Goal: Task Accomplishment & Management: Manage account settings

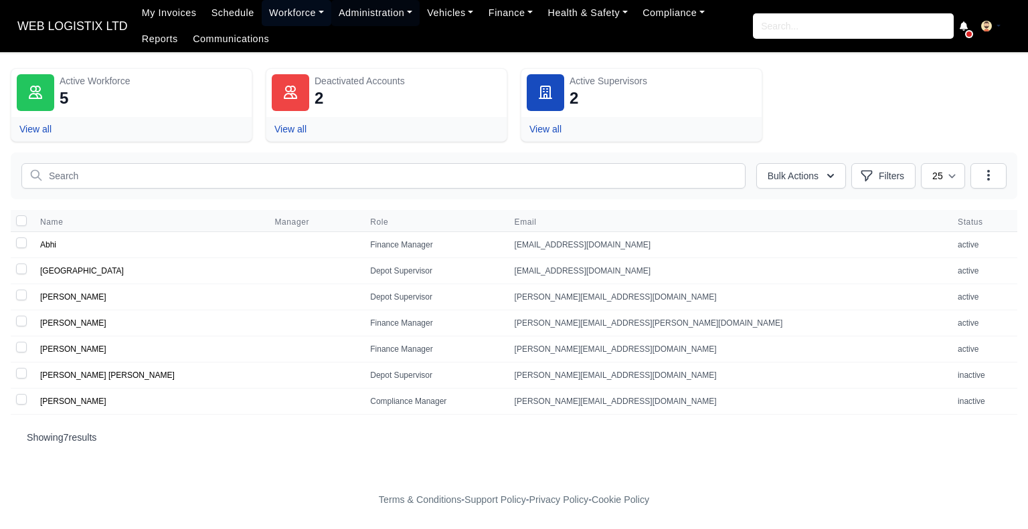
click at [305, 10] on link "Workforce" at bounding box center [297, 13] width 70 height 26
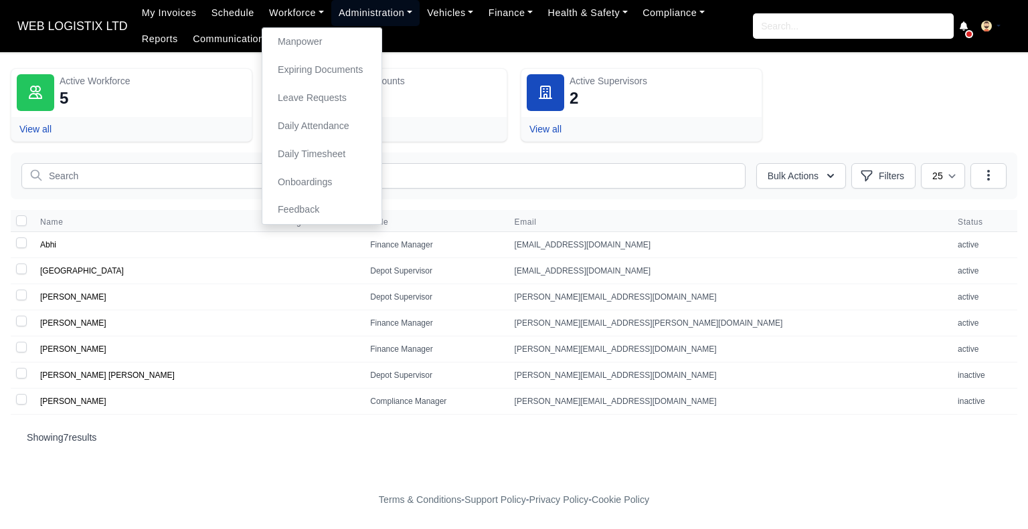
click at [359, 17] on link "Administration" at bounding box center [375, 13] width 88 height 26
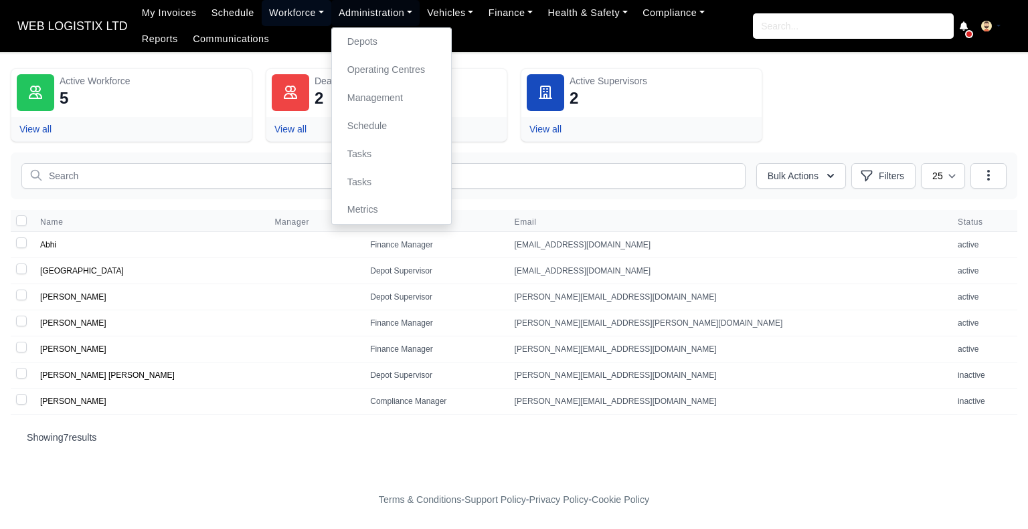
click at [274, 15] on link "Workforce" at bounding box center [297, 13] width 70 height 26
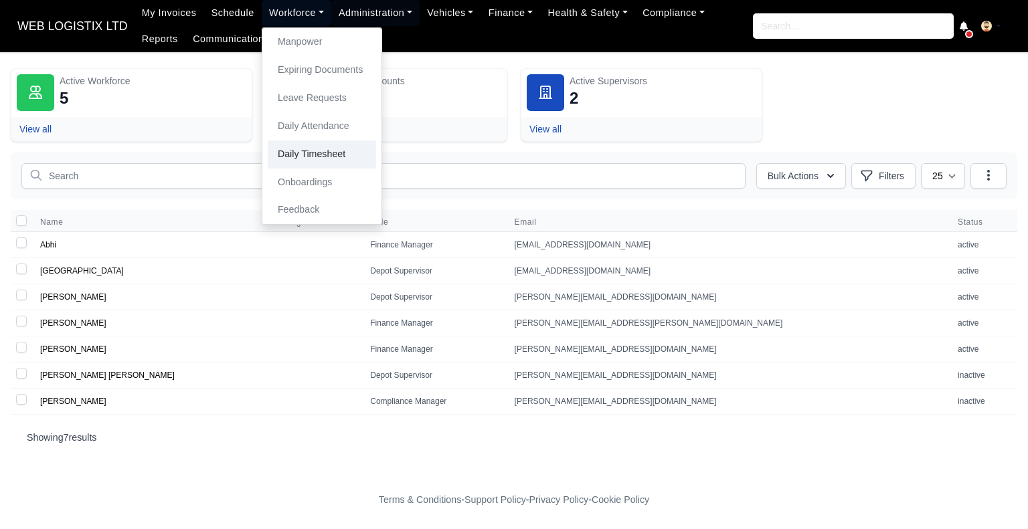
click at [308, 162] on link "Daily Timesheet" at bounding box center [322, 155] width 108 height 28
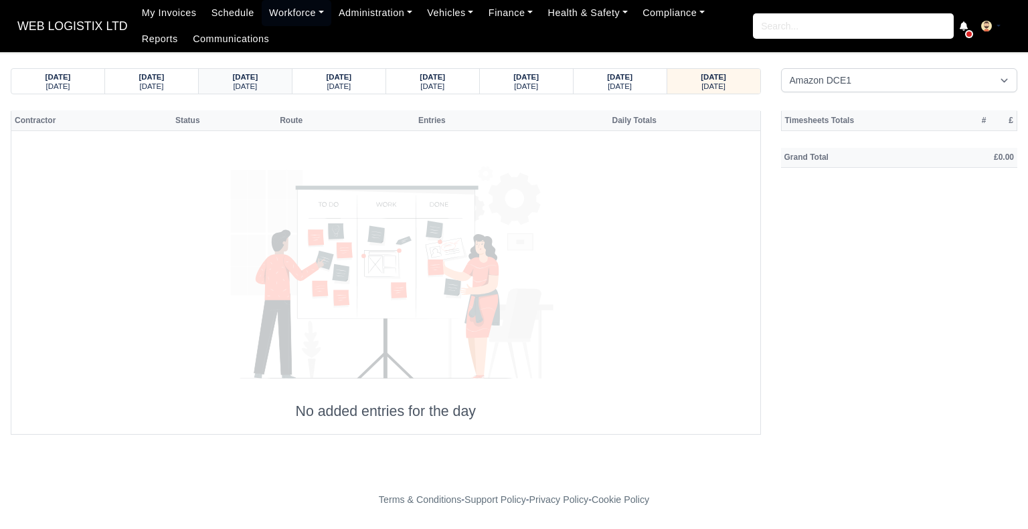
click at [257, 90] on small "[DATE]" at bounding box center [245, 86] width 24 height 8
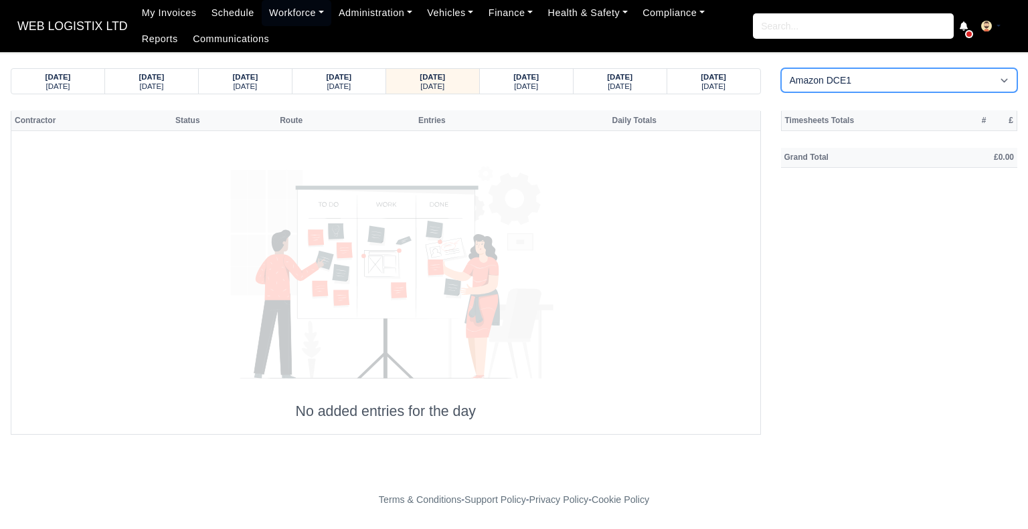
click at [932, 90] on select "Amazon DCE1 DWN2 - Knowsley (DWN2) - Amazon Logistics (L34 7XL) DXM2 - Trafford…" at bounding box center [899, 80] width 237 height 24
select select "1"
click at [781, 68] on select "Amazon DCE1 DWN2 - Knowsley (DWN2) - Amazon Logistics (L34 7XL) DXM2 - Trafford…" at bounding box center [899, 80] width 237 height 24
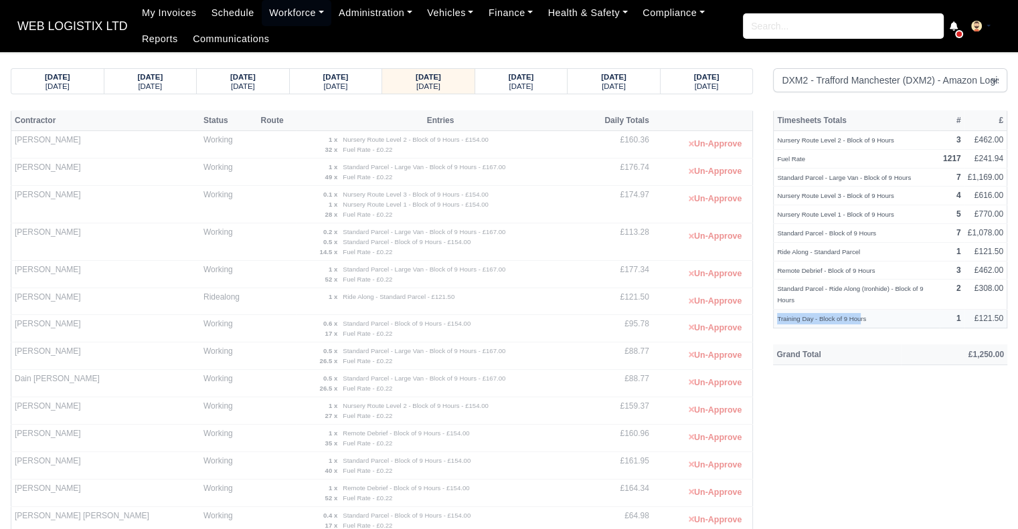
drag, startPoint x: 860, startPoint y: 314, endPoint x: 774, endPoint y: 324, distance: 86.3
click at [774, 324] on td "Training Day - Block of 9 Hours" at bounding box center [857, 319] width 166 height 19
click at [862, 318] on small "Training Day - Block of 9 Hours" at bounding box center [821, 318] width 89 height 7
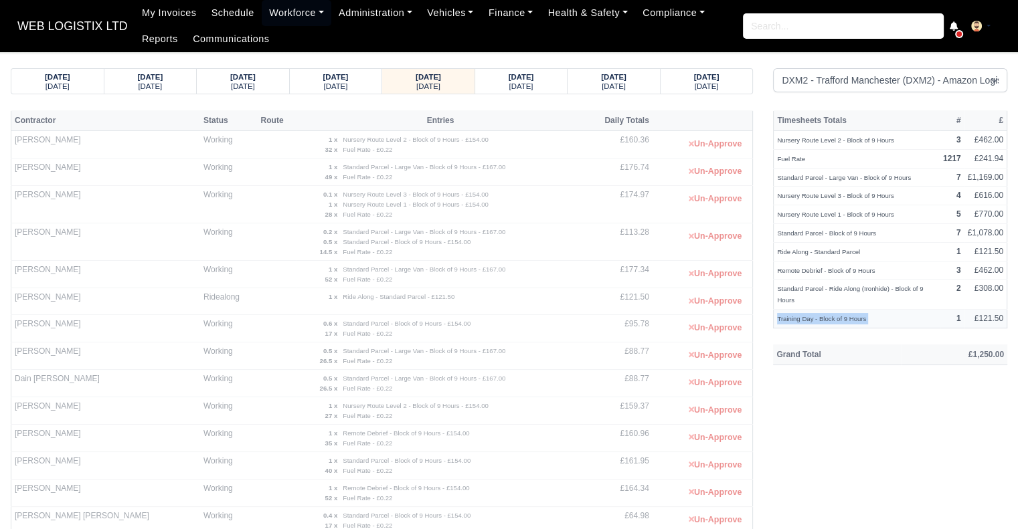
copy tr "Training Day - Block of 9 Hours"
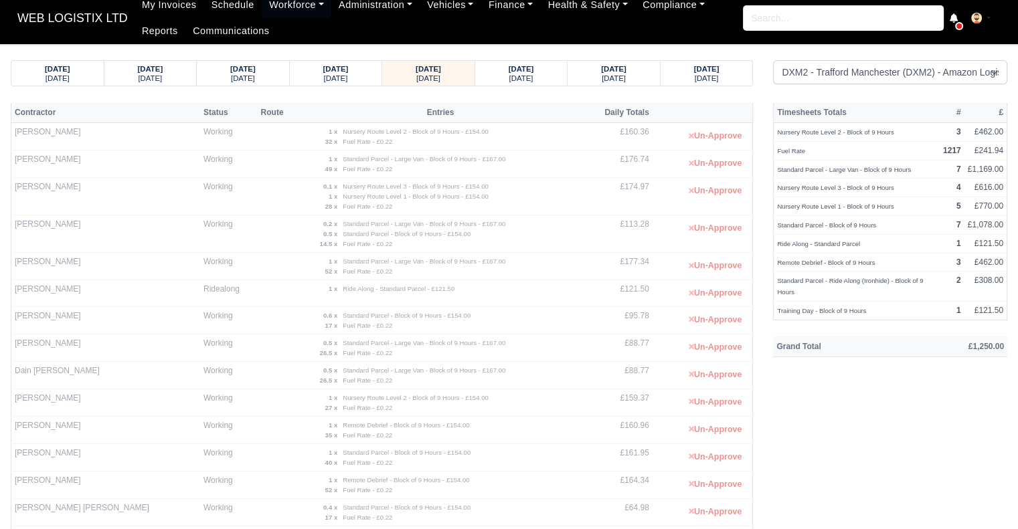
scroll to position [5, 0]
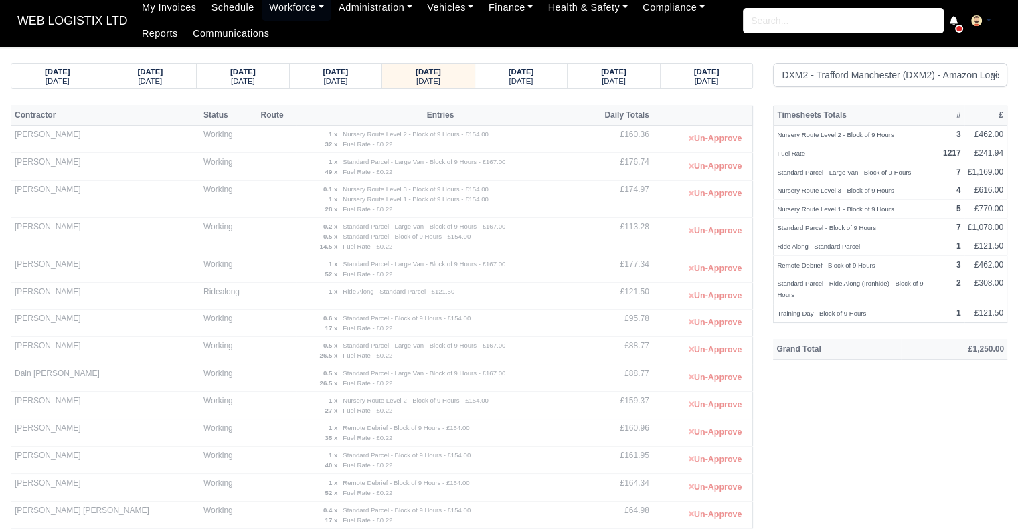
click at [56, 70] on strong "20/09/2025" at bounding box center [57, 72] width 25 height 8
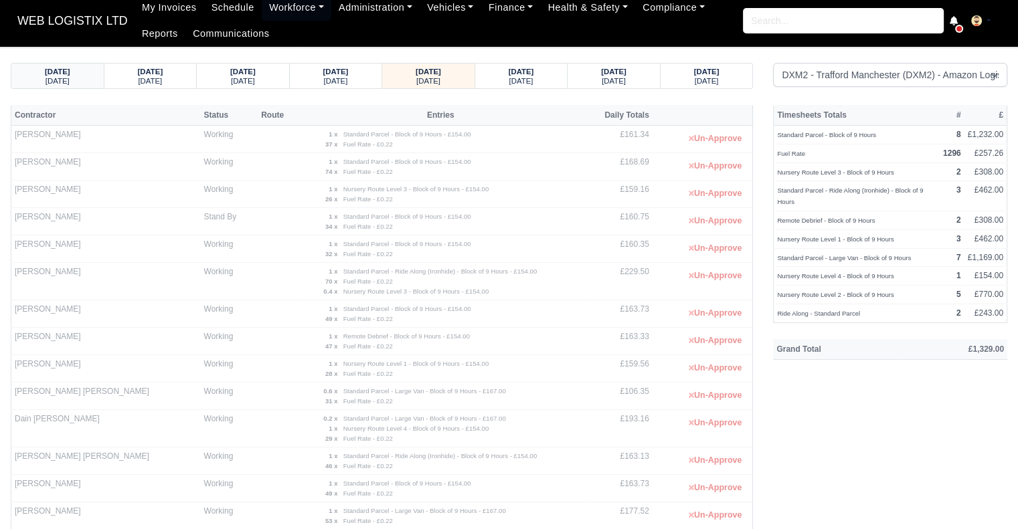
click at [56, 70] on strong "16/09/2025" at bounding box center [57, 72] width 25 height 8
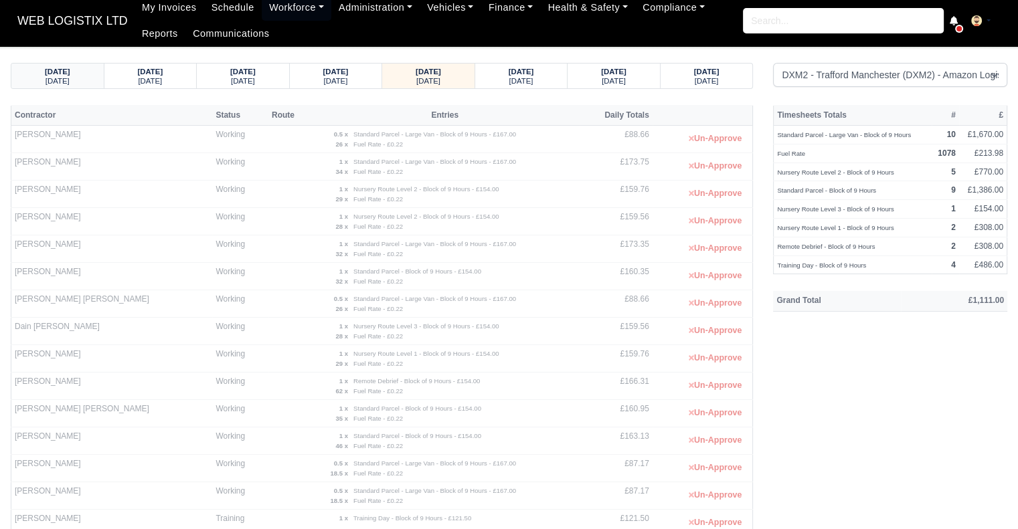
click at [56, 70] on strong "12/09/2025" at bounding box center [57, 72] width 25 height 8
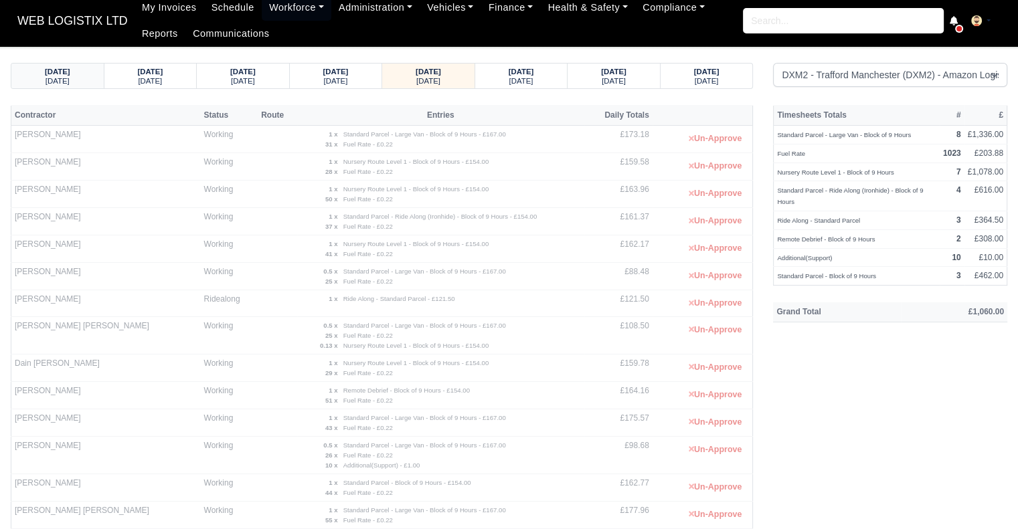
click at [56, 70] on strong "08/09/2025" at bounding box center [57, 72] width 25 height 8
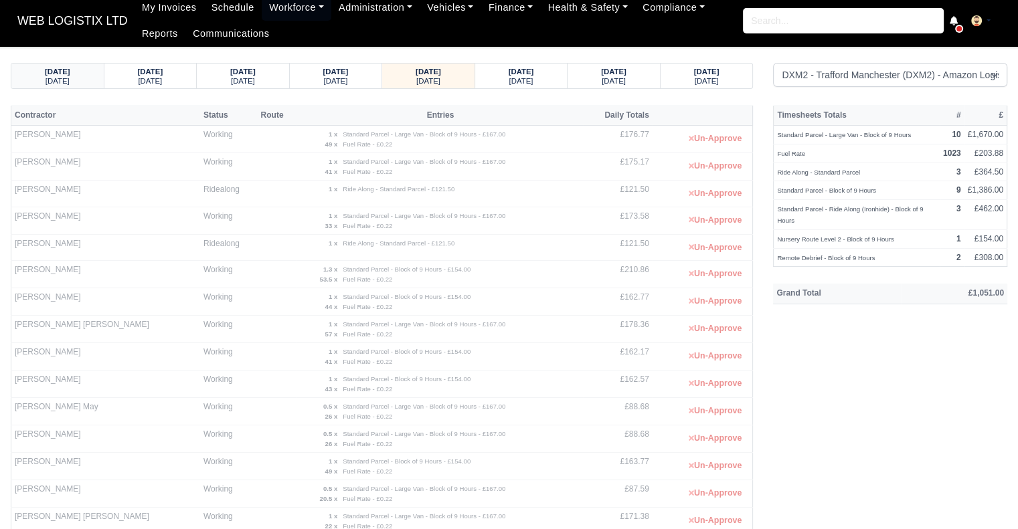
click at [56, 70] on strong "04/09/2025" at bounding box center [57, 72] width 25 height 8
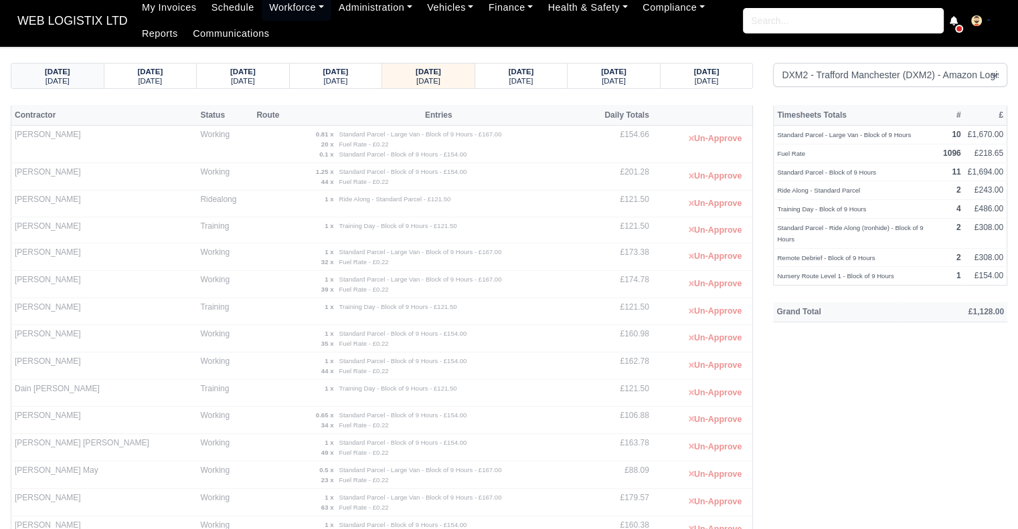
click at [56, 70] on strong "31/08/2025" at bounding box center [57, 72] width 25 height 8
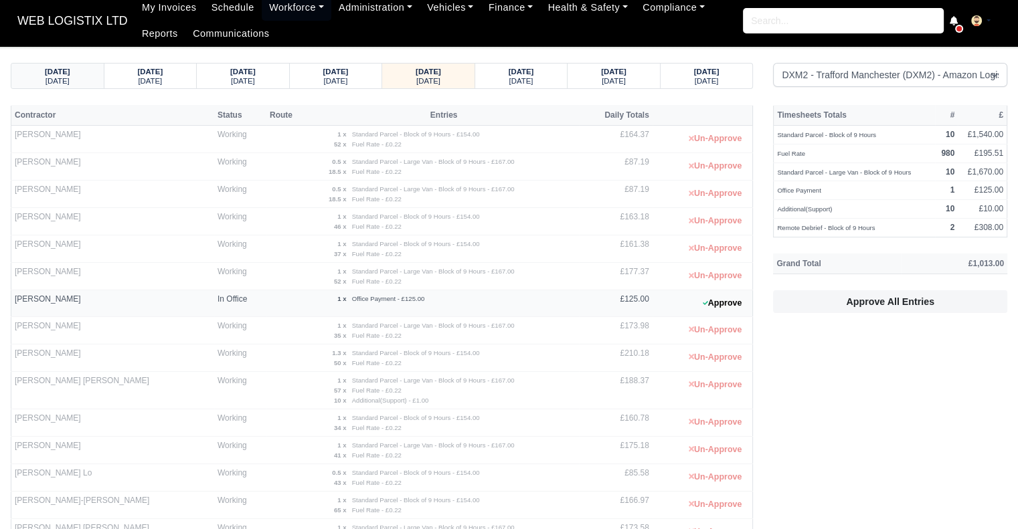
click at [56, 70] on strong "27/08/2025" at bounding box center [57, 72] width 25 height 8
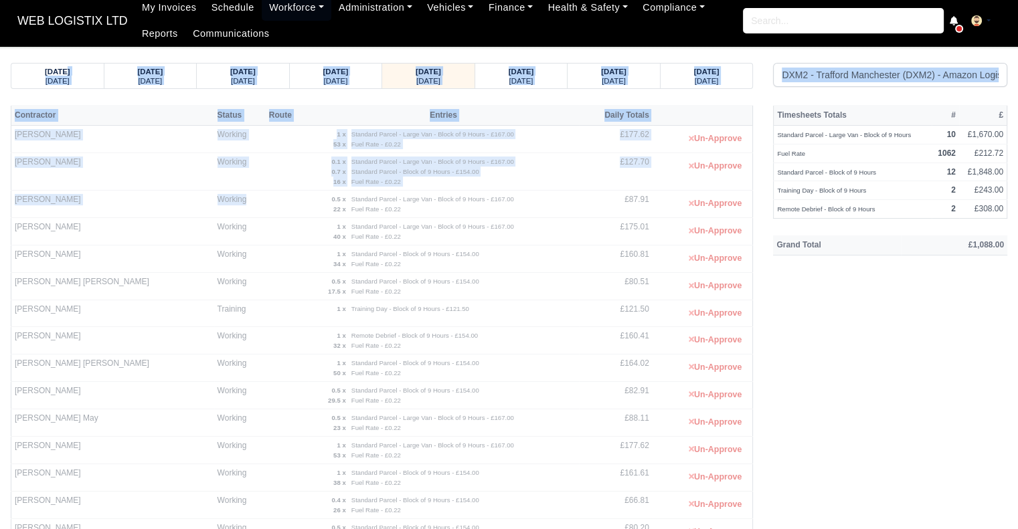
drag, startPoint x: 56, startPoint y: 70, endPoint x: 239, endPoint y: 211, distance: 230.6
click at [239, 211] on div "23/08/2025 Saturday 24/08/2025 Sunday 25/08/2025 Monday" at bounding box center [509, 537] width 997 height 949
click at [158, 56] on body "WEB LOGISTIX LTD My Invoices Schedule Workforce Manpower Expiring Documents Lea…" at bounding box center [509, 259] width 1018 height 529
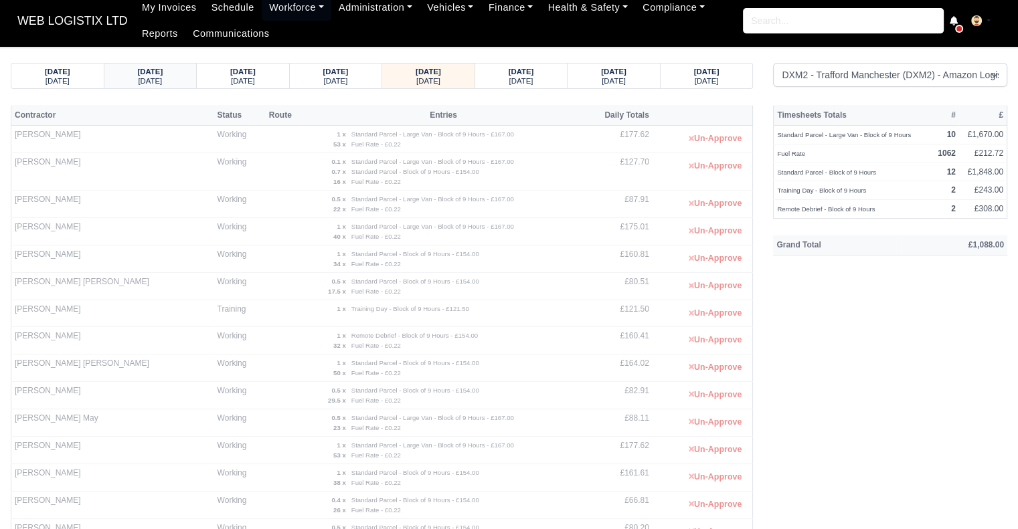
click at [154, 78] on small "Sunday" at bounding box center [150, 81] width 24 height 8
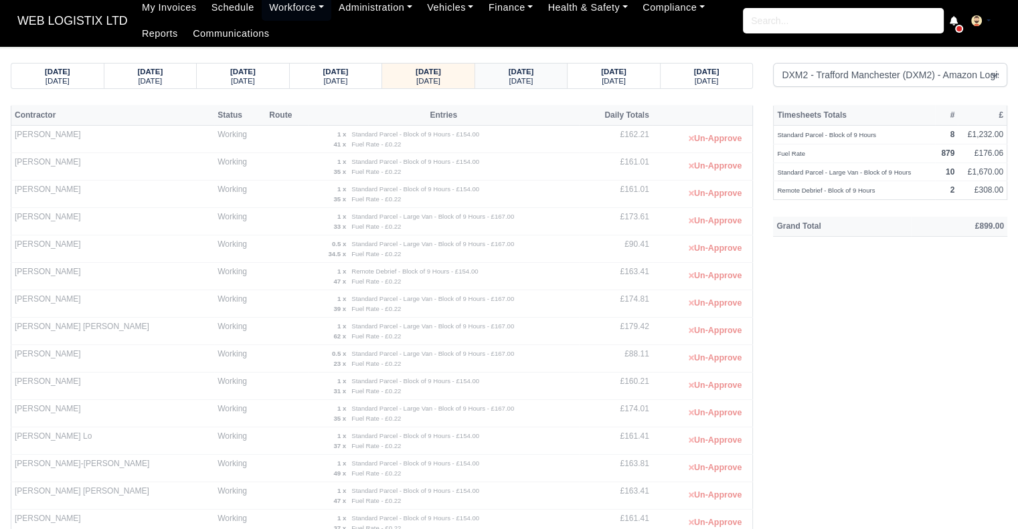
click at [517, 79] on small "Monday" at bounding box center [521, 81] width 24 height 8
click at [523, 77] on small "Tuesday" at bounding box center [521, 81] width 24 height 8
click at [534, 74] on strong "27/08/2025" at bounding box center [521, 72] width 25 height 8
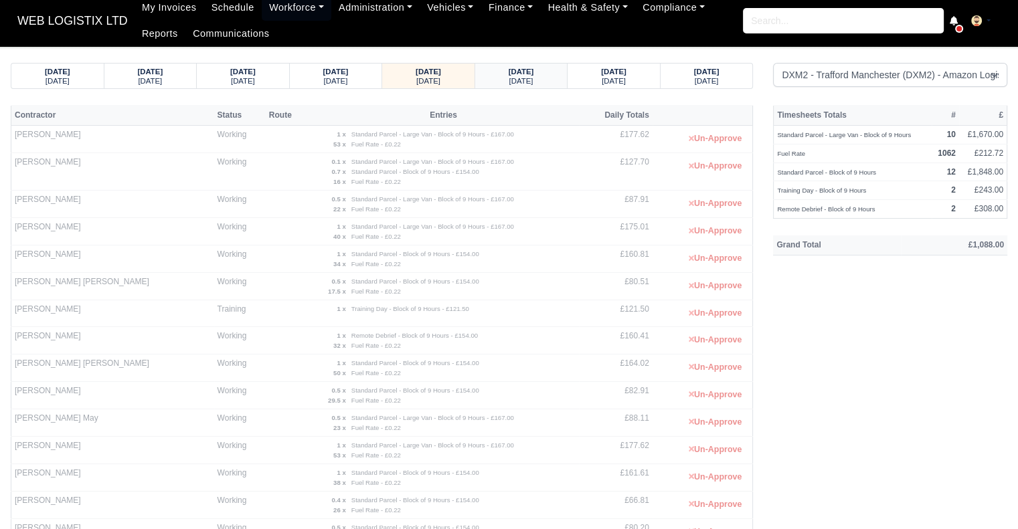
click at [534, 74] on strong "28/08/2025" at bounding box center [521, 72] width 25 height 8
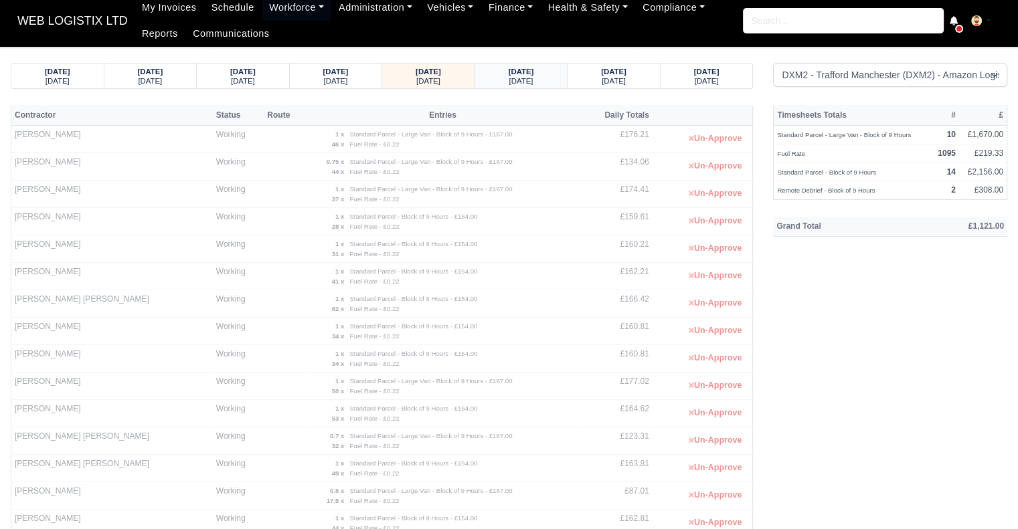
click at [534, 75] on strong "29/08/2025" at bounding box center [521, 72] width 25 height 8
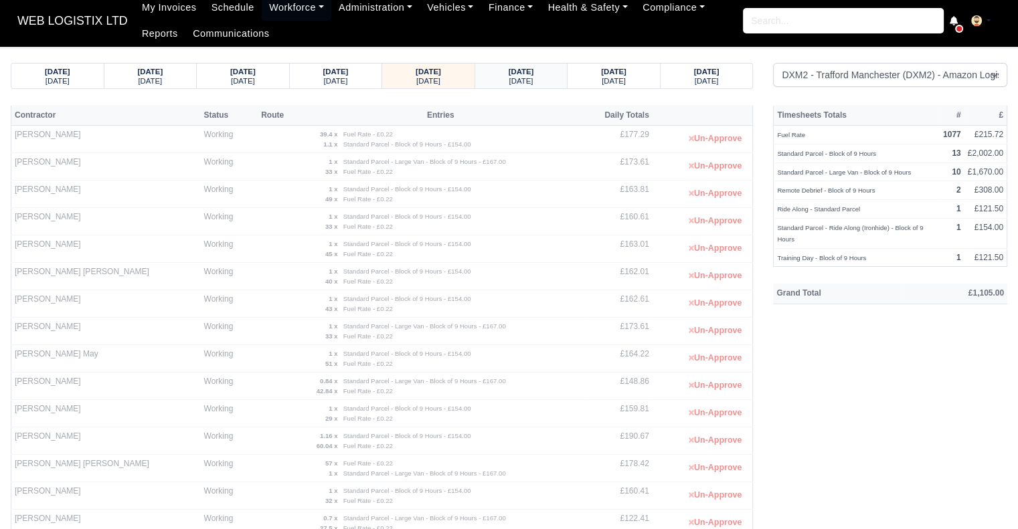
click at [539, 78] on div "Saturday" at bounding box center [521, 80] width 67 height 9
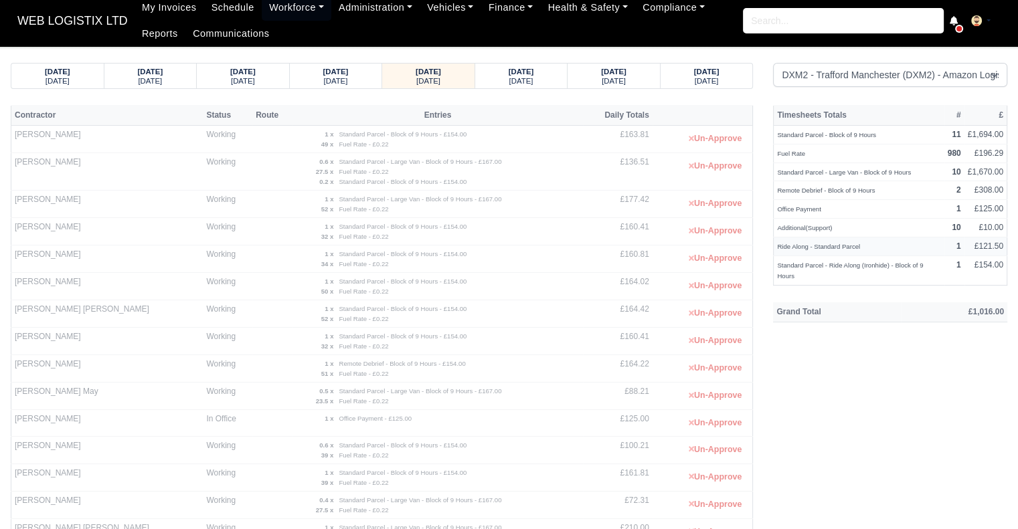
click at [841, 246] on small "Ride Along - Standard Parcel" at bounding box center [818, 246] width 83 height 7
copy tr "Ride Along - Standard Parcel"
click at [80, 80] on div "Tuesday" at bounding box center [57, 80] width 67 height 9
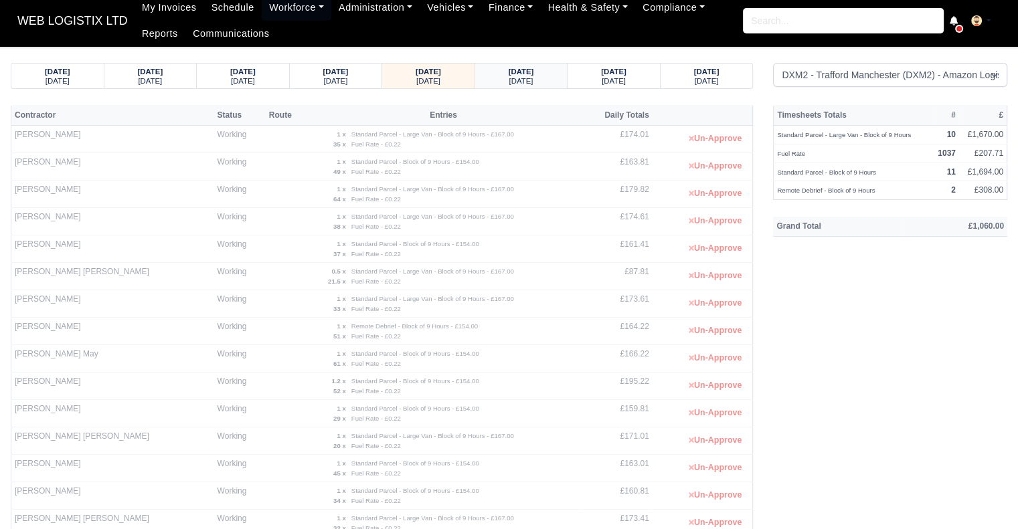
click at [525, 77] on small "Wednesday" at bounding box center [521, 81] width 24 height 8
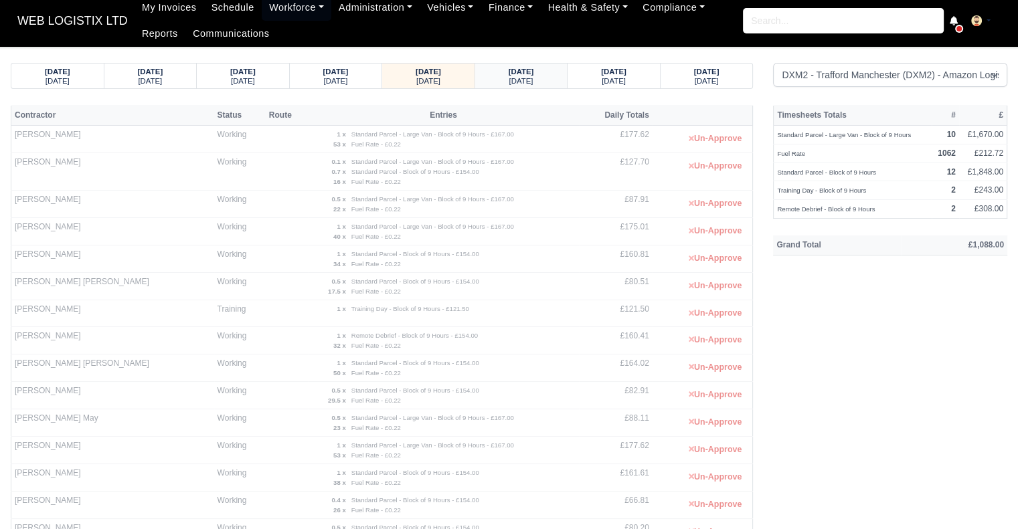
click at [533, 78] on small "Thursday" at bounding box center [521, 81] width 24 height 8
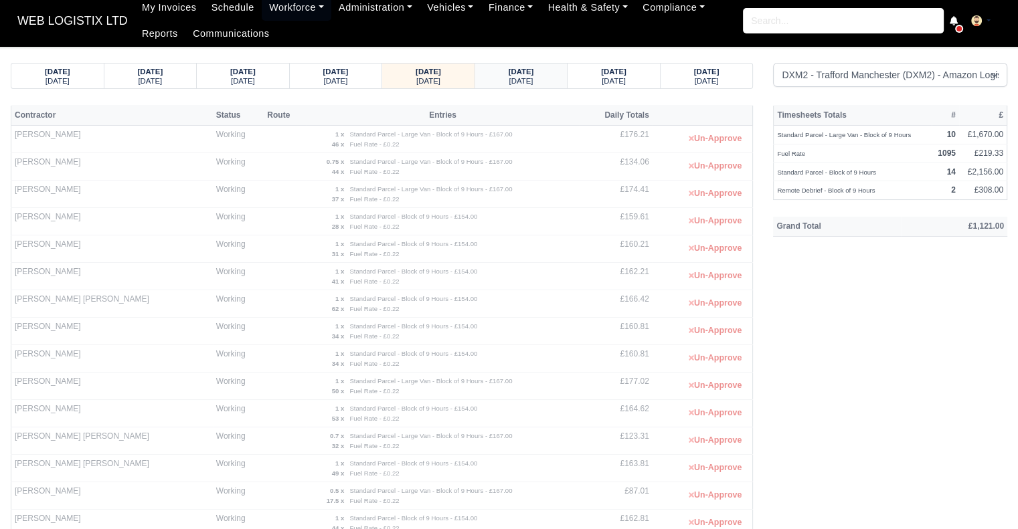
click at [517, 74] on strong "29/08/2025" at bounding box center [521, 72] width 25 height 8
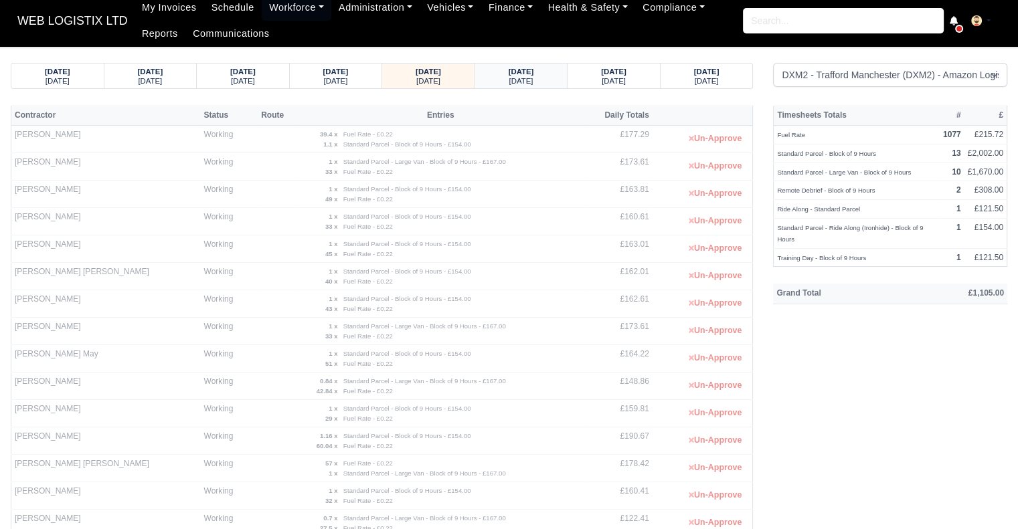
click at [536, 79] on div "Saturday" at bounding box center [521, 80] width 67 height 9
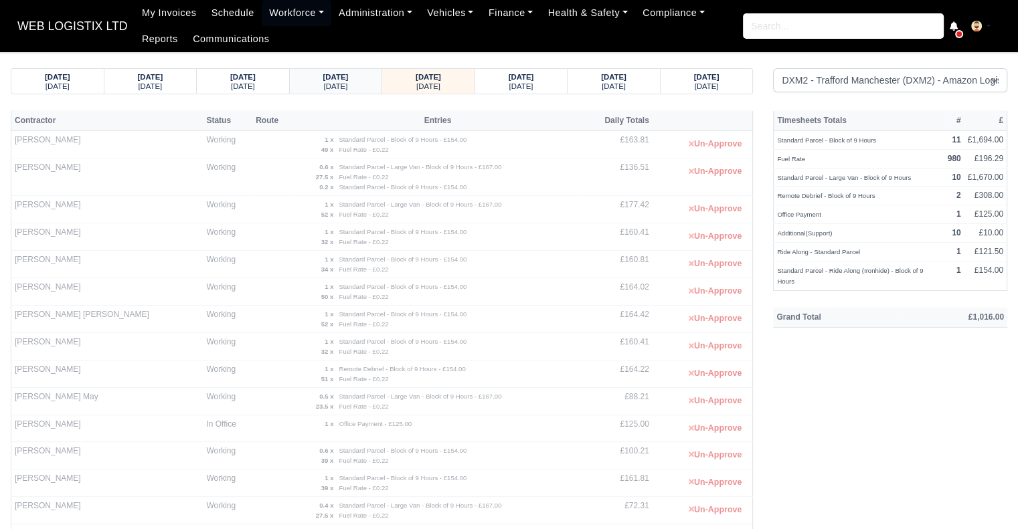
click at [339, 77] on strong "29/08/2025" at bounding box center [335, 77] width 25 height 8
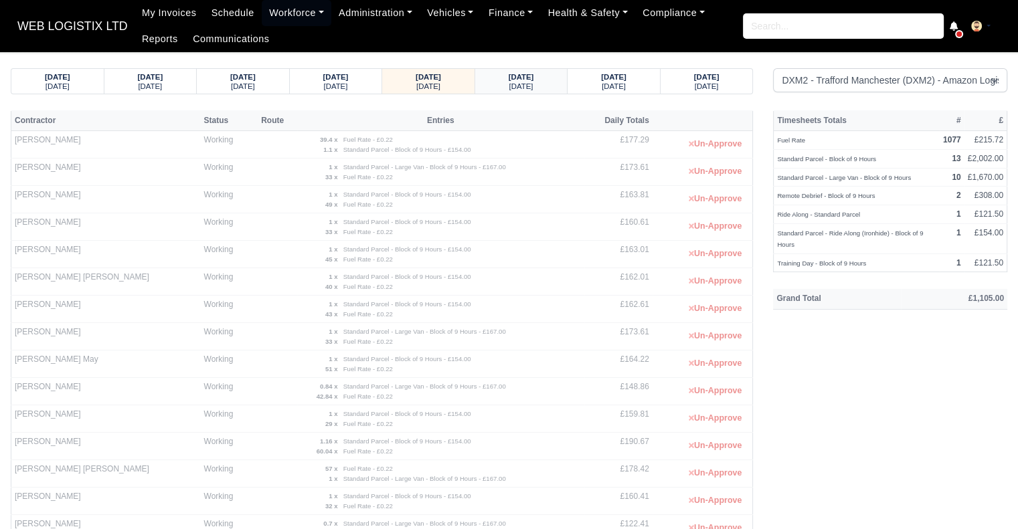
click at [554, 89] on div "Saturday" at bounding box center [521, 85] width 67 height 9
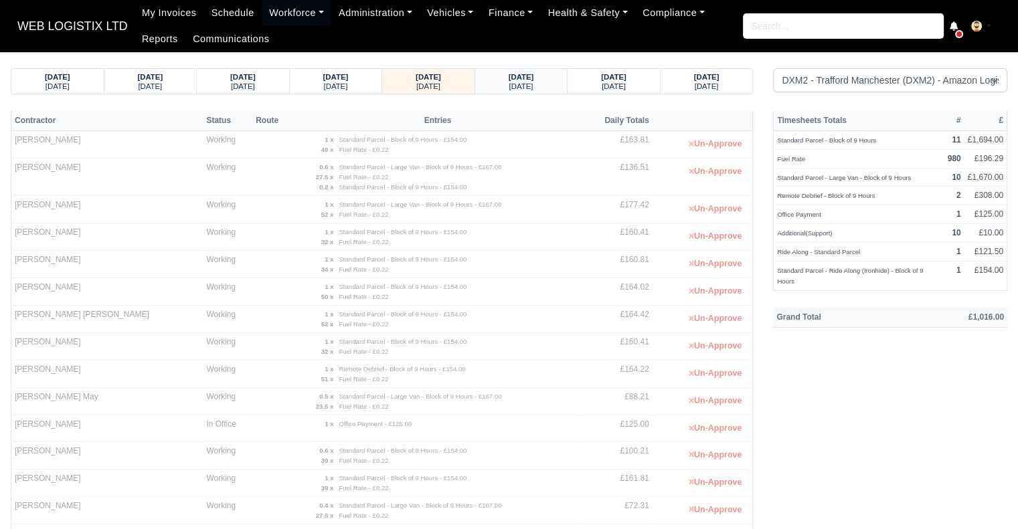
click at [510, 77] on strong "31/08/2025" at bounding box center [521, 77] width 25 height 8
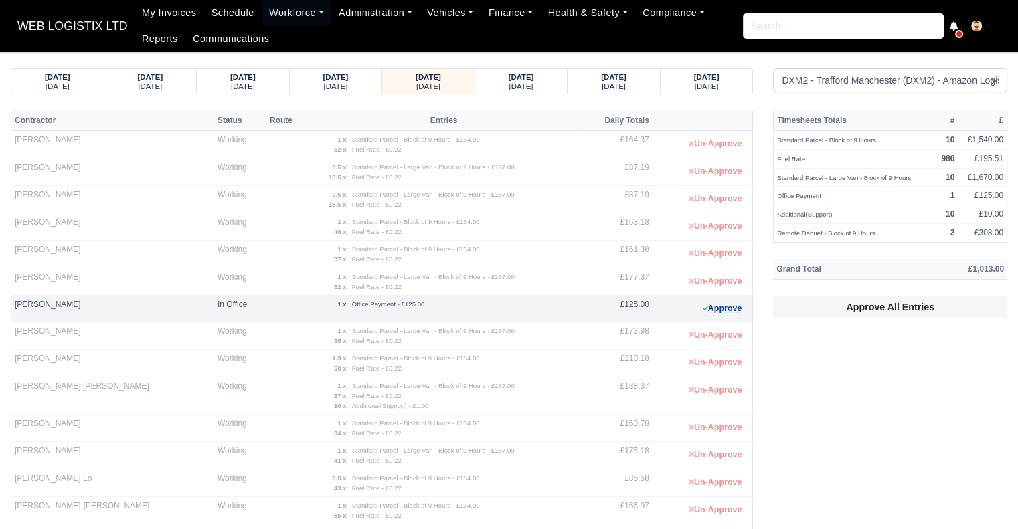
click at [728, 312] on button "Approve" at bounding box center [723, 308] width 54 height 19
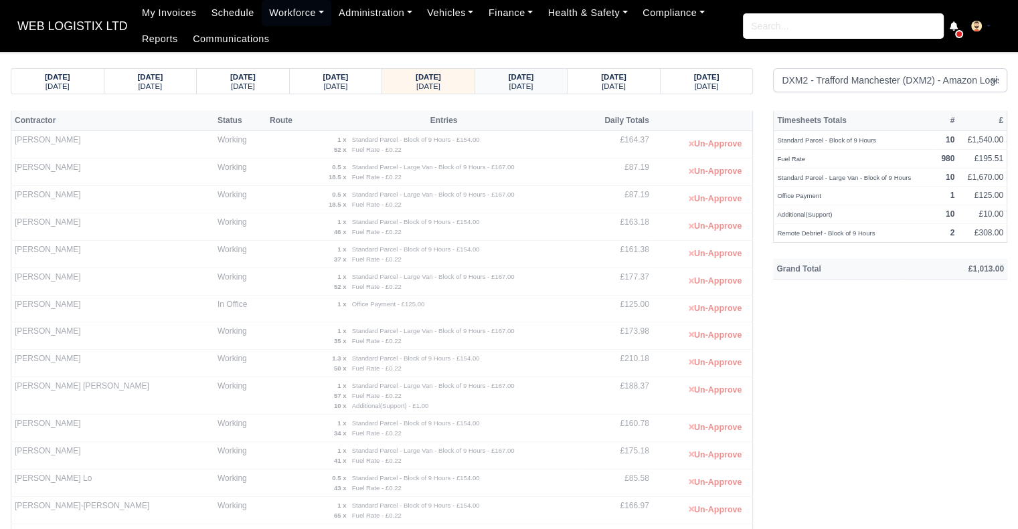
click at [525, 74] on strong "01/09/2025" at bounding box center [521, 77] width 25 height 8
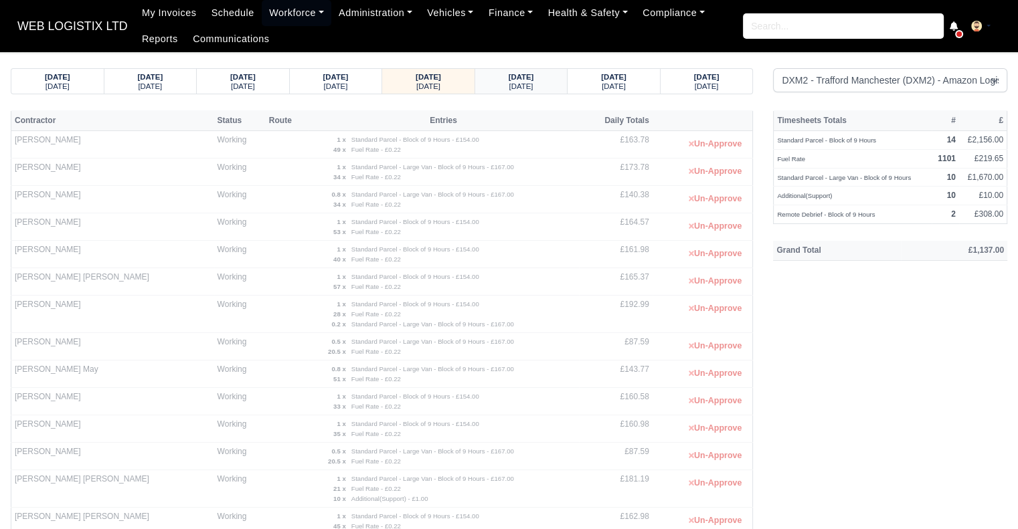
click at [525, 74] on strong "02/09/2025" at bounding box center [521, 77] width 25 height 8
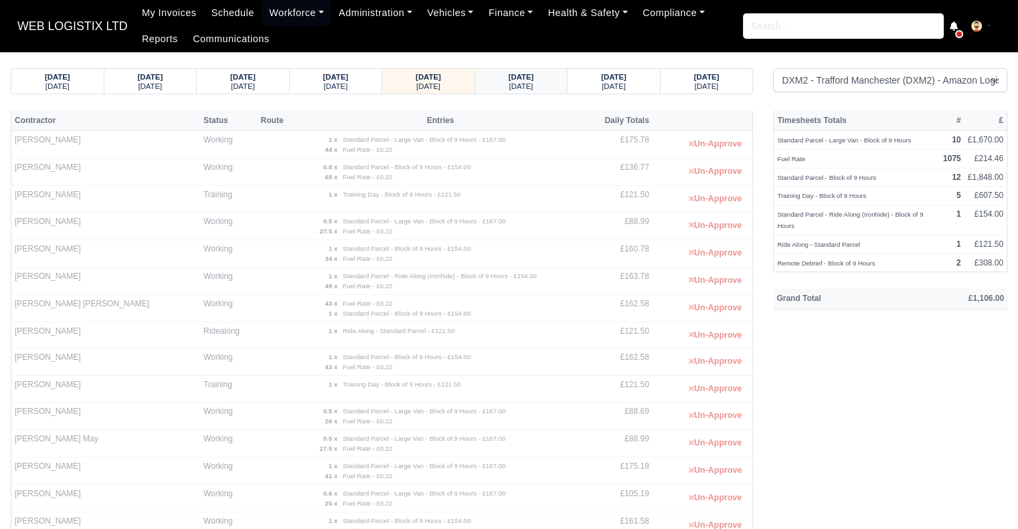
click at [517, 78] on strong "03/09/2025" at bounding box center [521, 77] width 25 height 8
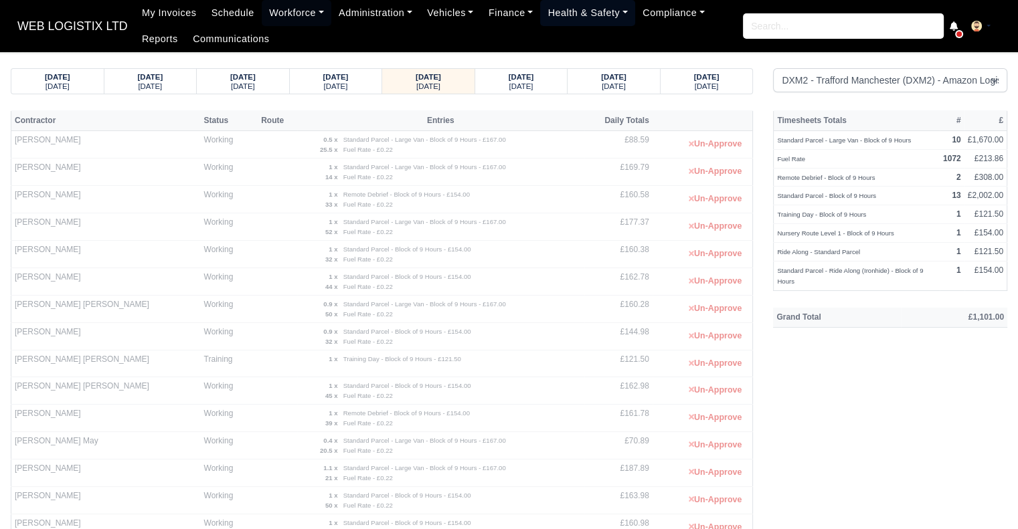
scroll to position [551, 0]
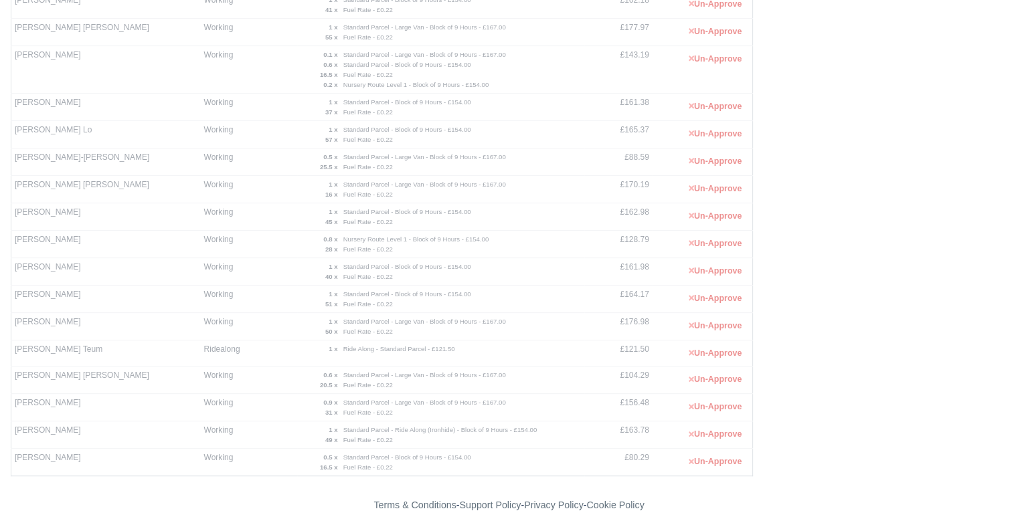
drag, startPoint x: 110, startPoint y: 343, endPoint x: 11, endPoint y: 357, distance: 100.2
click at [11, 357] on td "Samuel Tesfahanes Teum" at bounding box center [105, 353] width 189 height 27
copy td "Samuel Tesfahanes Teum"
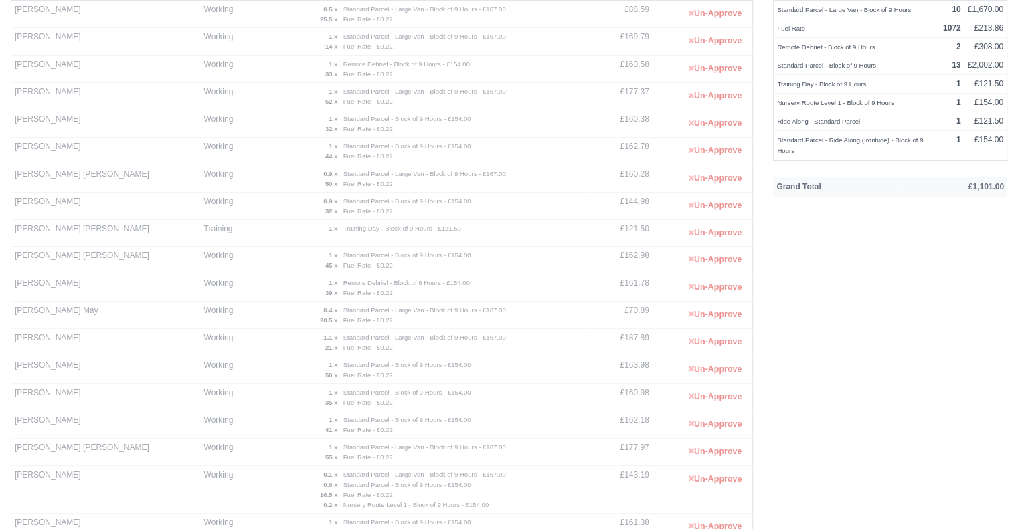
scroll to position [0, 0]
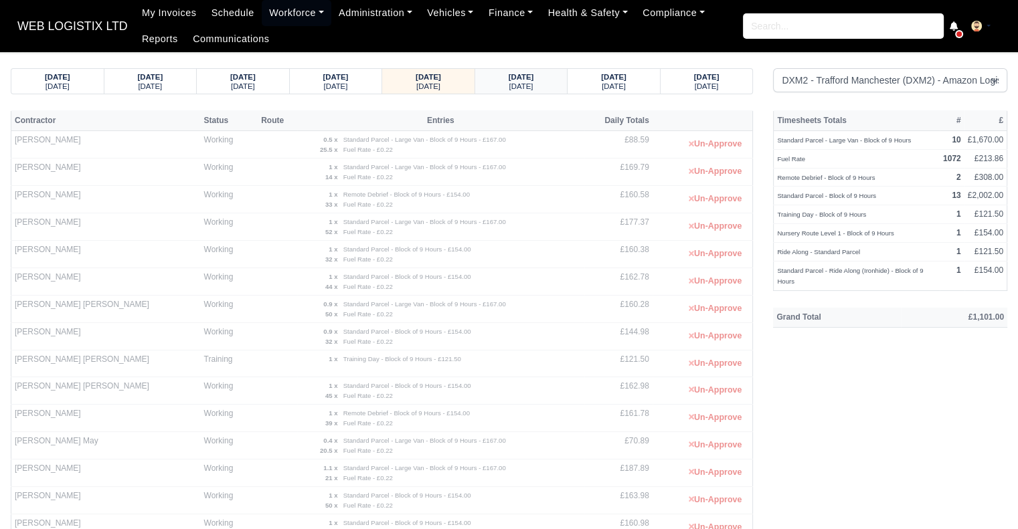
click at [522, 76] on strong "04/09/2025" at bounding box center [521, 77] width 25 height 8
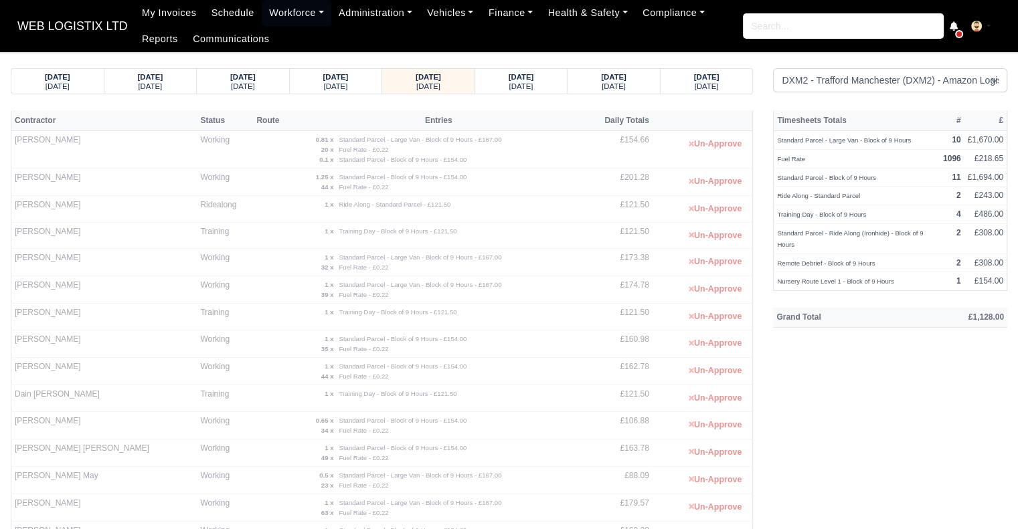
drag, startPoint x: 104, startPoint y: 206, endPoint x: 15, endPoint y: 210, distance: 89.8
click at [15, 210] on td "Ajithkumar Annadurai" at bounding box center [104, 209] width 186 height 27
copy td "Ajithkumar Annadurai"
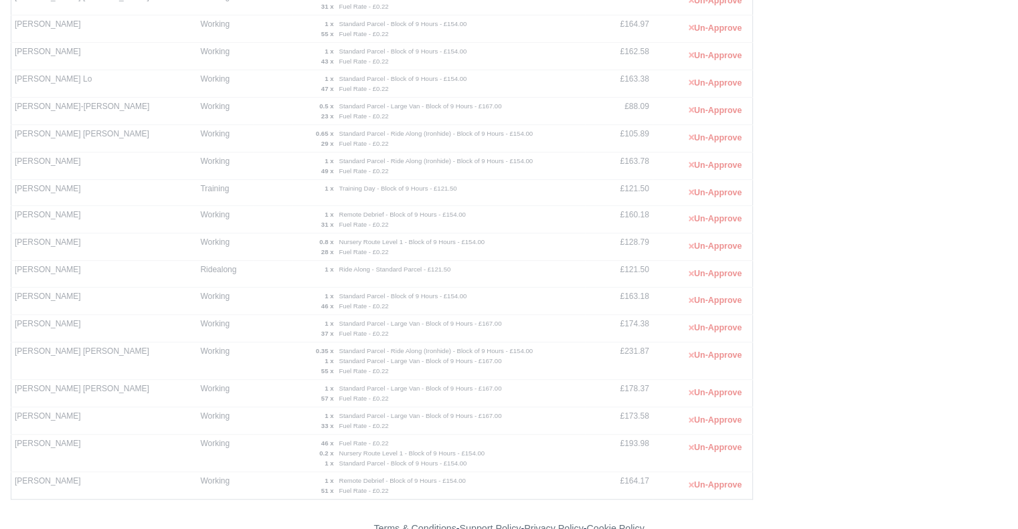
drag, startPoint x: 84, startPoint y: 264, endPoint x: 13, endPoint y: 262, distance: 70.3
click at [13, 262] on td "Parveen Bhardwaj" at bounding box center [104, 274] width 186 height 27
copy td "Parveen Bhardwaj"
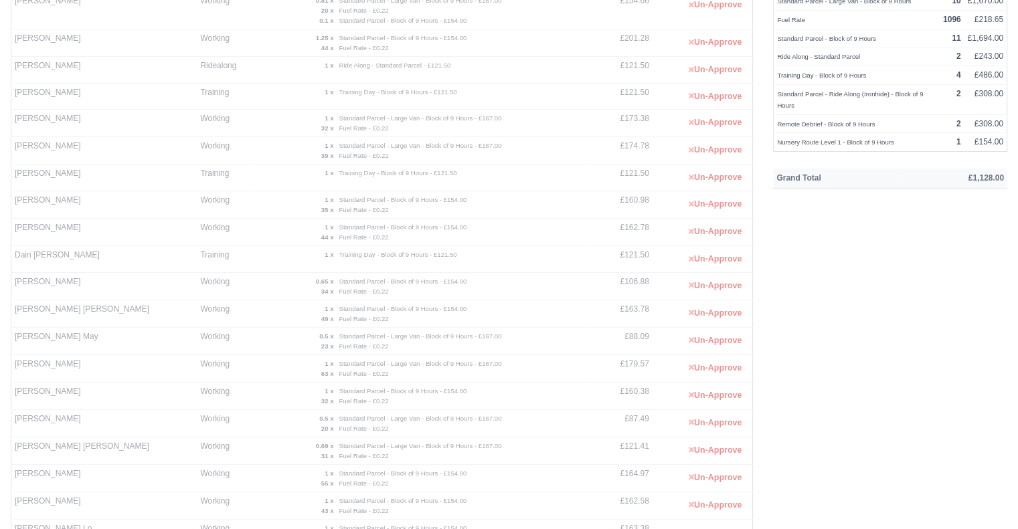
scroll to position [0, 0]
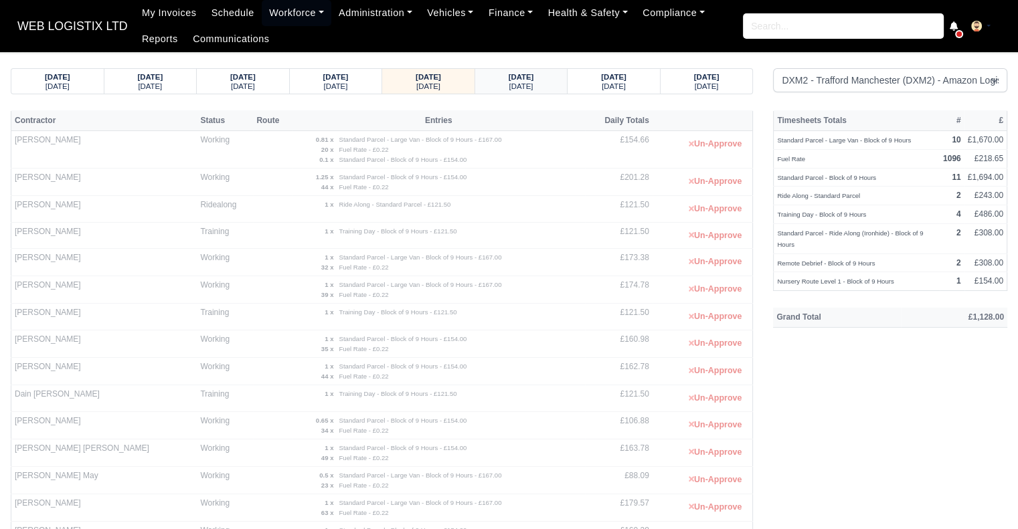
click at [487, 89] on div "05/09/2025 Friday" at bounding box center [521, 81] width 72 height 25
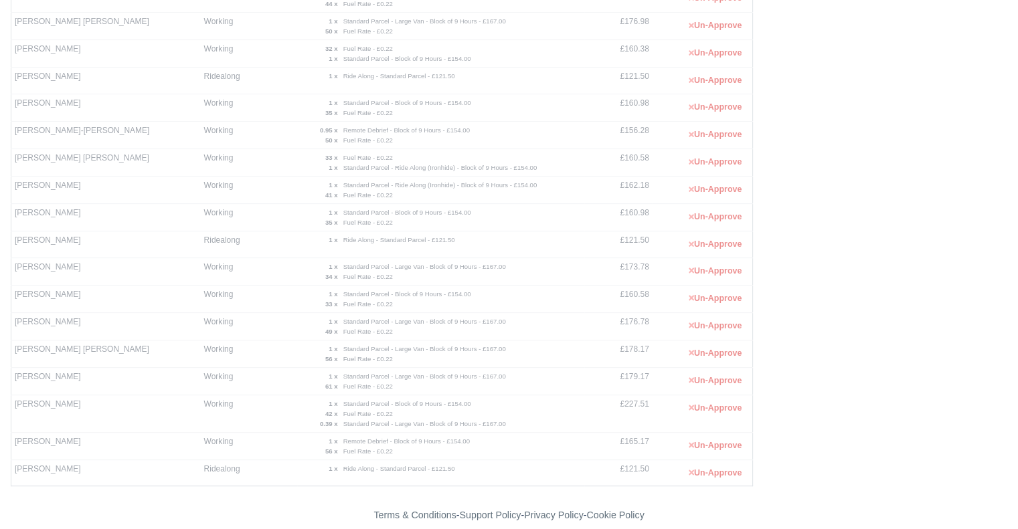
scroll to position [548, 0]
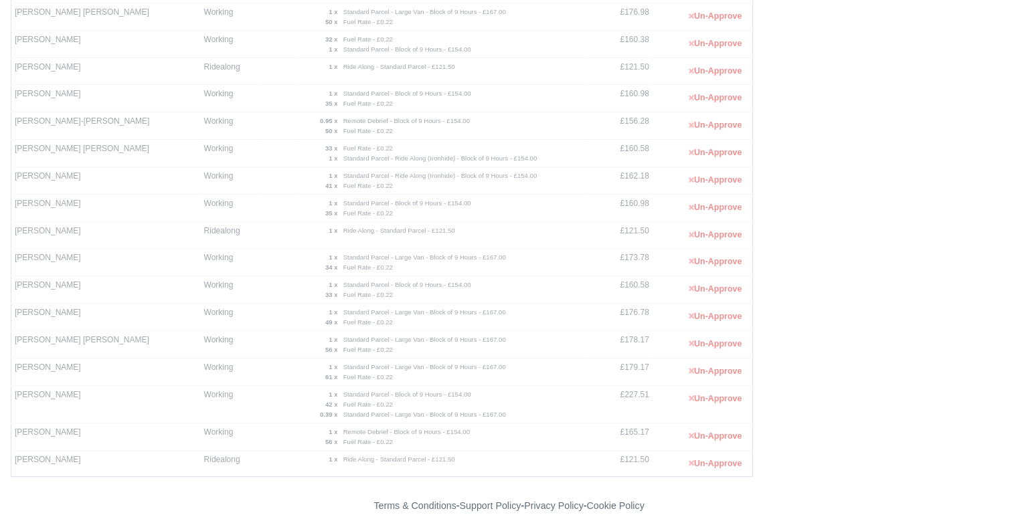
drag, startPoint x: 83, startPoint y: 453, endPoint x: 15, endPoint y: 457, distance: 68.4
click at [15, 457] on td "Zuhaib Aziz Ullah" at bounding box center [105, 464] width 189 height 27
copy td "Zuhaib Aziz Ullah"
drag, startPoint x: 86, startPoint y: 68, endPoint x: 13, endPoint y: 69, distance: 73.0
click at [13, 69] on td "Ka Chung Cheuk" at bounding box center [105, 71] width 189 height 27
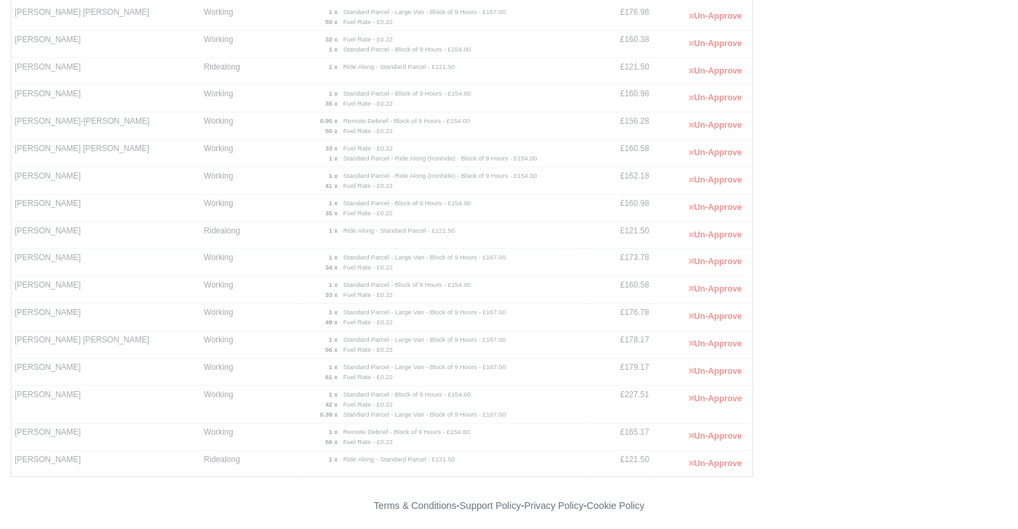
copy td "Ka Chung Cheuk"
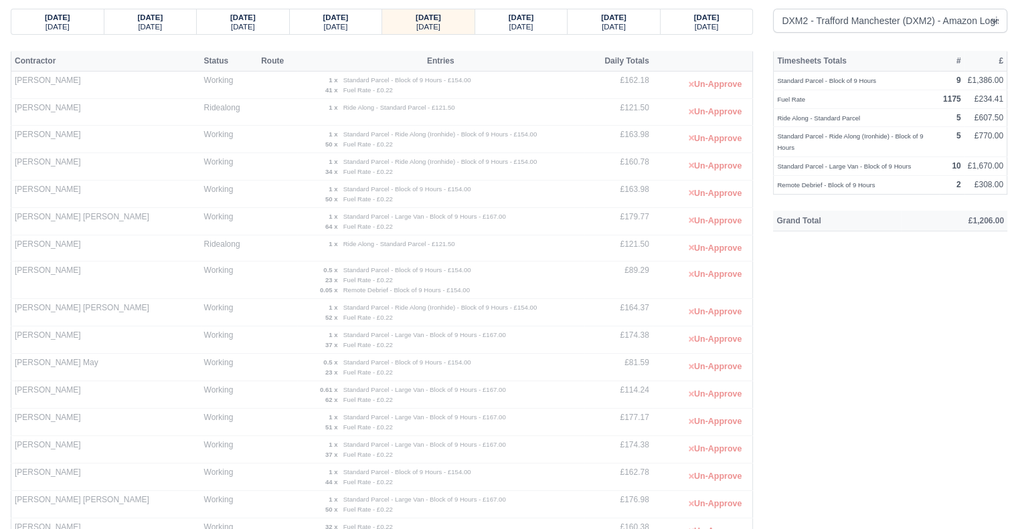
scroll to position [0, 0]
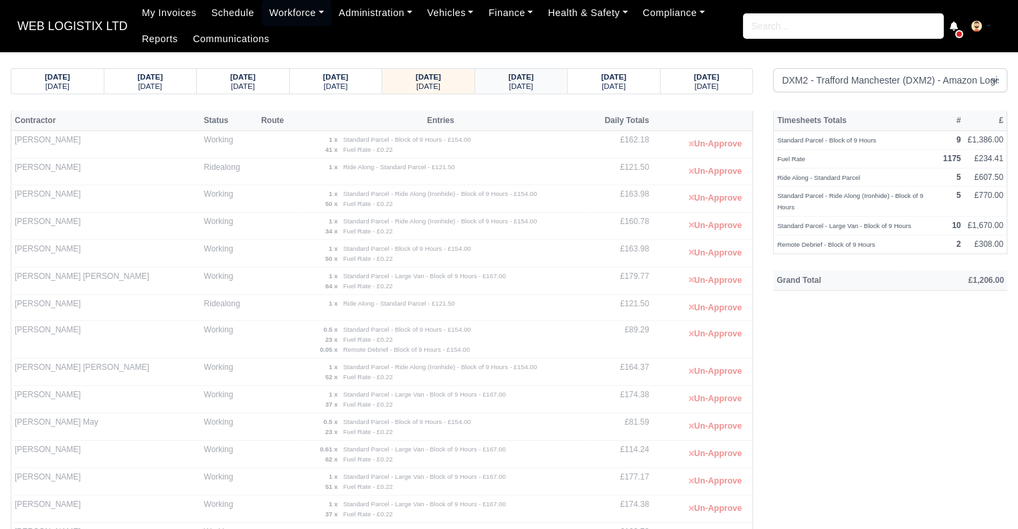
click at [525, 90] on small "Saturday" at bounding box center [521, 86] width 24 height 8
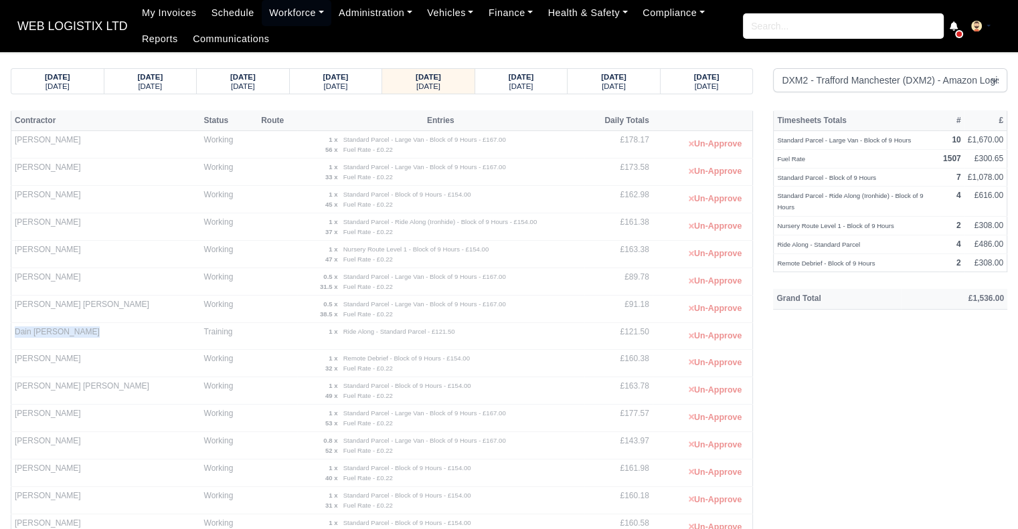
drag, startPoint x: 88, startPoint y: 331, endPoint x: 13, endPoint y: 331, distance: 75.0
click at [13, 331] on td "Dain Keith Wareing" at bounding box center [105, 336] width 189 height 27
copy td "Dain Keith Wareing"
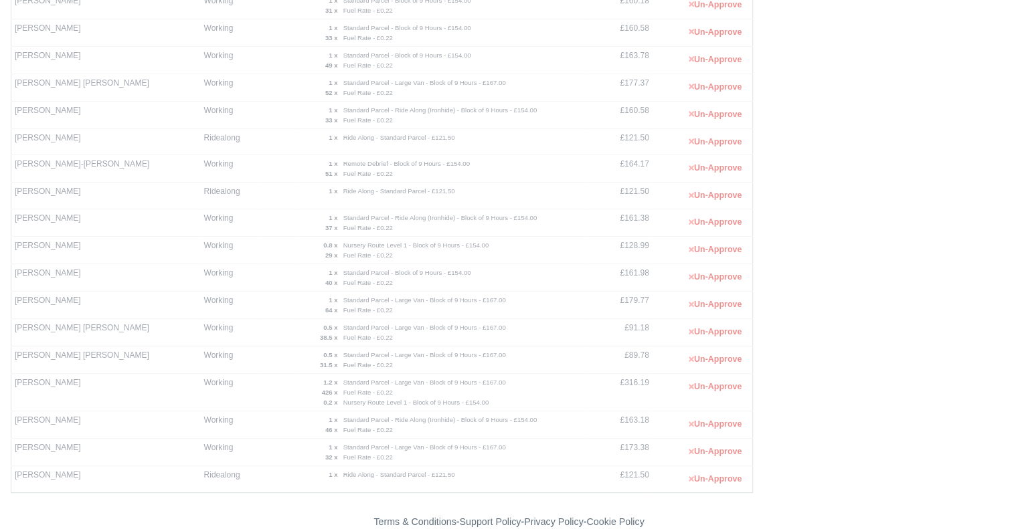
scroll to position [511, 0]
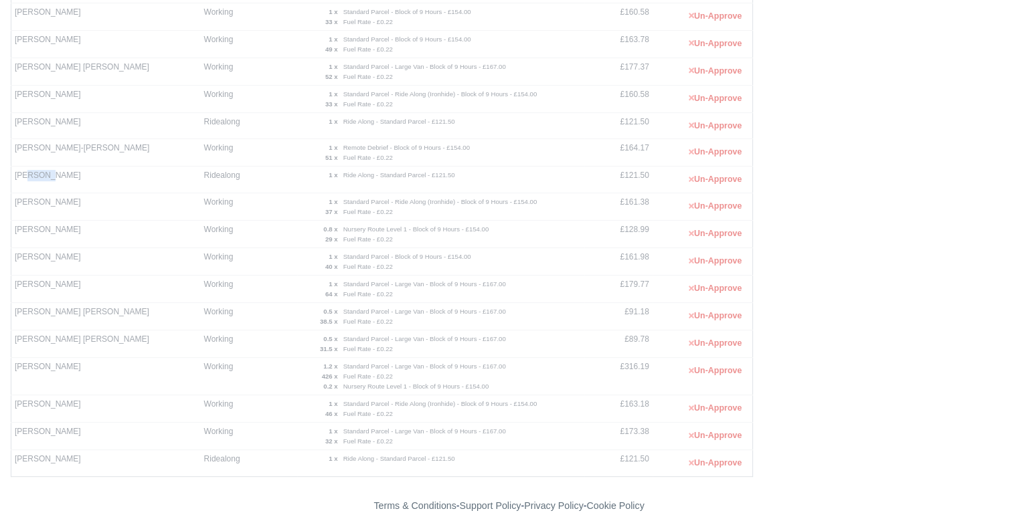
drag, startPoint x: 47, startPoint y: 173, endPoint x: 27, endPoint y: 172, distance: 20.1
click at [27, 172] on td "Luke Weir" at bounding box center [105, 180] width 189 height 27
drag, startPoint x: 52, startPoint y: 171, endPoint x: 13, endPoint y: 171, distance: 39.5
click at [13, 171] on td "Luke Weir" at bounding box center [105, 180] width 189 height 27
copy td "Luke Weir"
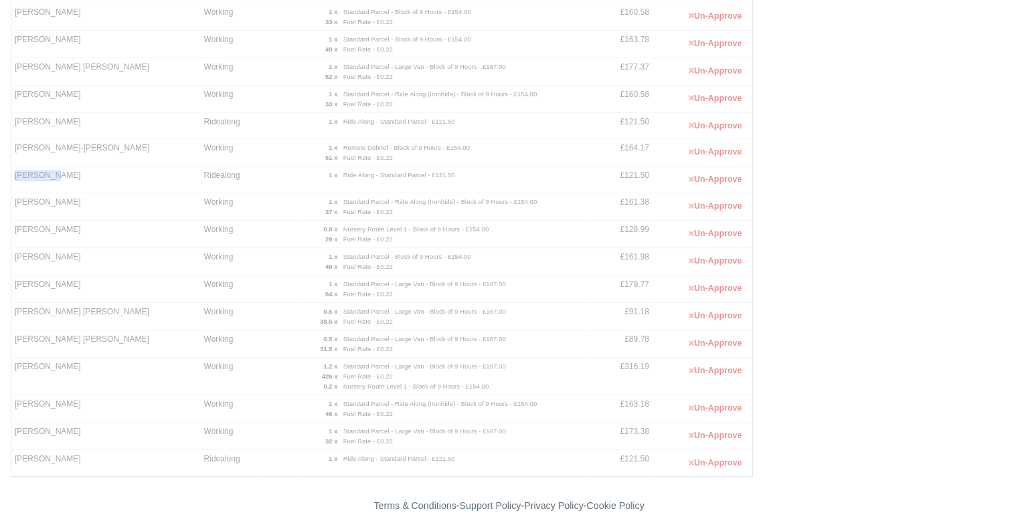
drag, startPoint x: 96, startPoint y: 457, endPoint x: 13, endPoint y: 459, distance: 83.0
click at [13, 459] on td "Zuhaib Aziz Ullah" at bounding box center [105, 464] width 189 height 27
copy td "Zuhaib Aziz Ullah"
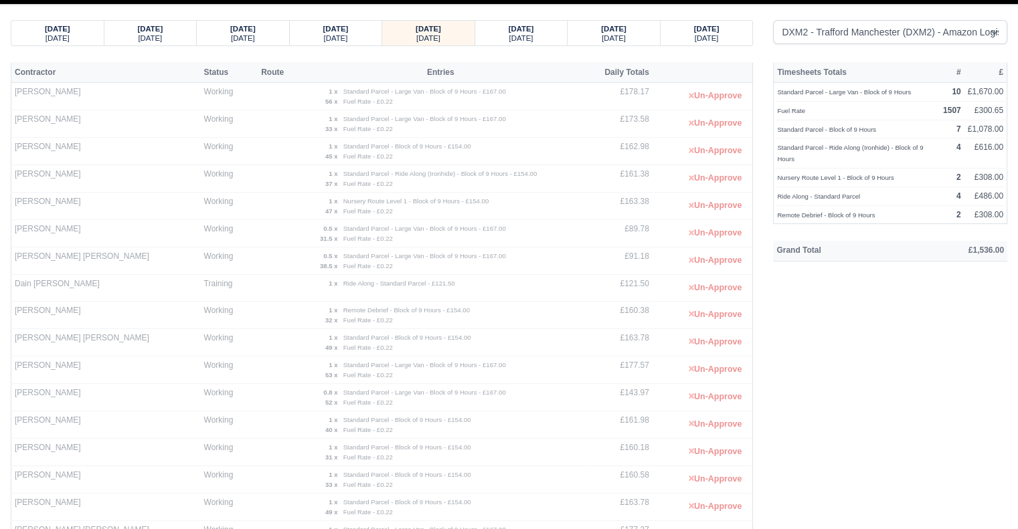
scroll to position [0, 0]
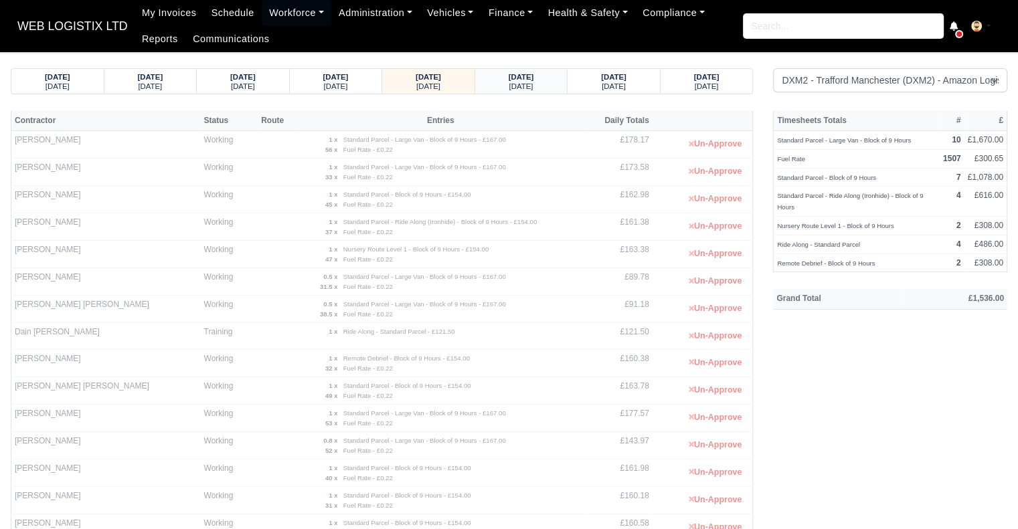
click at [509, 73] on strong "07/09/2025" at bounding box center [521, 77] width 25 height 8
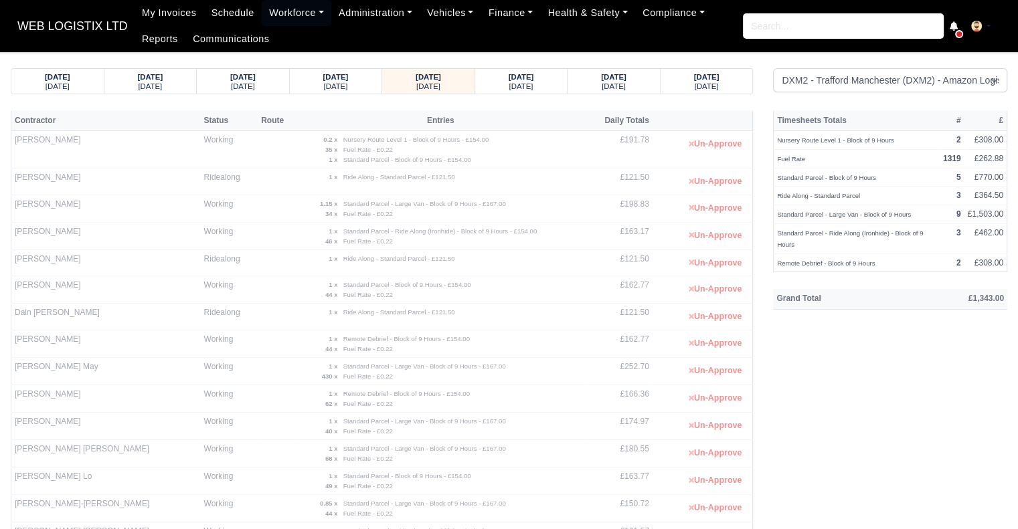
drag, startPoint x: 88, startPoint y: 254, endPoint x: 16, endPoint y: 262, distance: 72.7
click at [16, 262] on td "Arfan Aziz Qureshi" at bounding box center [105, 263] width 189 height 27
click at [514, 77] on strong "08/09/2025" at bounding box center [521, 77] width 25 height 8
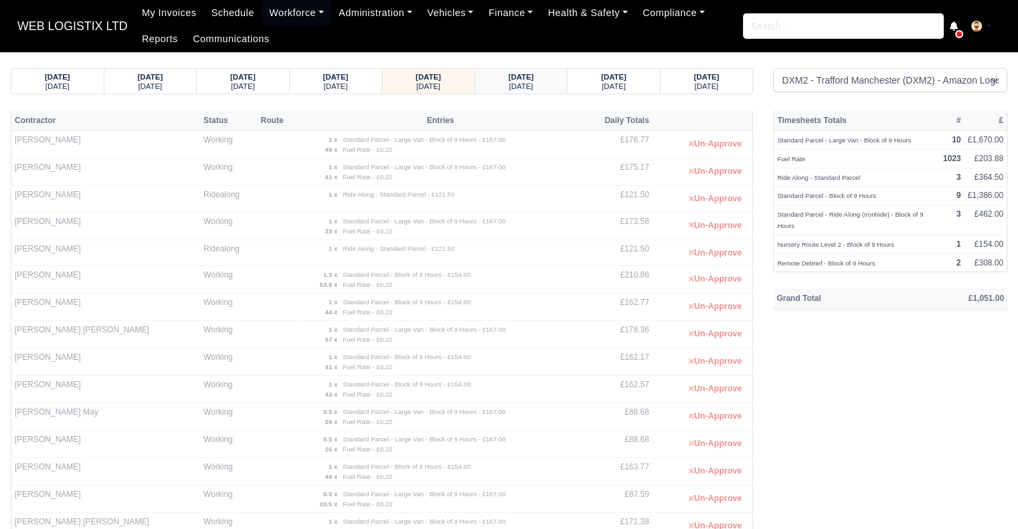
click at [554, 85] on div "Tuesday" at bounding box center [521, 85] width 67 height 9
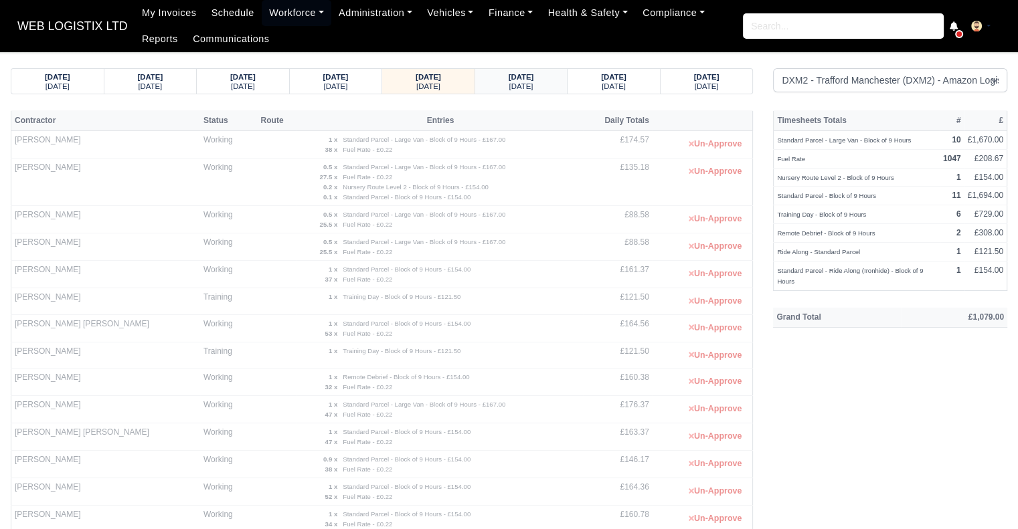
click at [513, 75] on strong "10/09/2025" at bounding box center [521, 77] width 25 height 8
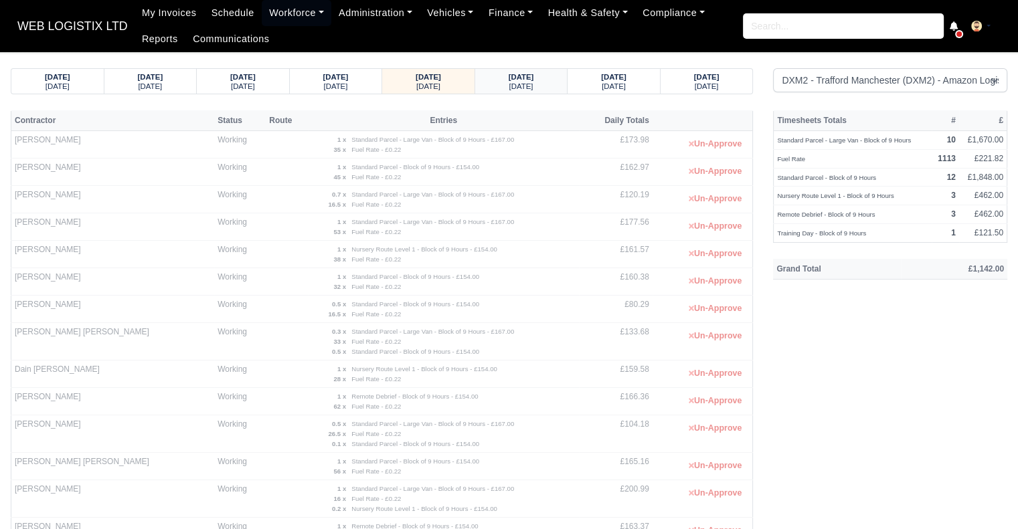
click at [534, 77] on strong "11/09/2025" at bounding box center [521, 77] width 25 height 8
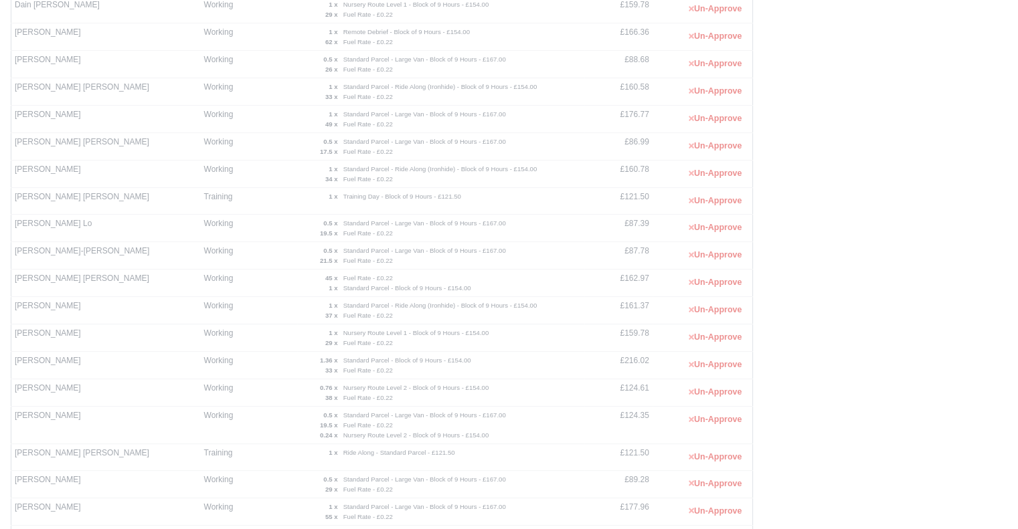
scroll to position [368, 0]
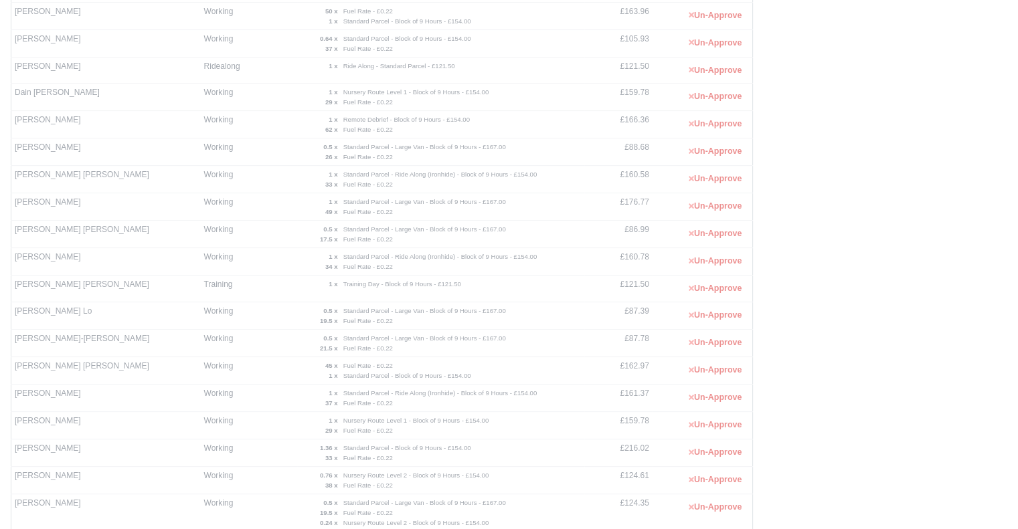
drag, startPoint x: 108, startPoint y: 63, endPoint x: 15, endPoint y: 66, distance: 93.8
click at [15, 66] on td "Cameron Bradburn-Lewis" at bounding box center [105, 70] width 189 height 27
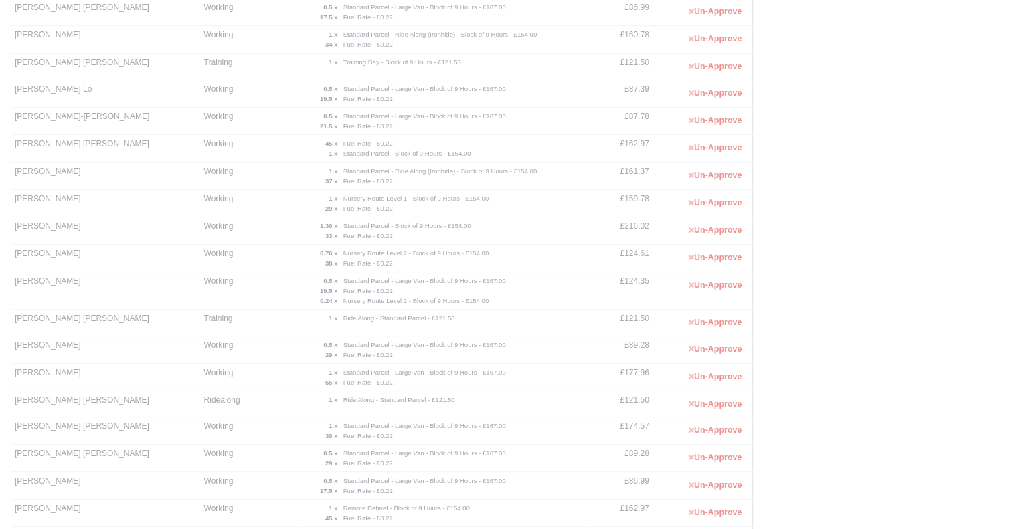
scroll to position [592, 0]
drag, startPoint x: 96, startPoint y: 314, endPoint x: 16, endPoint y: 313, distance: 79.7
click at [16, 313] on td "Praveen Kumar Nagula" at bounding box center [105, 320] width 189 height 27
drag, startPoint x: 83, startPoint y: 392, endPoint x: 15, endPoint y: 400, distance: 68.2
click at [15, 400] on td "Sean James Kerr" at bounding box center [105, 401] width 189 height 27
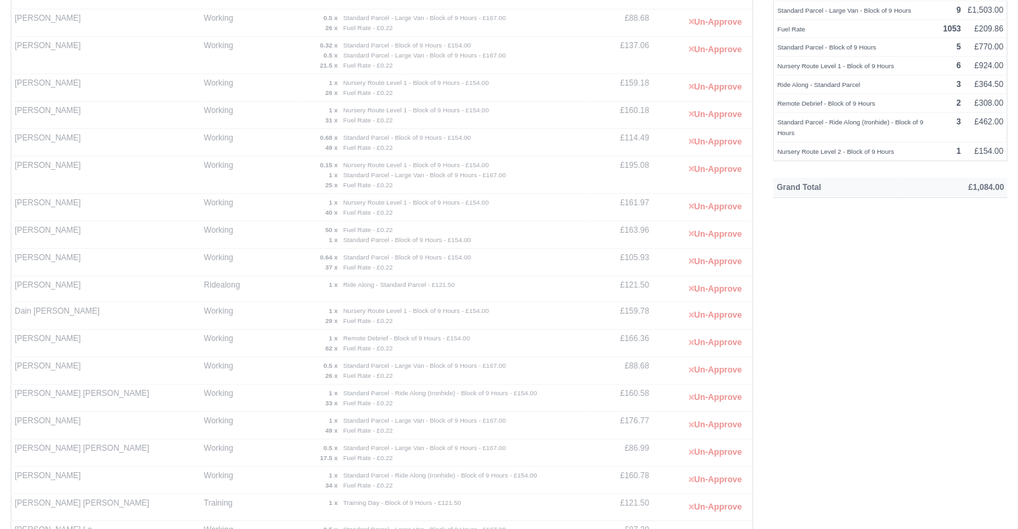
scroll to position [0, 0]
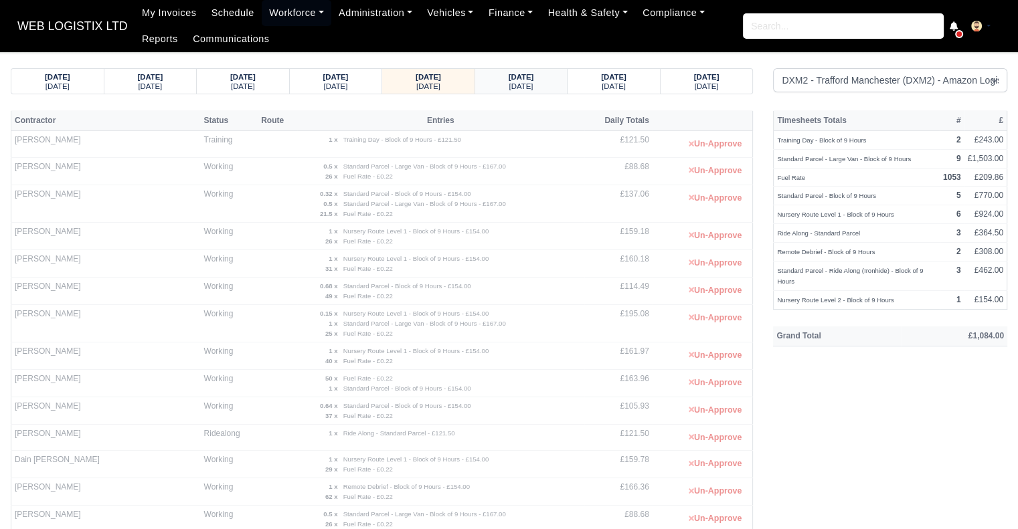
click at [500, 83] on div "Friday" at bounding box center [521, 85] width 67 height 9
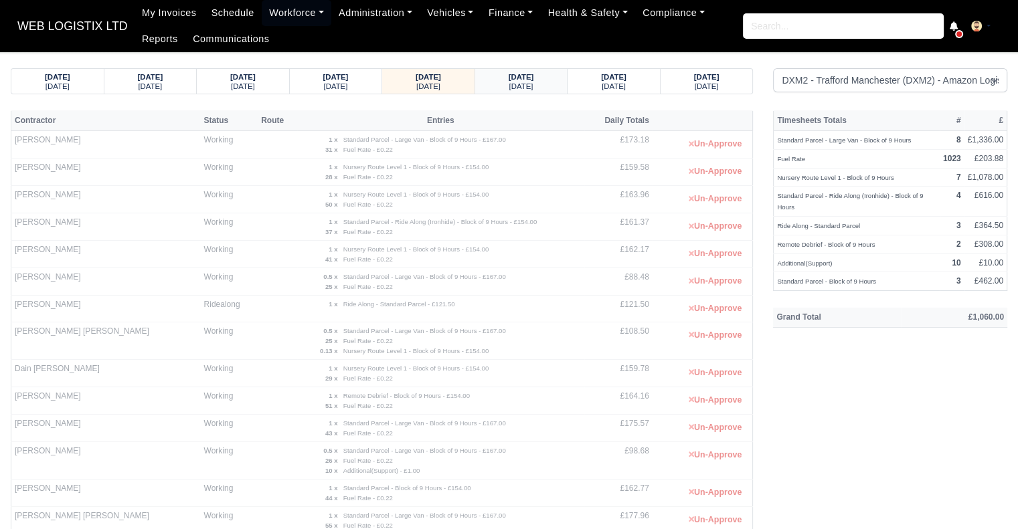
click at [534, 88] on small "Saturday" at bounding box center [521, 86] width 24 height 8
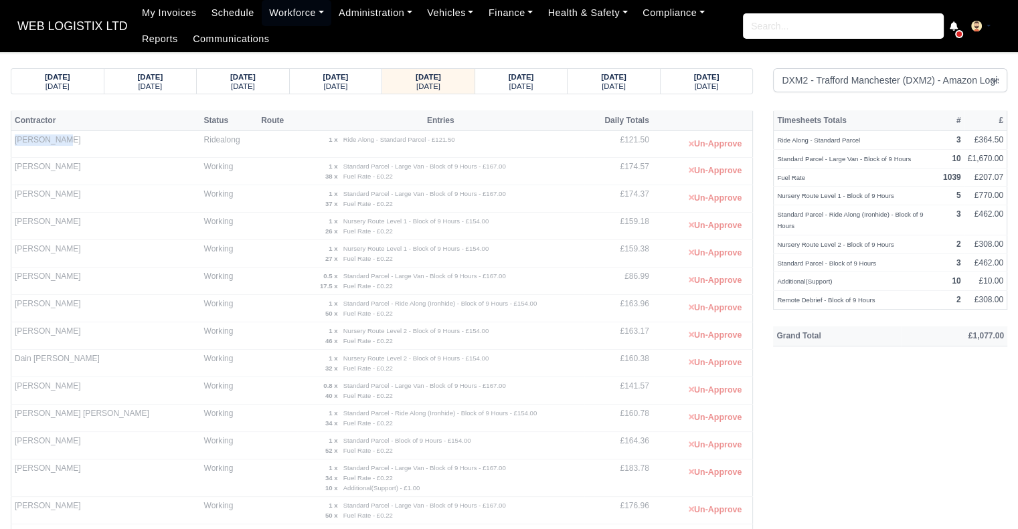
drag, startPoint x: 59, startPoint y: 139, endPoint x: 14, endPoint y: 144, distance: 45.2
click at [14, 144] on td "Adam Taylor" at bounding box center [105, 144] width 189 height 27
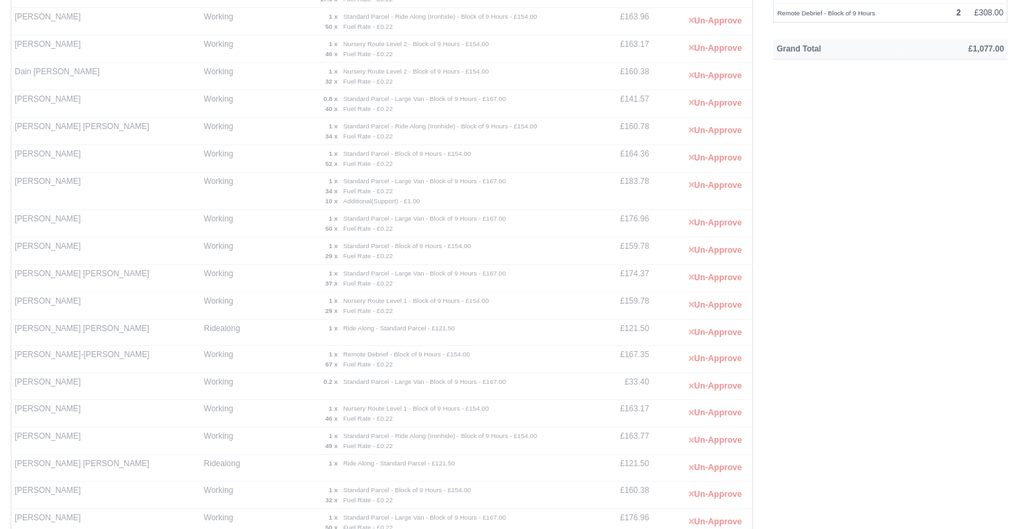
scroll to position [292, 0]
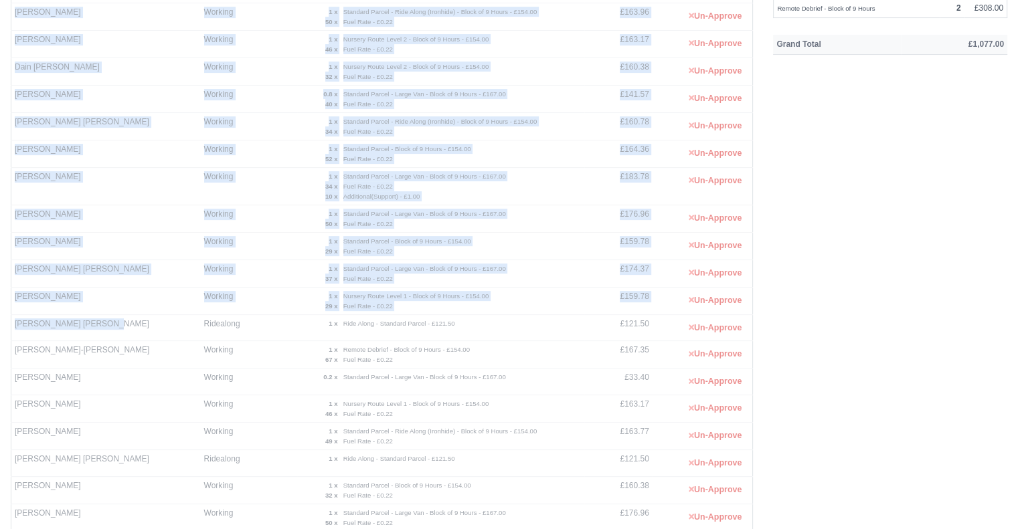
drag, startPoint x: 99, startPoint y: 323, endPoint x: 0, endPoint y: 318, distance: 99.2
click at [0, 318] on main "09/09/2025 Tuesday 10/09/2025 Wednesday 11/09/2025 Thursday 12/09/2025 Friday" at bounding box center [509, 222] width 1018 height 893
click at [80, 333] on td "Kristopher John Morley" at bounding box center [105, 328] width 189 height 27
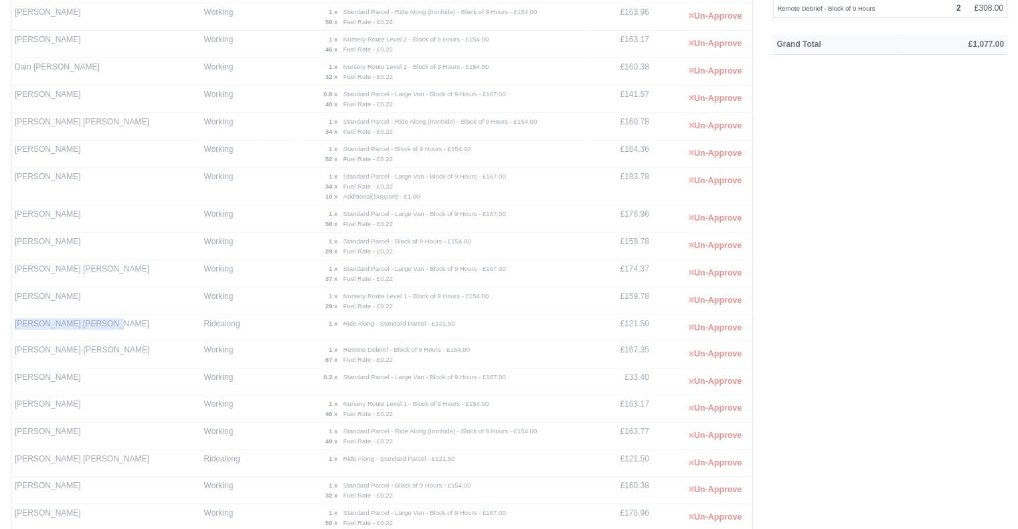
drag, startPoint x: 106, startPoint y: 326, endPoint x: 13, endPoint y: 321, distance: 92.5
click at [13, 321] on td "Kristopher John Morley" at bounding box center [105, 328] width 189 height 27
drag, startPoint x: 97, startPoint y: 455, endPoint x: 15, endPoint y: 457, distance: 82.3
click at [15, 457] on td "Paige Nicole Pelham" at bounding box center [105, 464] width 189 height 27
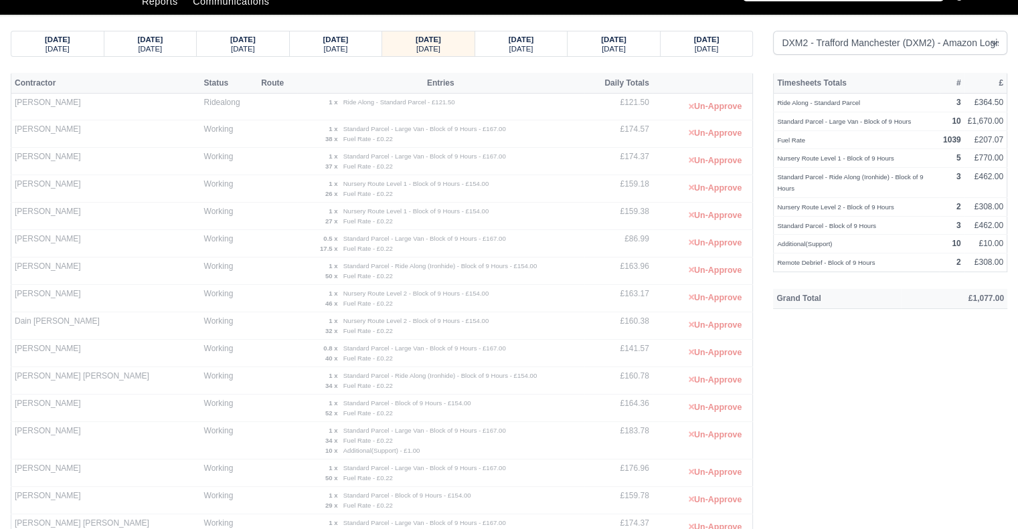
scroll to position [35, 0]
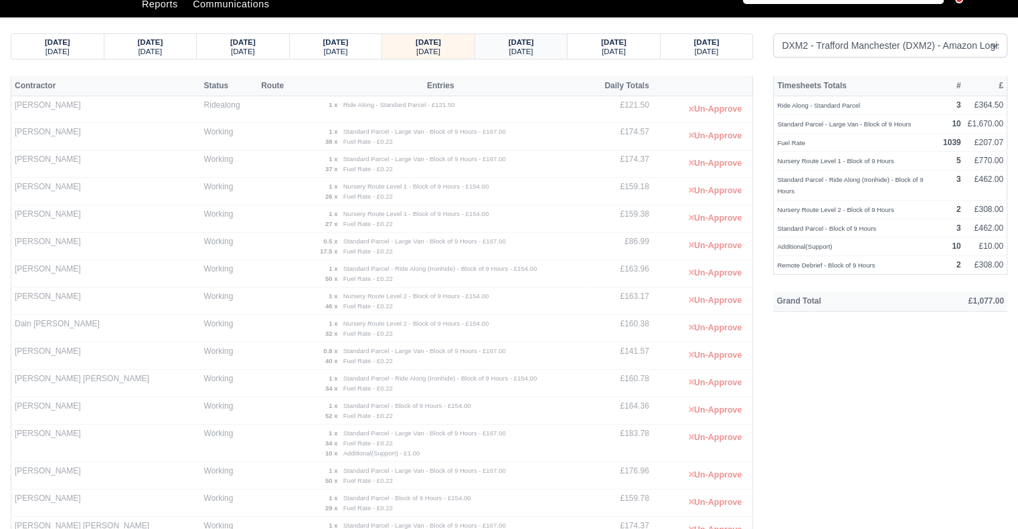
click at [543, 54] on div "Sunday" at bounding box center [521, 50] width 67 height 9
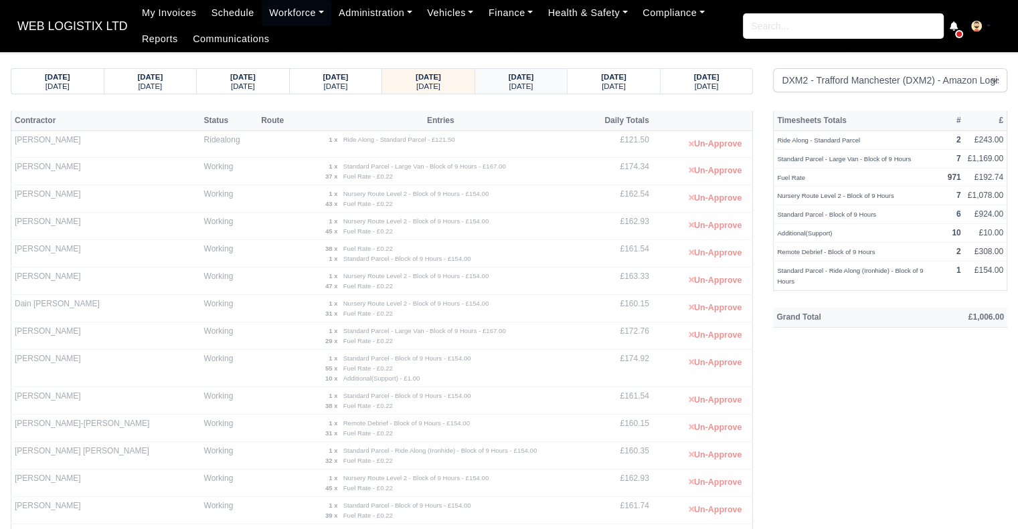
click at [524, 74] on strong "15/09/2025" at bounding box center [521, 77] width 25 height 8
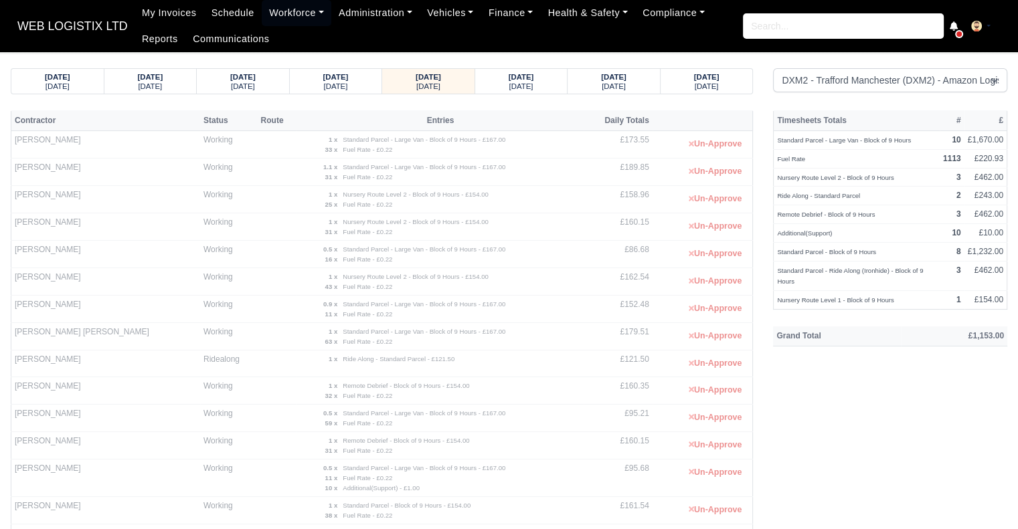
drag, startPoint x: 112, startPoint y: 361, endPoint x: 5, endPoint y: 363, distance: 107.8
click at [171, 357] on td "David Michael Wheeldon" at bounding box center [105, 364] width 189 height 27
drag, startPoint x: 115, startPoint y: 357, endPoint x: 13, endPoint y: 359, distance: 101.8
click at [13, 359] on td "David Michael Wheeldon" at bounding box center [105, 364] width 189 height 27
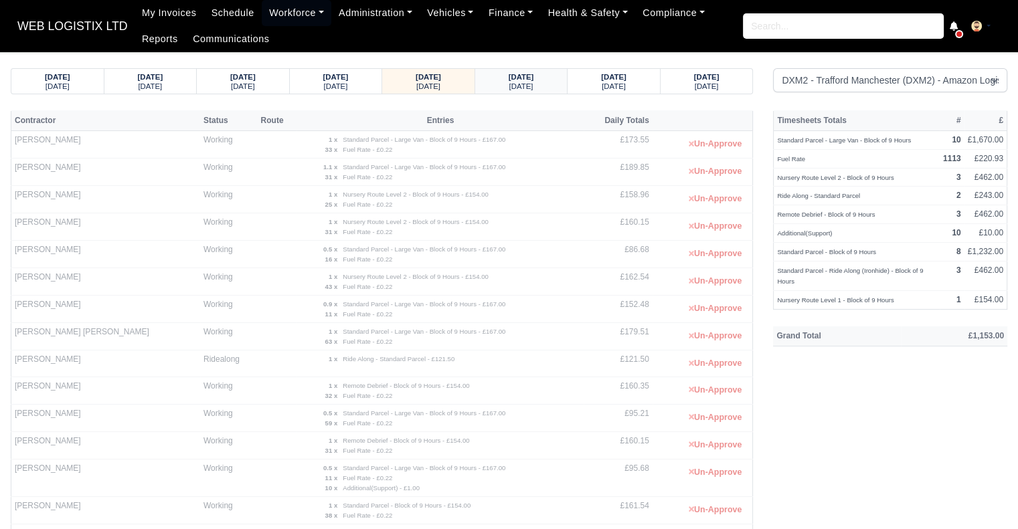
click at [509, 81] on strong "16/09/2025" at bounding box center [521, 77] width 25 height 8
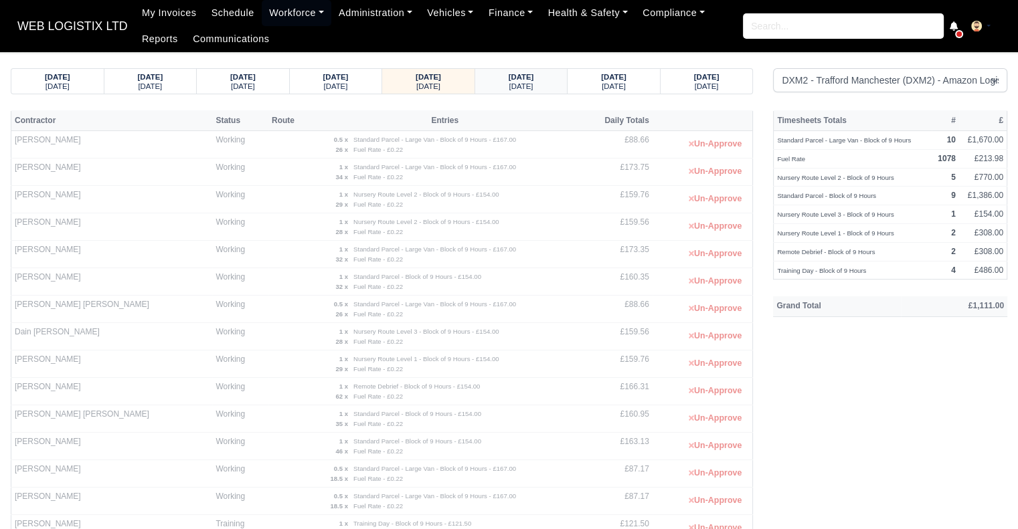
click at [525, 90] on small "Wednesday" at bounding box center [521, 86] width 24 height 8
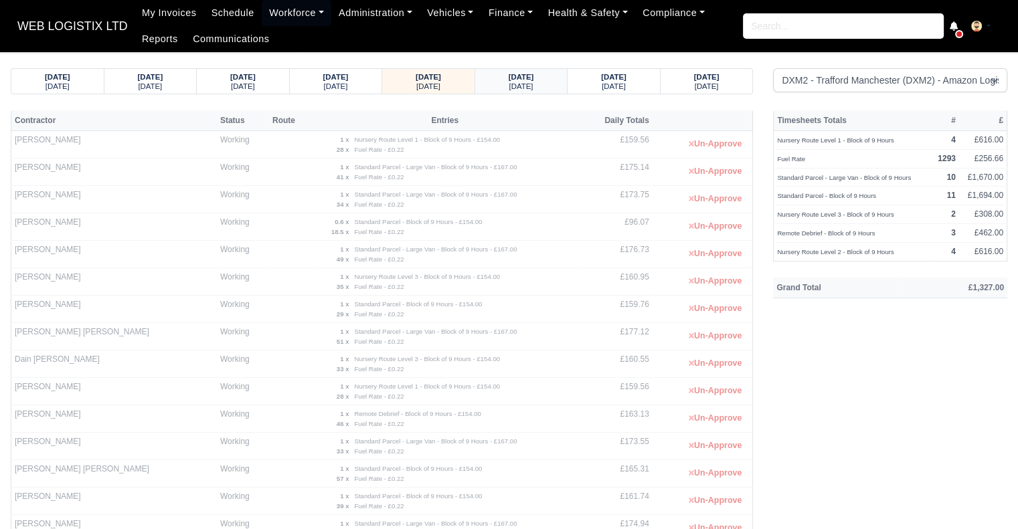
click at [512, 90] on small "Thursday" at bounding box center [521, 86] width 24 height 8
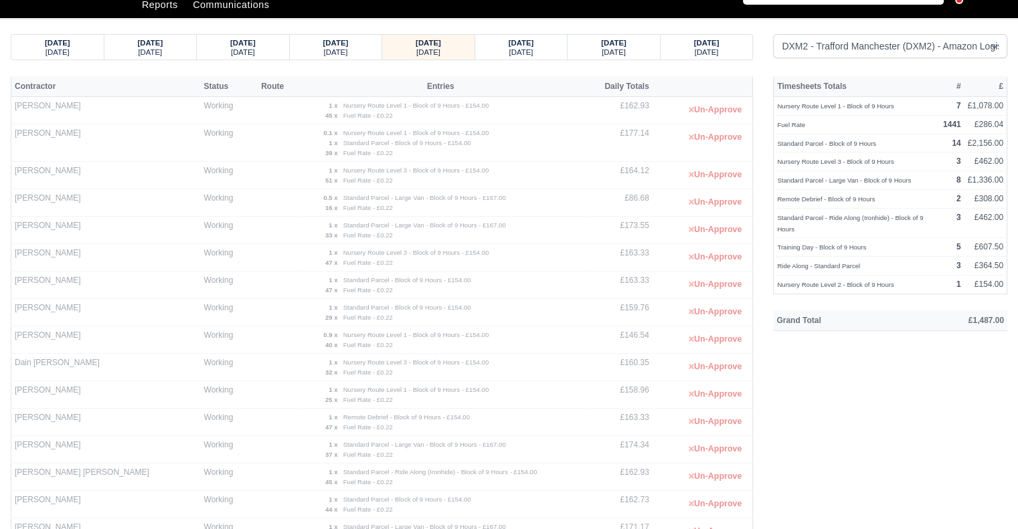
scroll to position [374, 0]
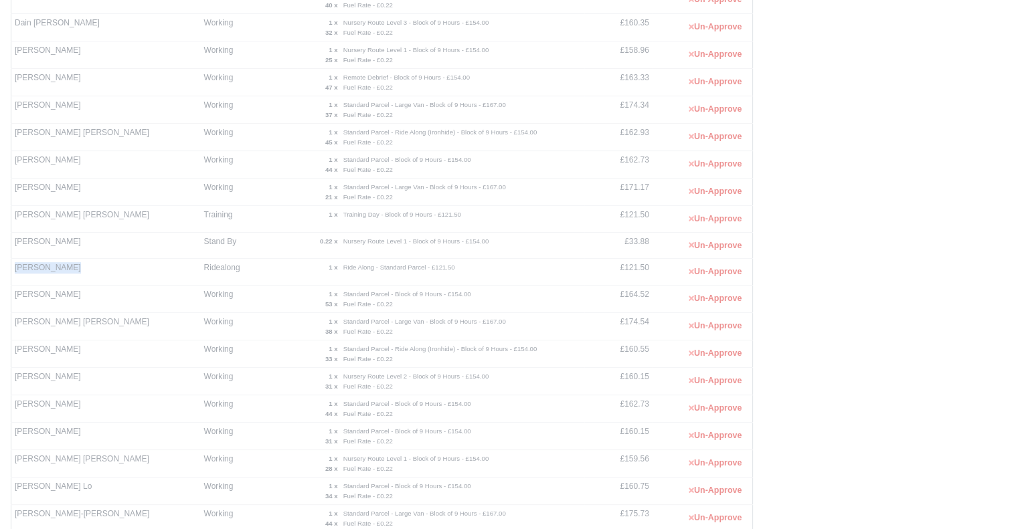
drag, startPoint x: 73, startPoint y: 266, endPoint x: 15, endPoint y: 270, distance: 57.7
click at [15, 270] on td "[PERSON_NAME]" at bounding box center [105, 272] width 189 height 27
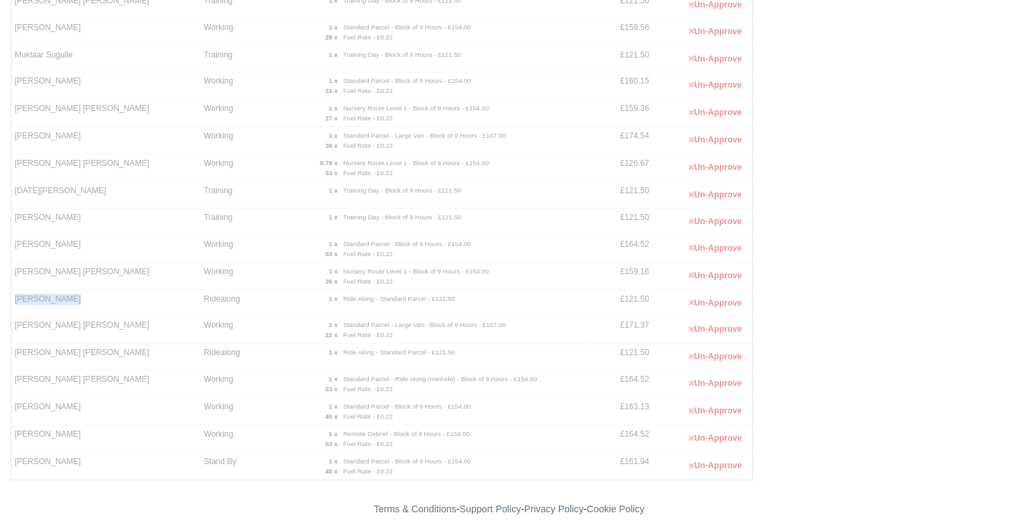
drag, startPoint x: 72, startPoint y: 297, endPoint x: 13, endPoint y: 297, distance: 58.9
click at [13, 297] on td "Sean Mulligan" at bounding box center [105, 303] width 189 height 27
drag, startPoint x: 95, startPoint y: 341, endPoint x: 11, endPoint y: 350, distance: 84.9
click at [11, 350] on td "Shazeb Ali Khalid" at bounding box center [105, 357] width 189 height 27
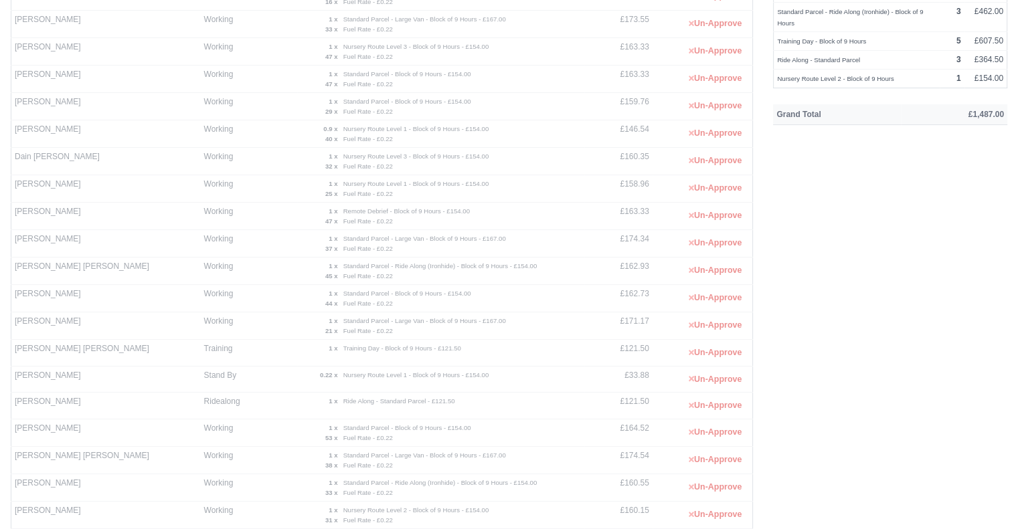
scroll to position [0, 0]
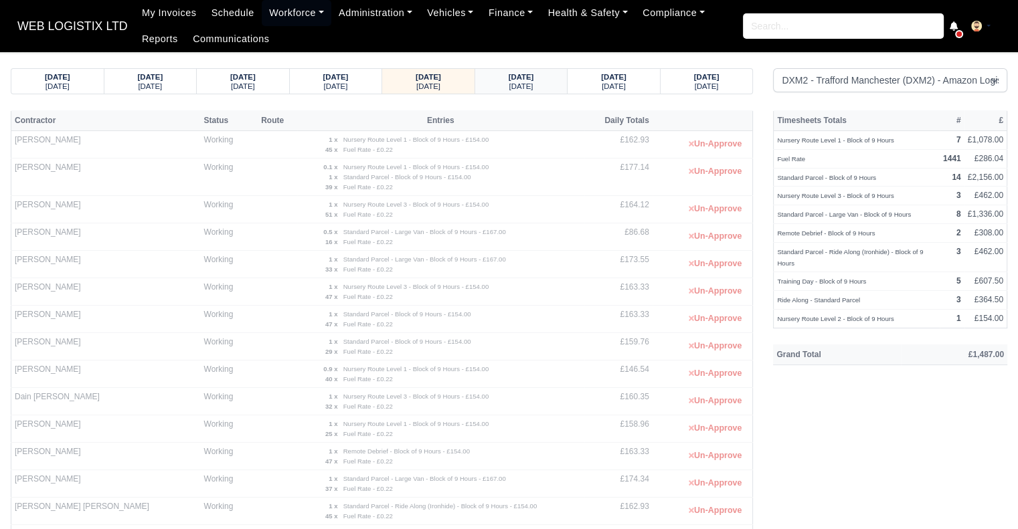
click at [515, 82] on small "Friday" at bounding box center [521, 86] width 24 height 8
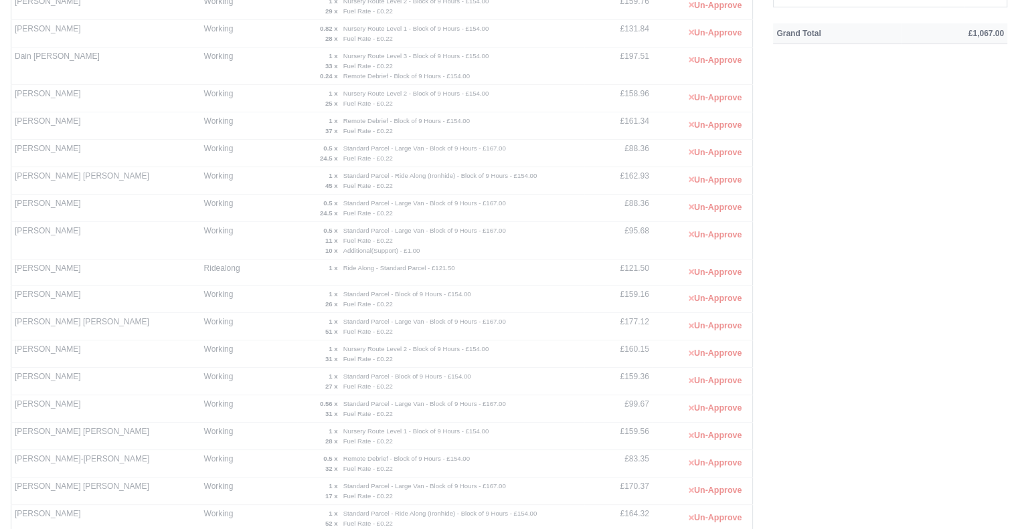
scroll to position [613, 0]
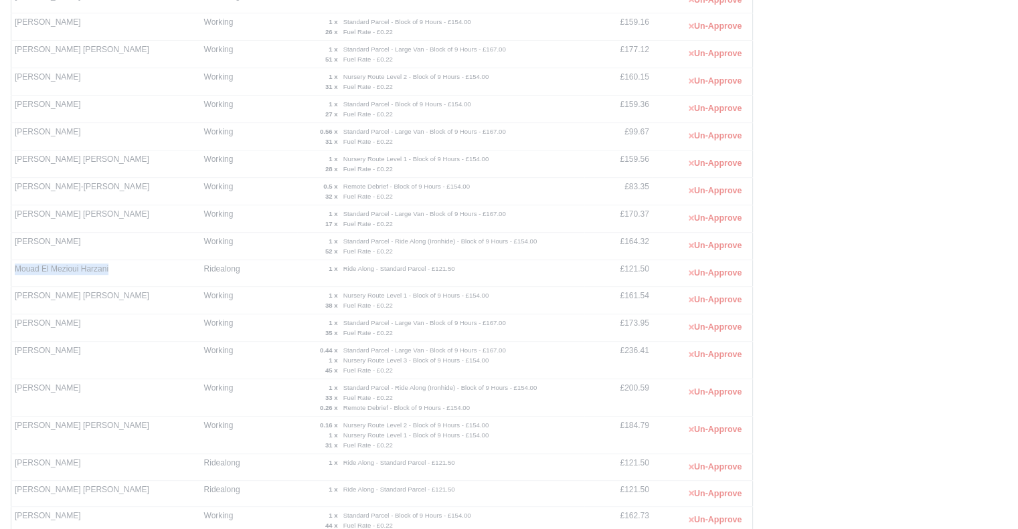
drag, startPoint x: 115, startPoint y: 271, endPoint x: 14, endPoint y: 275, distance: 101.2
click at [14, 275] on td "Mouad El Mezioui Harzani" at bounding box center [105, 273] width 189 height 27
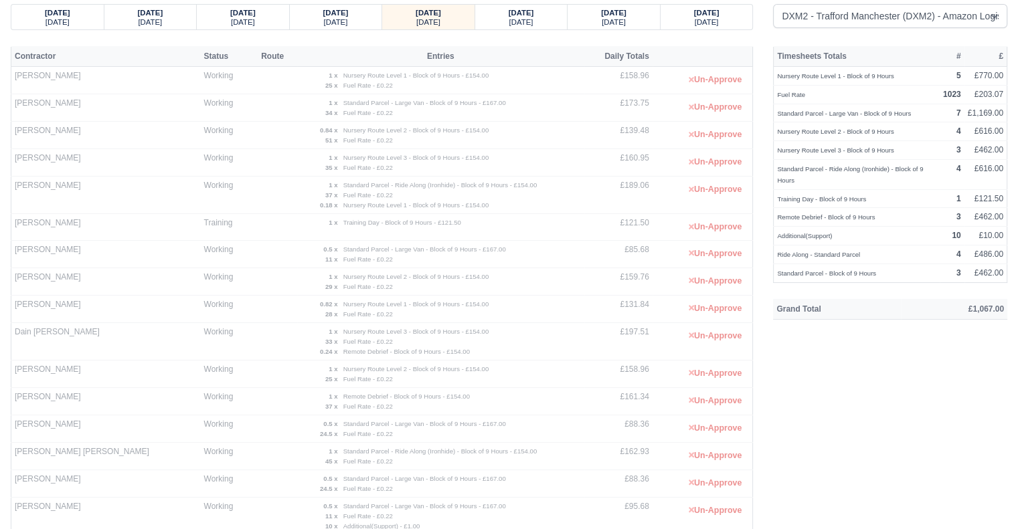
scroll to position [0, 0]
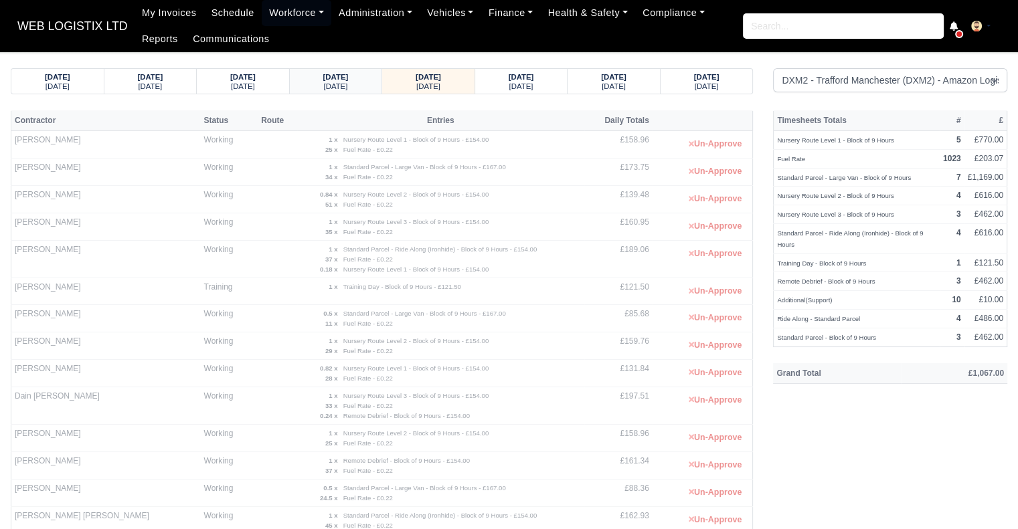
click at [332, 82] on small "Thursday" at bounding box center [335, 86] width 24 height 8
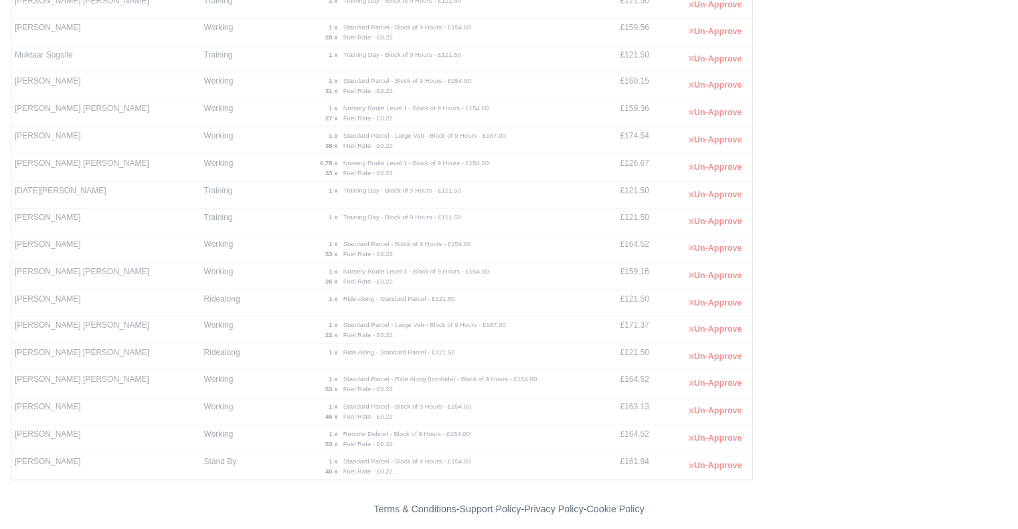
scroll to position [34, 0]
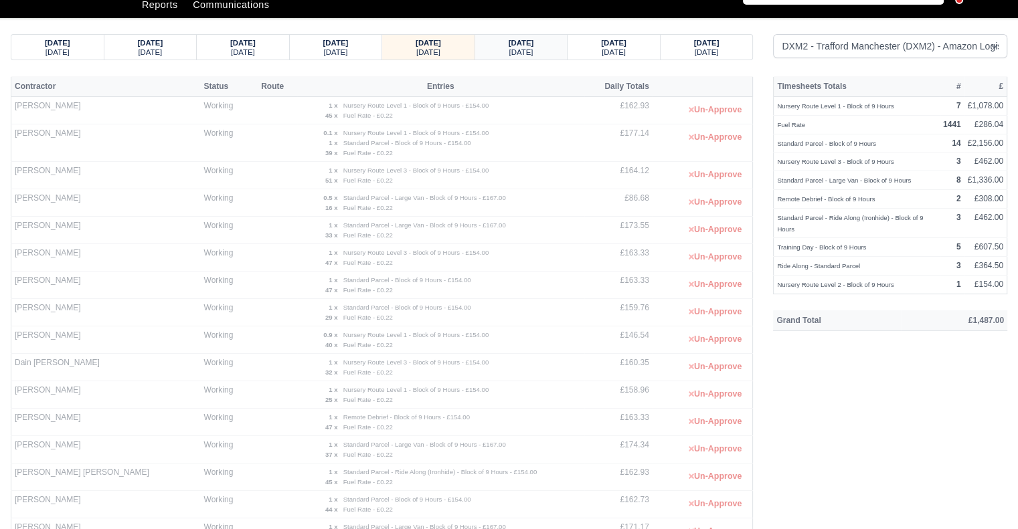
click at [520, 48] on small "Friday" at bounding box center [521, 52] width 24 height 8
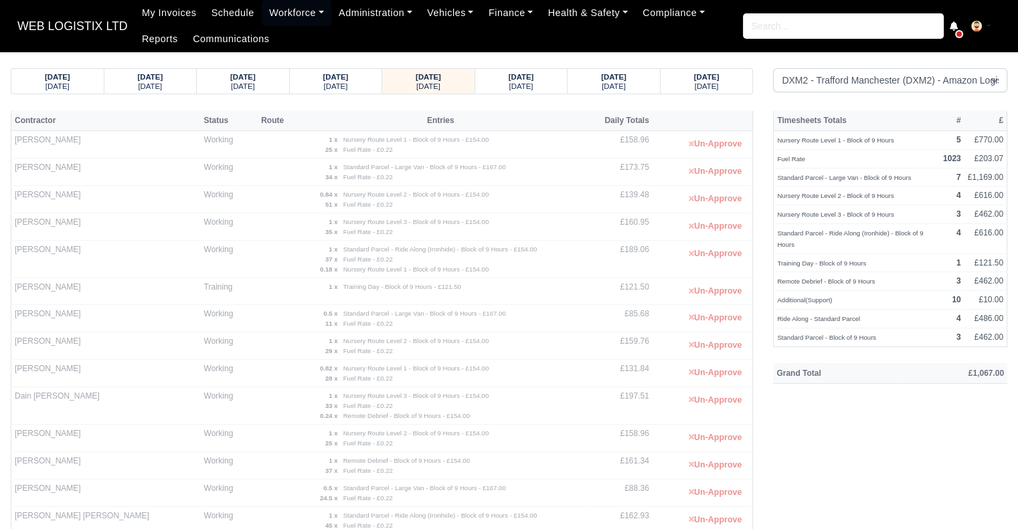
click at [511, 64] on body "WEB LOGISTIX LTD My Invoices Schedule Workforce Manpower Expiring Documents Lea…" at bounding box center [509, 264] width 1018 height 529
click at [511, 76] on strong "20/09/2025" at bounding box center [521, 77] width 25 height 8
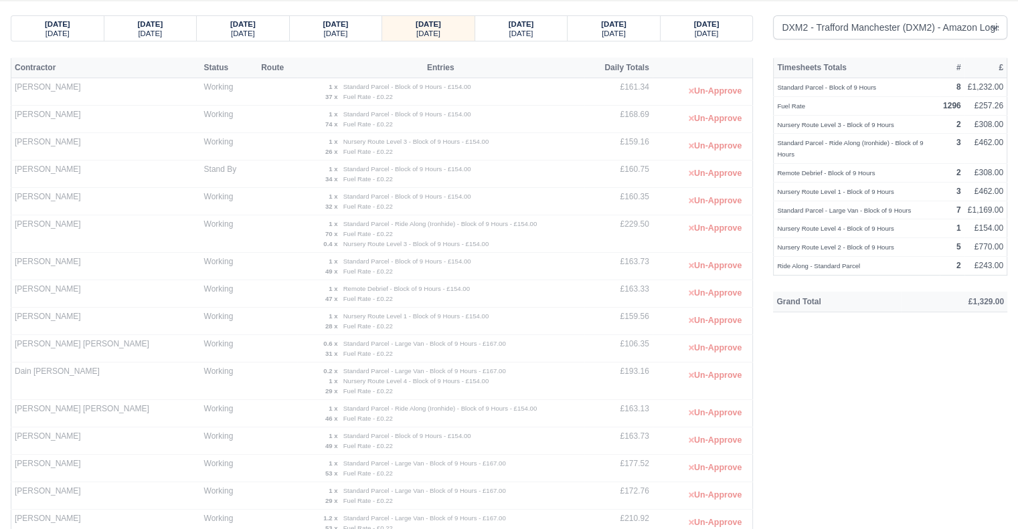
scroll to position [495, 0]
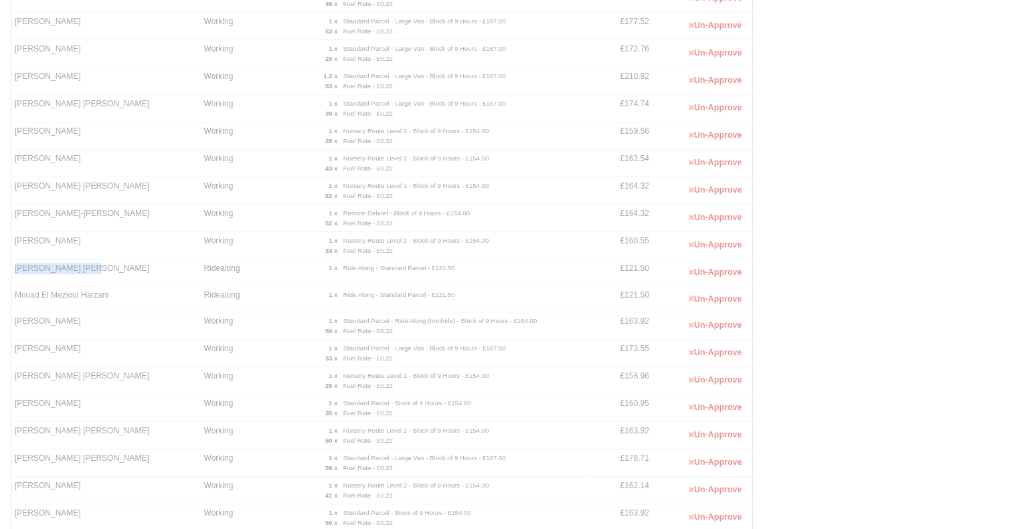
drag, startPoint x: 90, startPoint y: 272, endPoint x: 13, endPoint y: 271, distance: 76.3
click at [13, 271] on td "Marcus John Thorpe" at bounding box center [105, 273] width 189 height 27
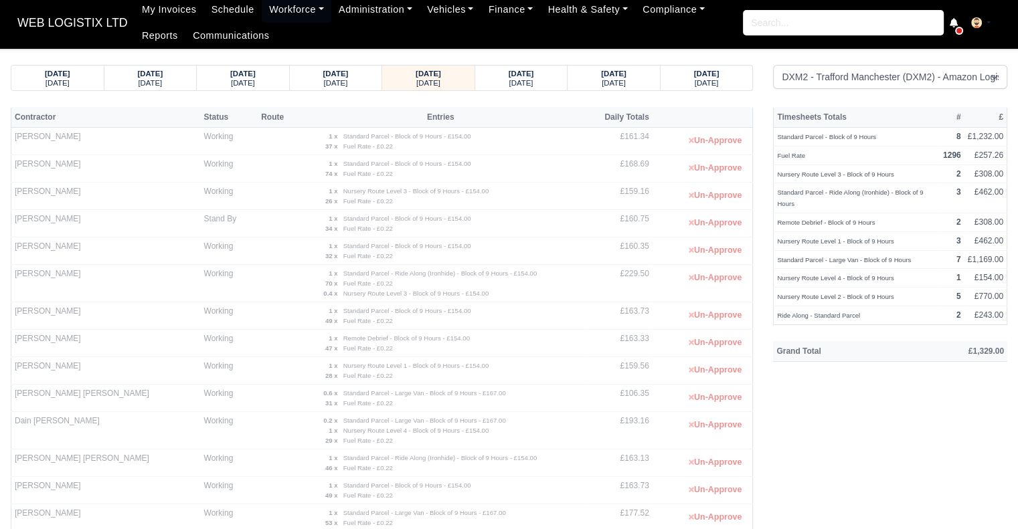
scroll to position [0, 0]
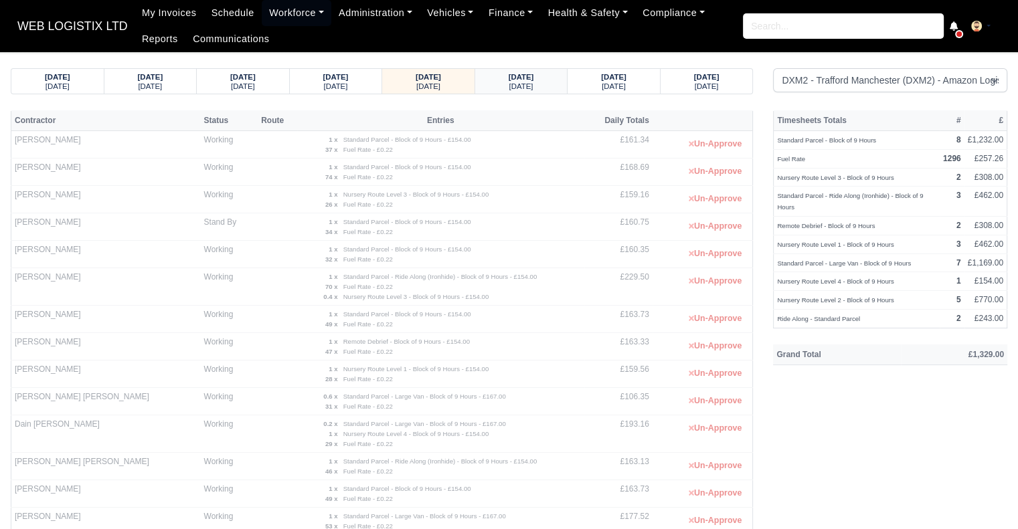
click at [503, 85] on div "Sunday" at bounding box center [521, 85] width 67 height 9
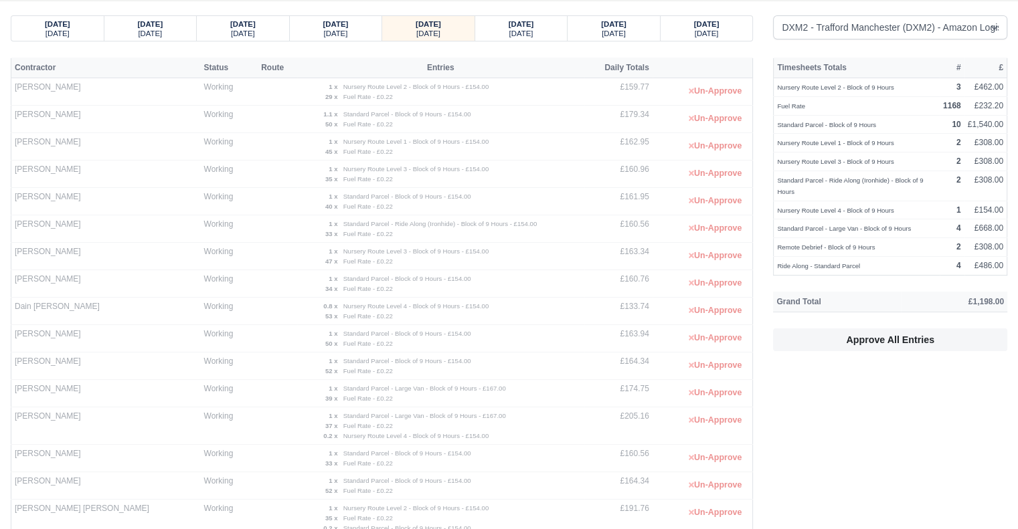
scroll to position [386, 0]
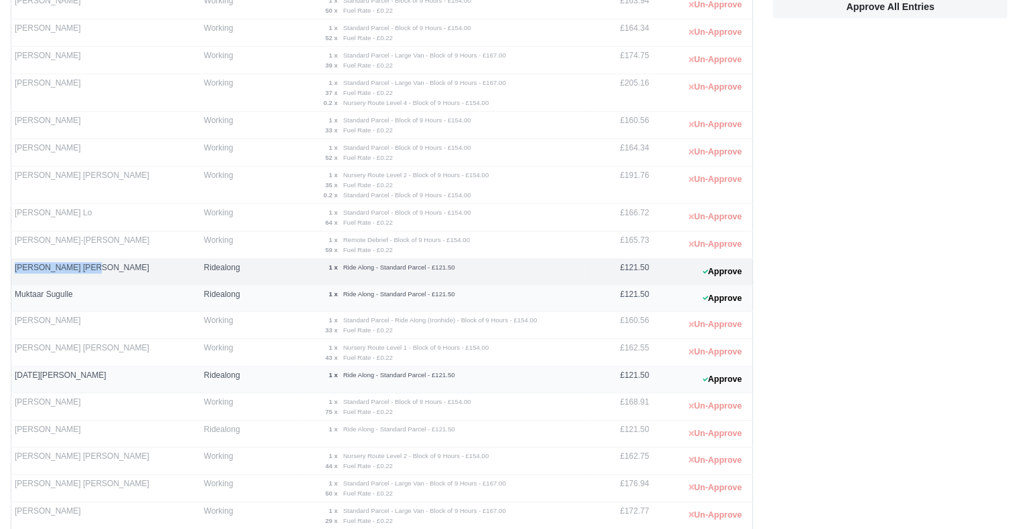
drag, startPoint x: 97, startPoint y: 262, endPoint x: 13, endPoint y: 270, distance: 84.1
click at [13, 270] on td "Marcus John Thorpe" at bounding box center [105, 272] width 189 height 27
drag, startPoint x: 78, startPoint y: 288, endPoint x: 15, endPoint y: 289, distance: 62.3
click at [15, 289] on td "Muktaar Sugulle" at bounding box center [105, 298] width 189 height 27
drag, startPoint x: 98, startPoint y: 374, endPoint x: 13, endPoint y: 385, distance: 85.8
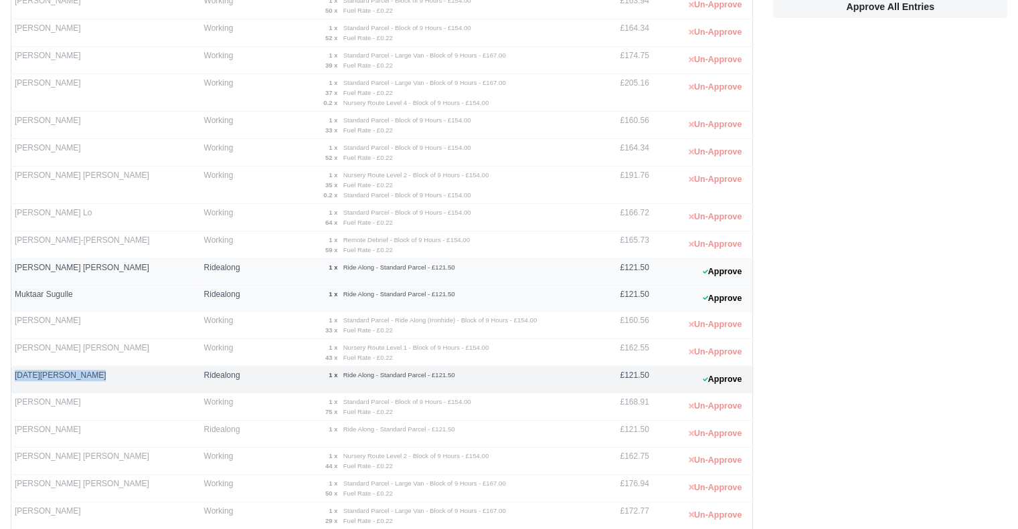
click at [13, 385] on td "Raja Mudassar Javed" at bounding box center [105, 380] width 189 height 27
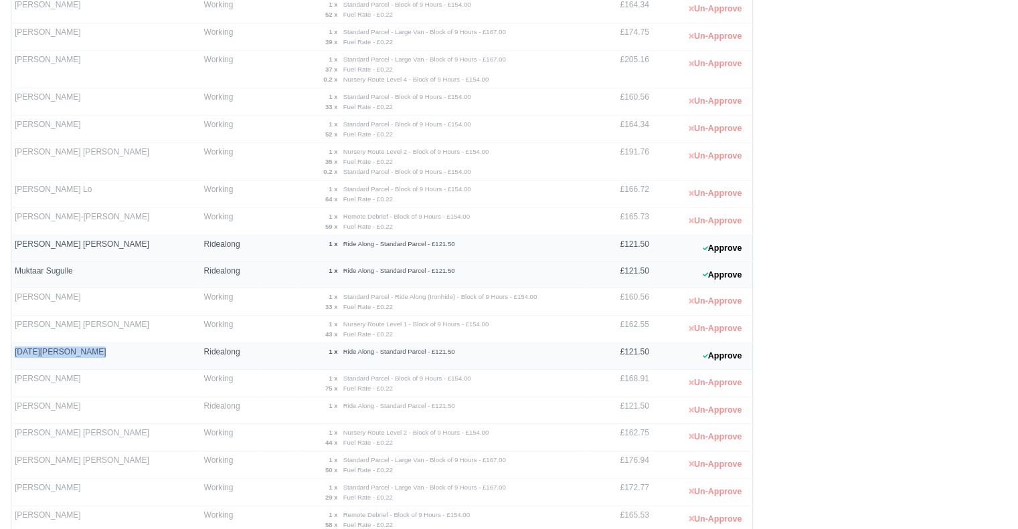
scroll to position [494, 0]
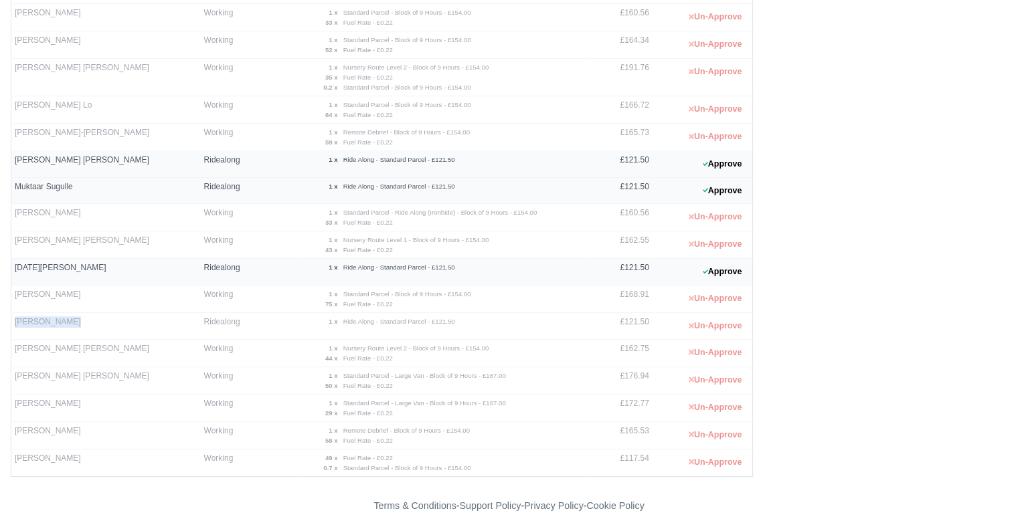
drag, startPoint x: 70, startPoint y: 320, endPoint x: 13, endPoint y: 317, distance: 57.0
click at [13, 317] on td "Ryan Van Hind" at bounding box center [105, 326] width 189 height 27
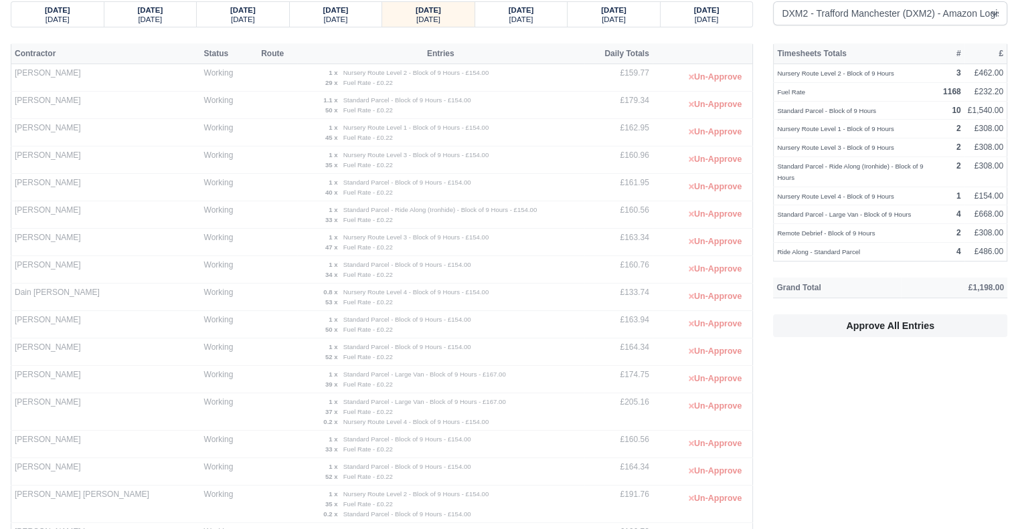
scroll to position [0, 0]
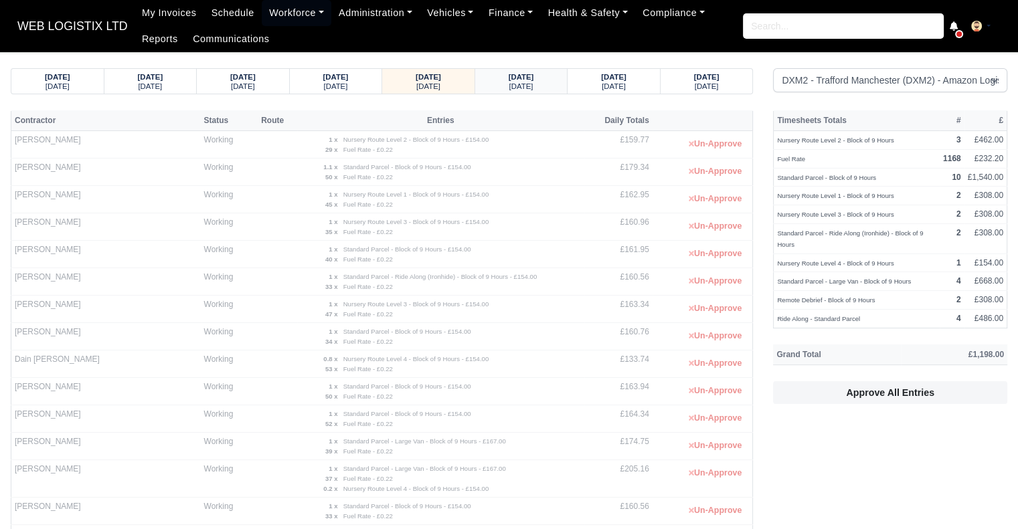
click at [515, 69] on div "22/09/2025 Monday" at bounding box center [521, 81] width 72 height 25
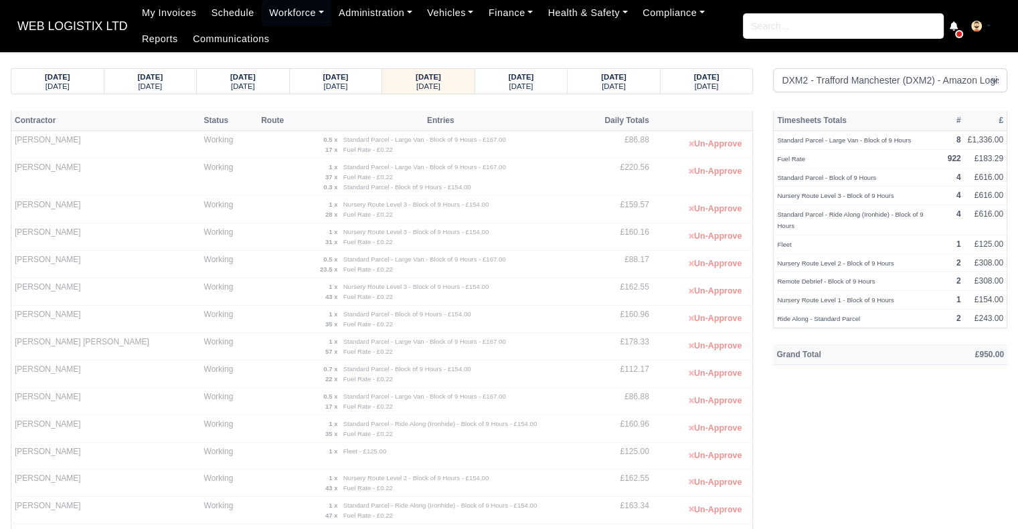
drag, startPoint x: 292, startPoint y: 42, endPoint x: 324, endPoint y: 66, distance: 40.2
click at [292, 42] on ul "My Invoices Schedule Workforce Manpower Expiring Documents Leave Requests Daily…" at bounding box center [439, 26] width 608 height 52
click at [516, 80] on strong "23/09/2025" at bounding box center [521, 77] width 25 height 8
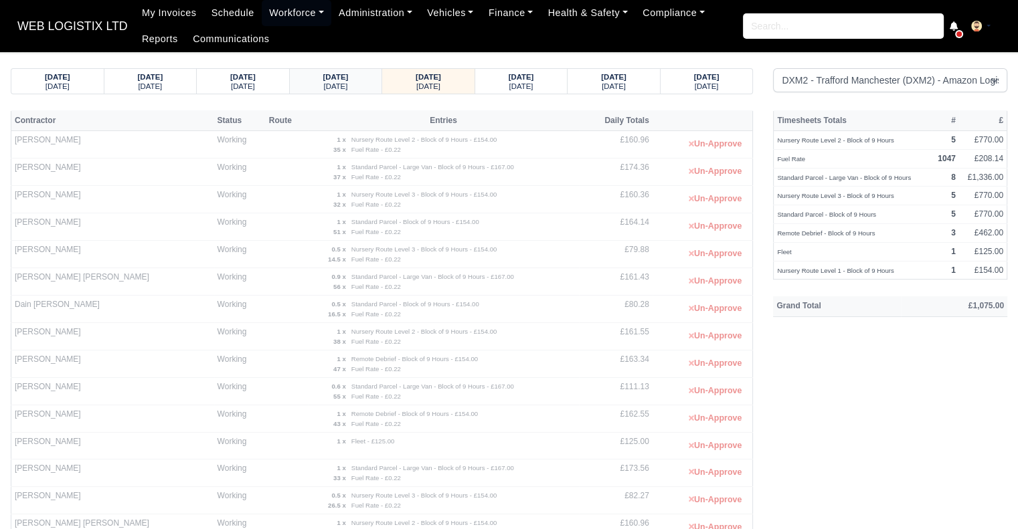
click at [360, 78] on div "22/09/2025" at bounding box center [336, 76] width 67 height 9
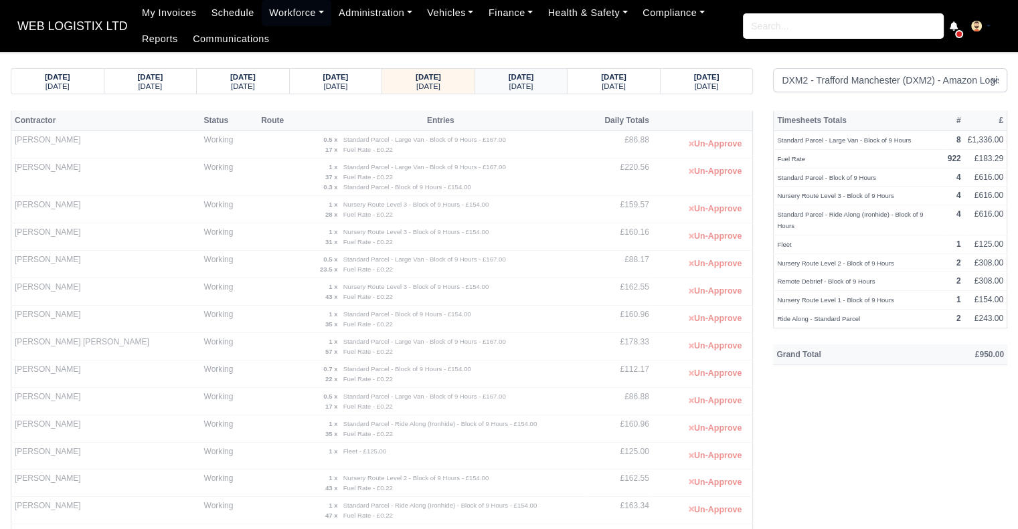
click at [526, 81] on div "Tuesday" at bounding box center [521, 85] width 67 height 9
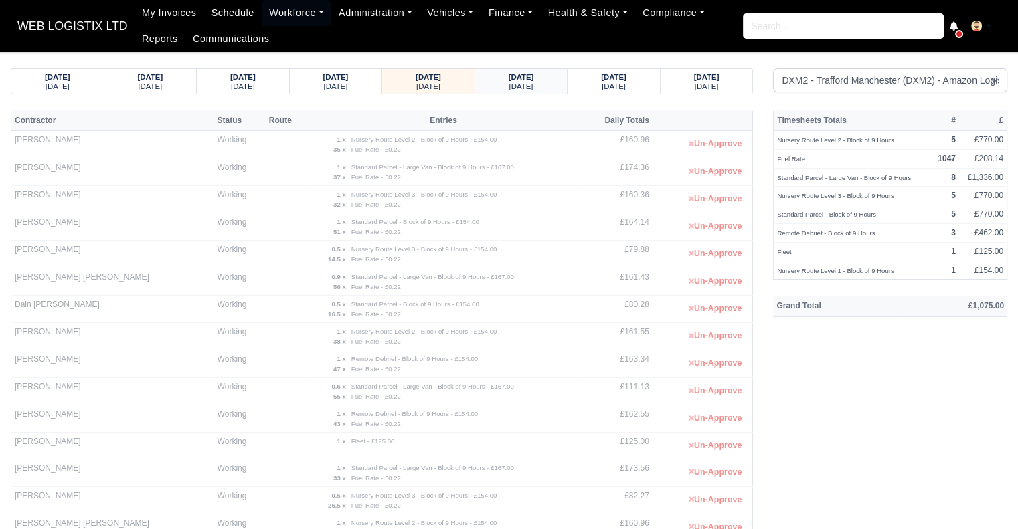
click at [552, 80] on div "24/09/2025" at bounding box center [521, 76] width 67 height 9
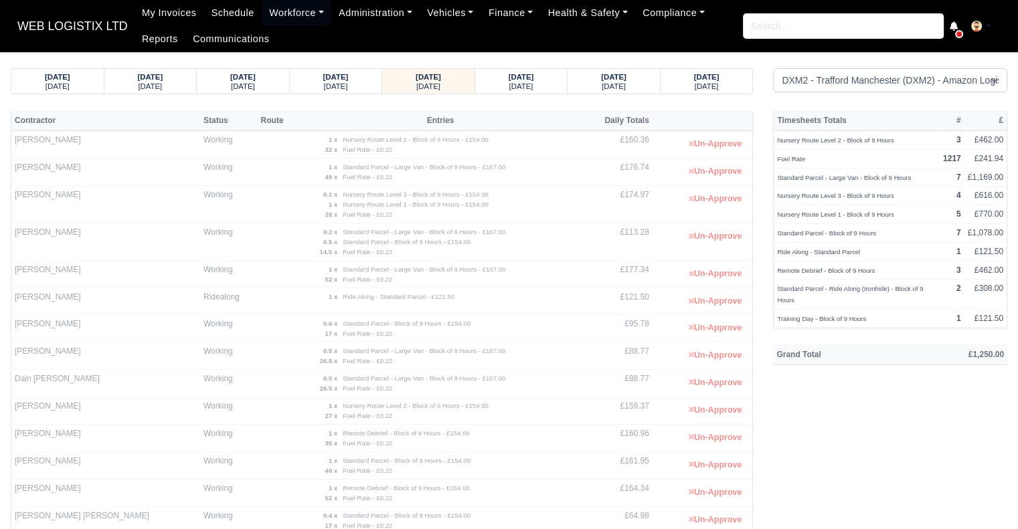
drag, startPoint x: 94, startPoint y: 300, endPoint x: 14, endPoint y: 300, distance: 80.3
click at [14, 300] on td "Andrii Herasimchuk" at bounding box center [105, 302] width 189 height 27
click at [529, 82] on small "Thursday" at bounding box center [521, 86] width 24 height 8
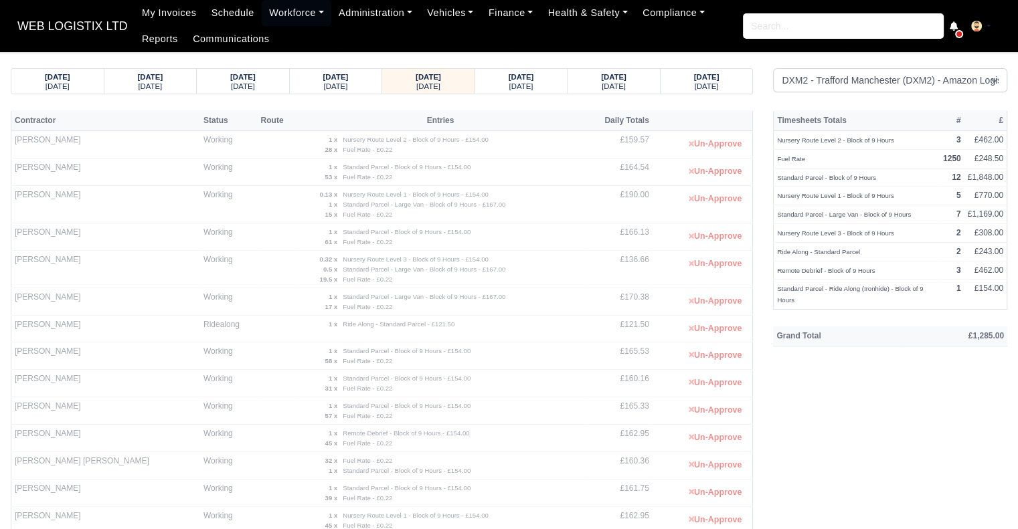
scroll to position [331, 0]
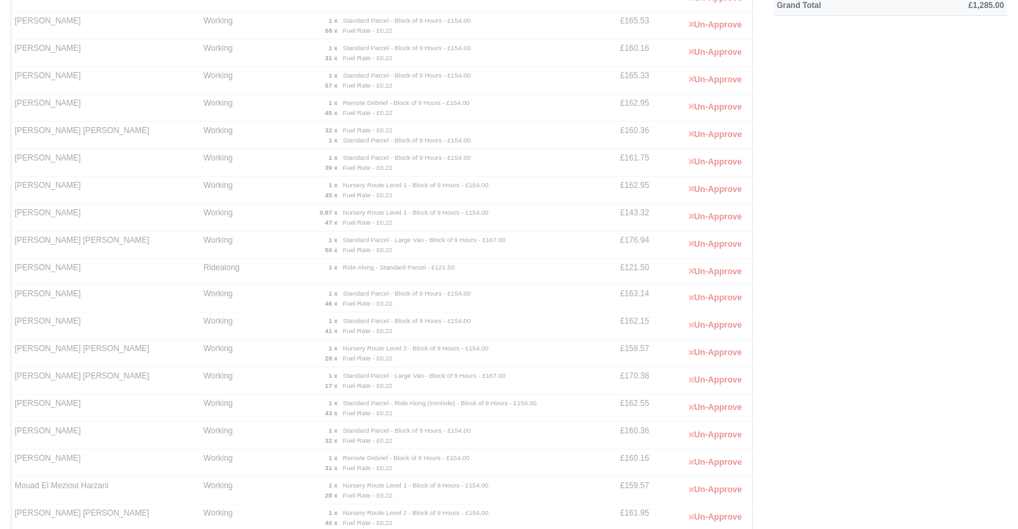
drag, startPoint x: 80, startPoint y: 267, endPoint x: 13, endPoint y: 264, distance: 67.0
click at [13, 264] on td "Jon-Paul Bridges" at bounding box center [105, 271] width 189 height 27
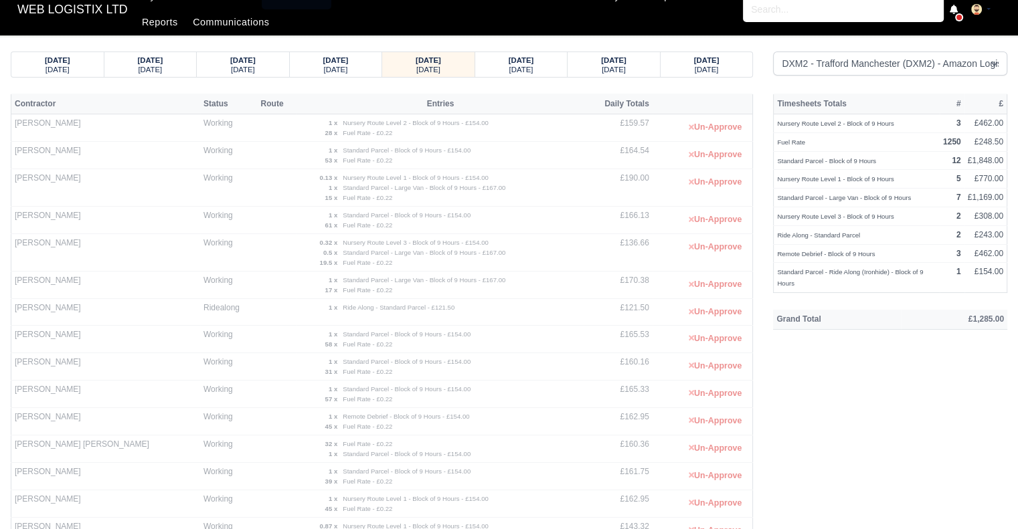
scroll to position [0, 0]
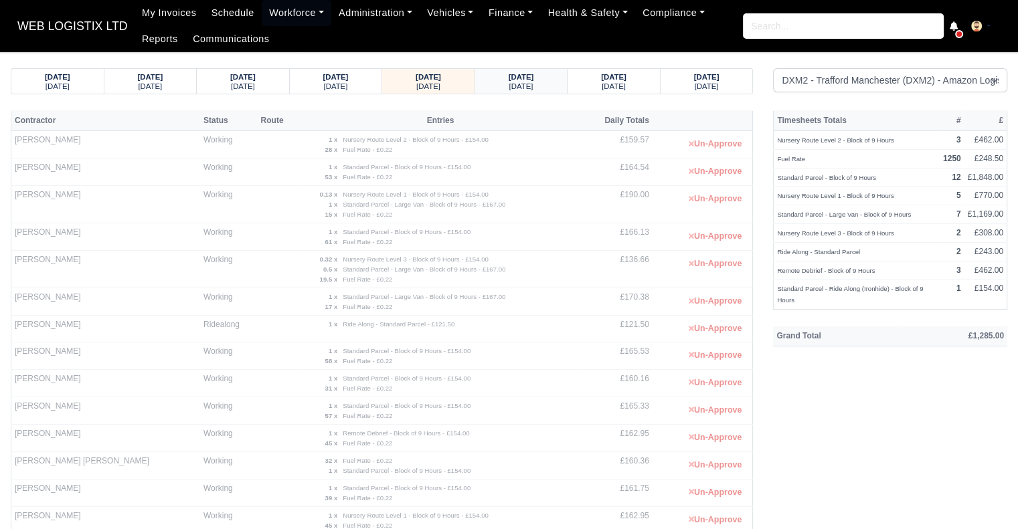
click at [541, 82] on div "Friday" at bounding box center [521, 85] width 67 height 9
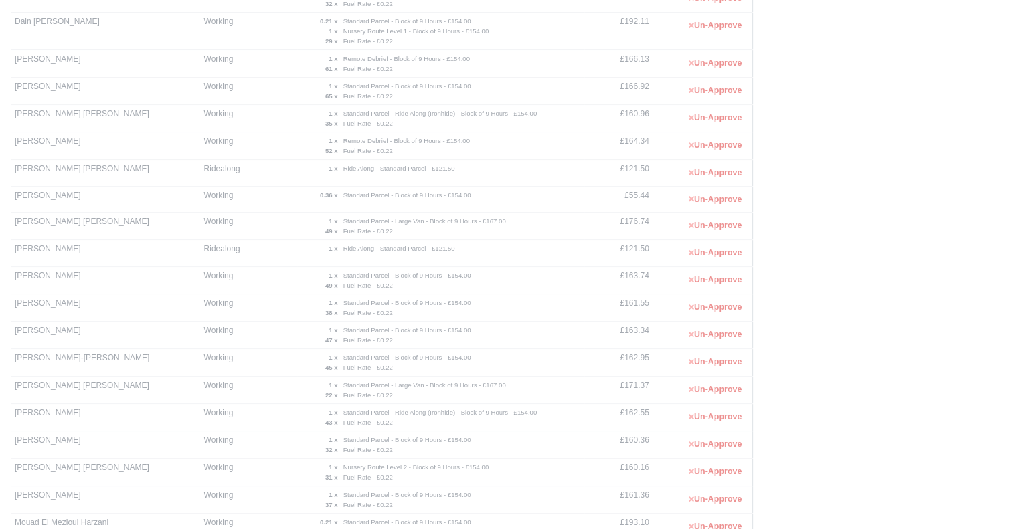
scroll to position [368, 0]
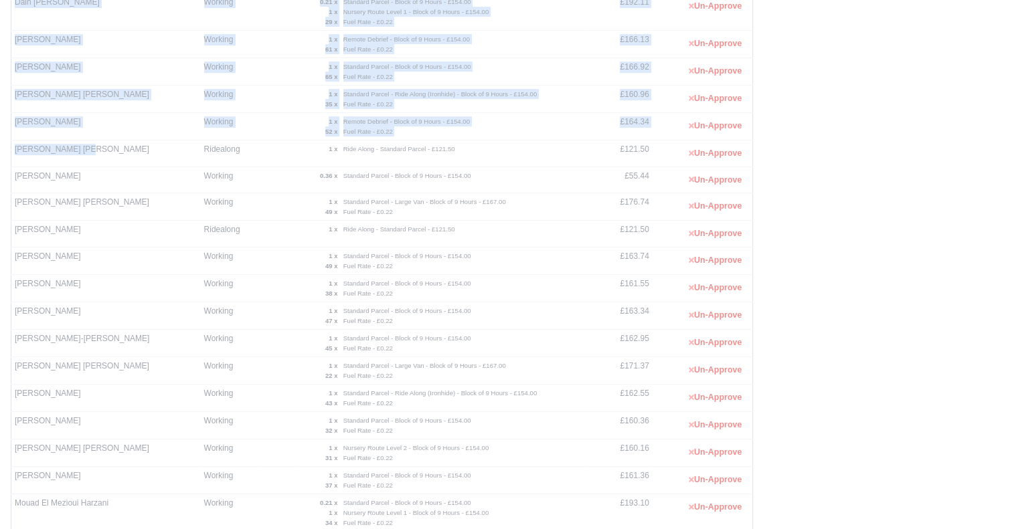
drag, startPoint x: 1028, startPoint y: 283, endPoint x: 8, endPoint y: 145, distance: 1028.8
click at [8, 145] on div "Contractor Status Route Entries Daily Totals Adrian Birladeanu Working 1 x Stan…" at bounding box center [382, 358] width 762 height 1230
click at [80, 152] on td "Ian Peter Hitchen" at bounding box center [105, 154] width 189 height 27
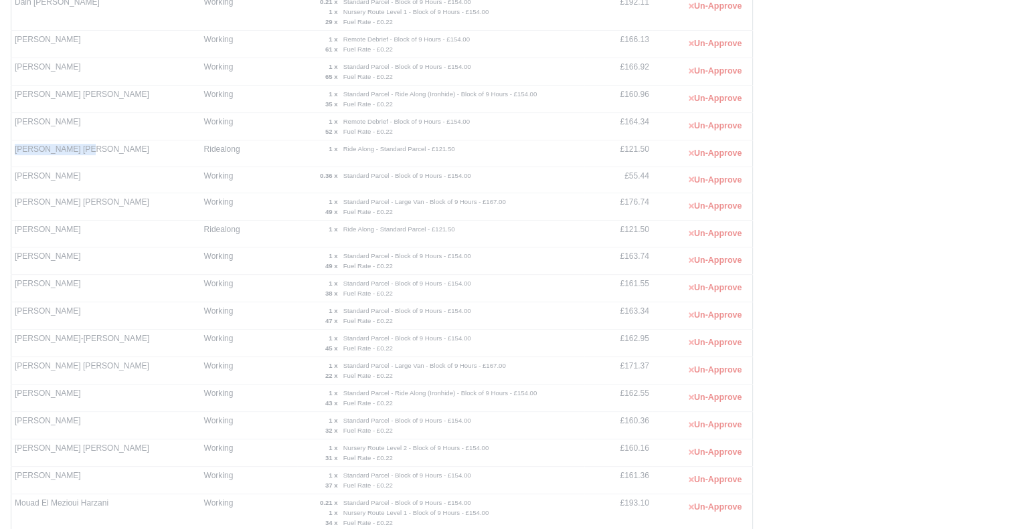
drag, startPoint x: 76, startPoint y: 148, endPoint x: 13, endPoint y: 151, distance: 62.3
click at [13, 151] on td "Ian Peter Hitchen" at bounding box center [105, 154] width 189 height 27
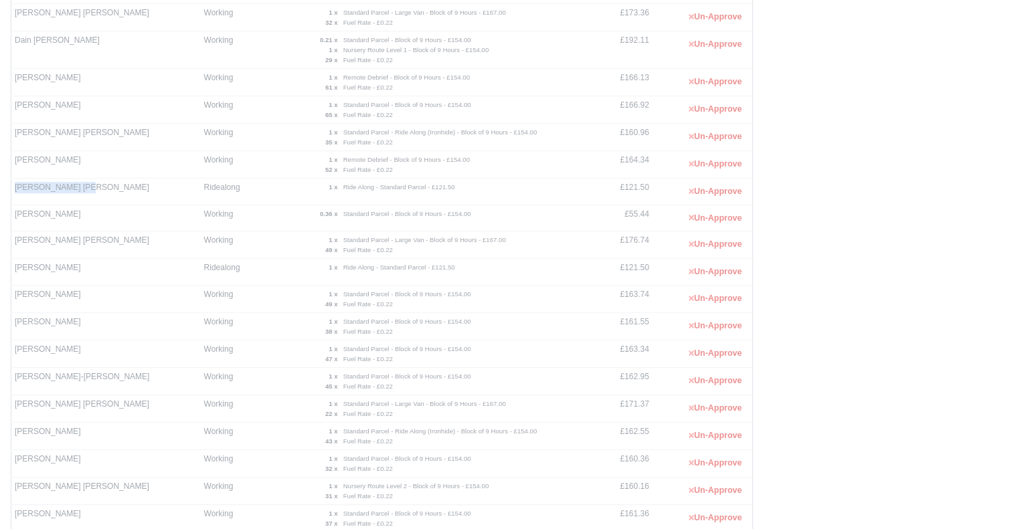
scroll to position [367, 0]
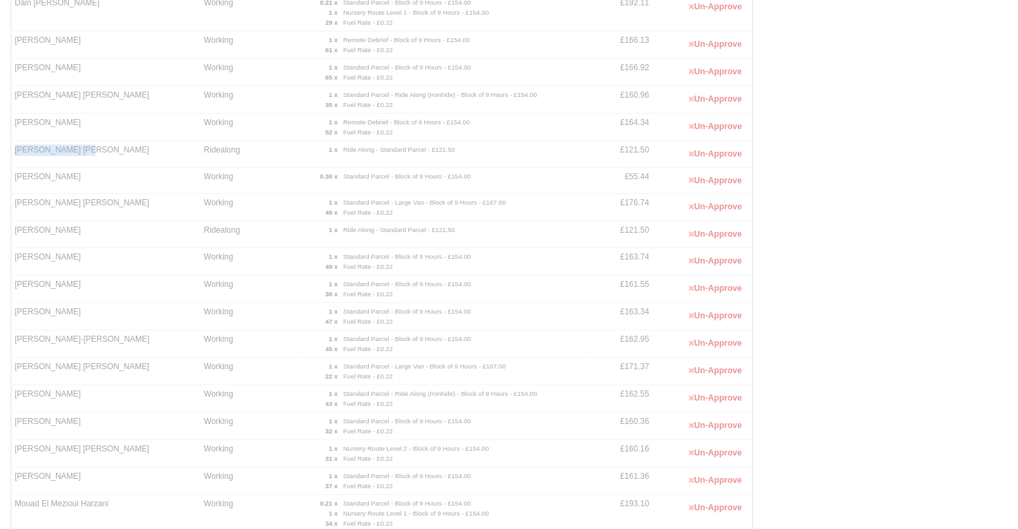
drag, startPoint x: 84, startPoint y: 232, endPoint x: 13, endPoint y: 237, distance: 70.5
click at [13, 237] on td "Jon-Paul Bridges" at bounding box center [105, 235] width 189 height 27
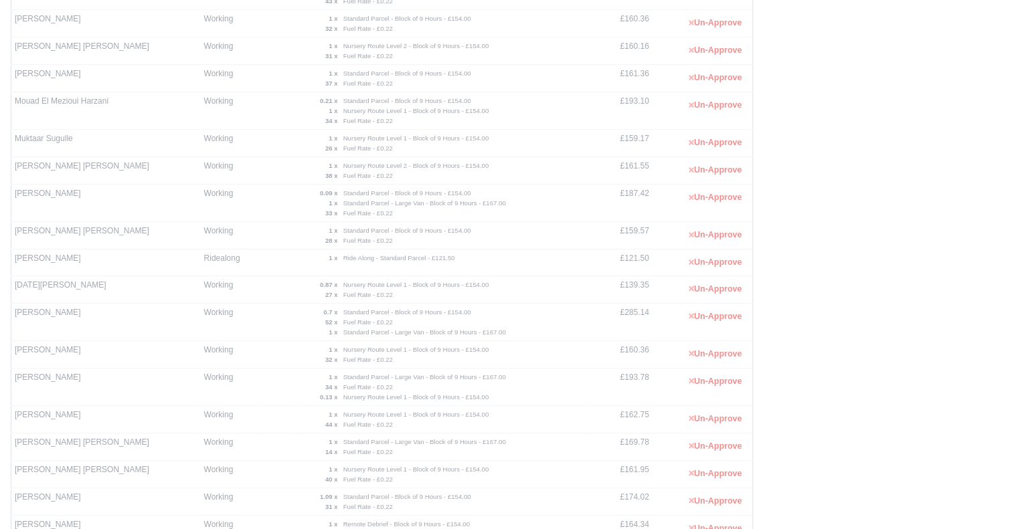
scroll to position [776, 0]
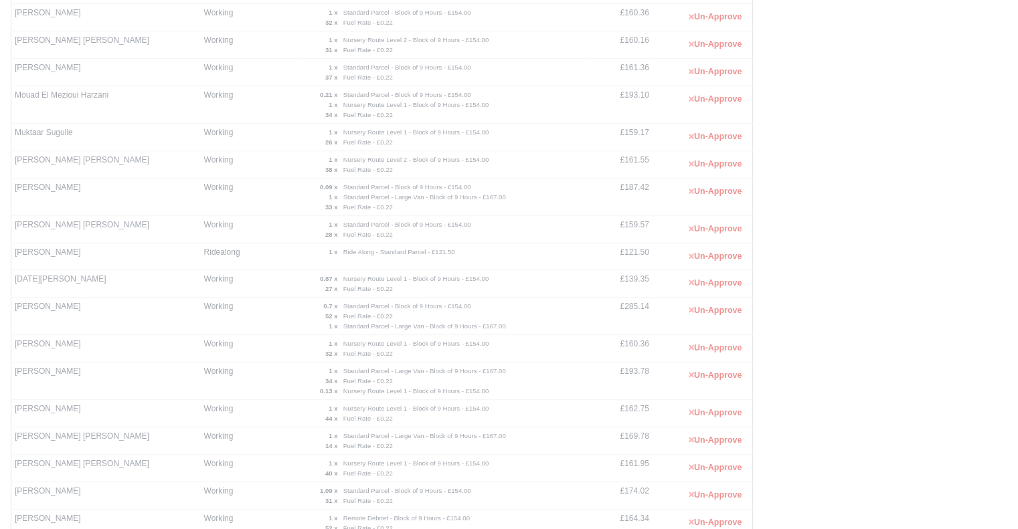
drag, startPoint x: 91, startPoint y: 248, endPoint x: 12, endPoint y: 251, distance: 79.0
click at [12, 251] on td "Rafael David Dexter" at bounding box center [105, 257] width 189 height 27
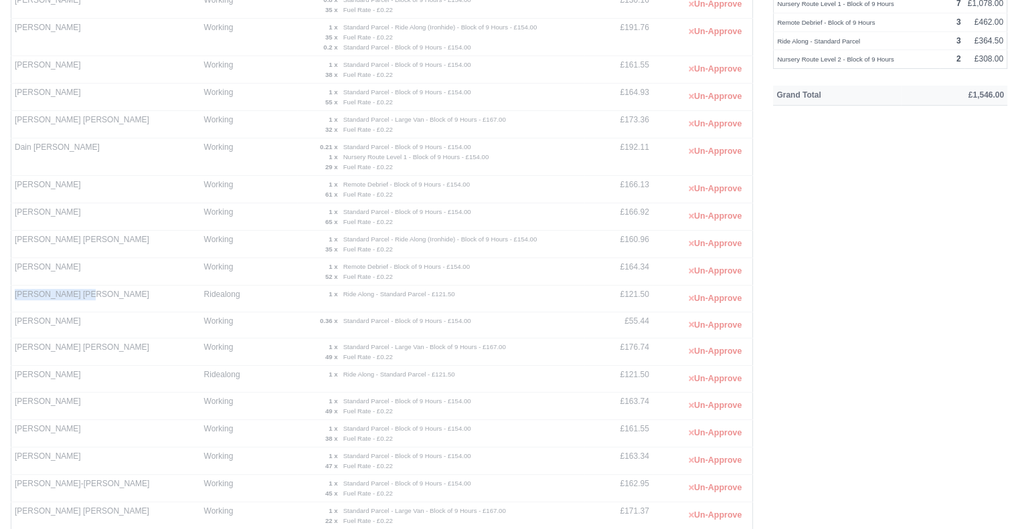
scroll to position [0, 0]
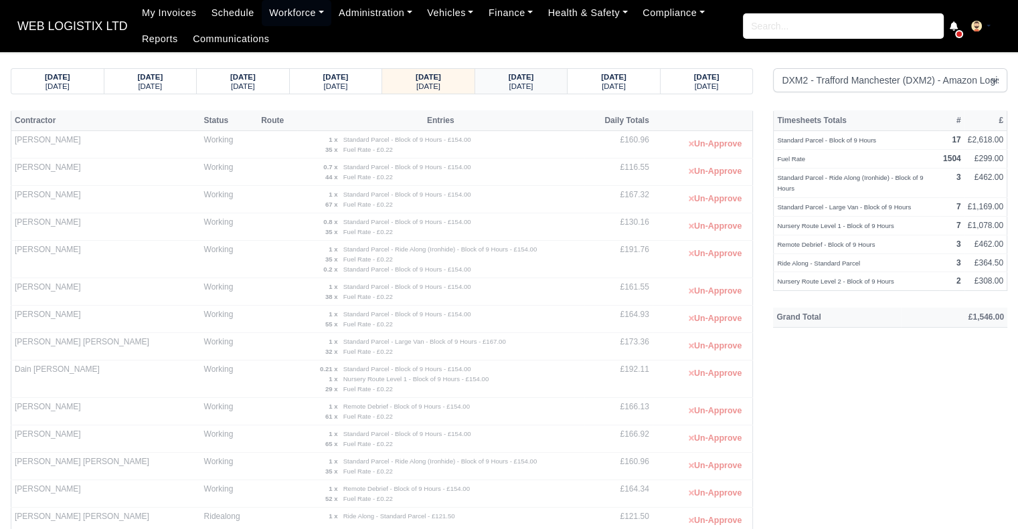
click at [509, 90] on small "Saturday" at bounding box center [521, 86] width 24 height 8
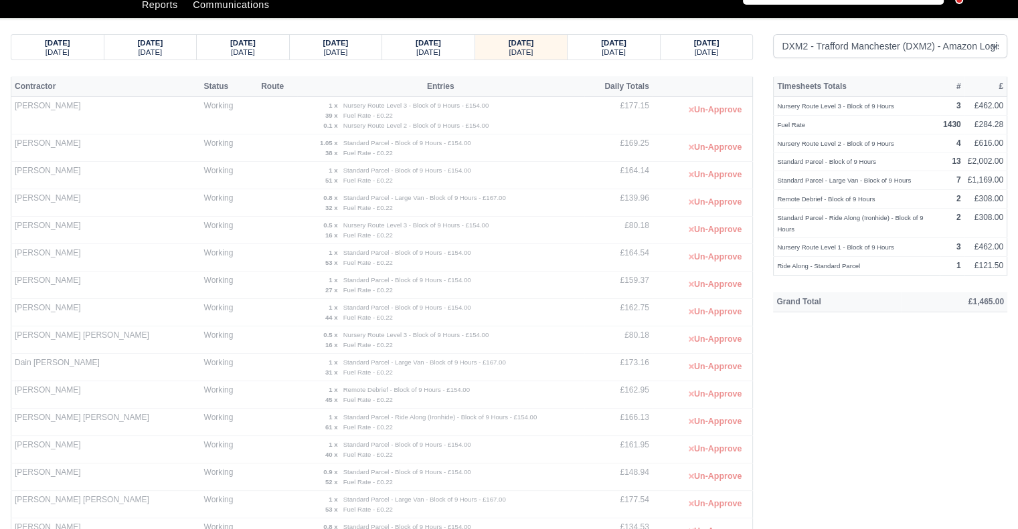
scroll to position [643, 0]
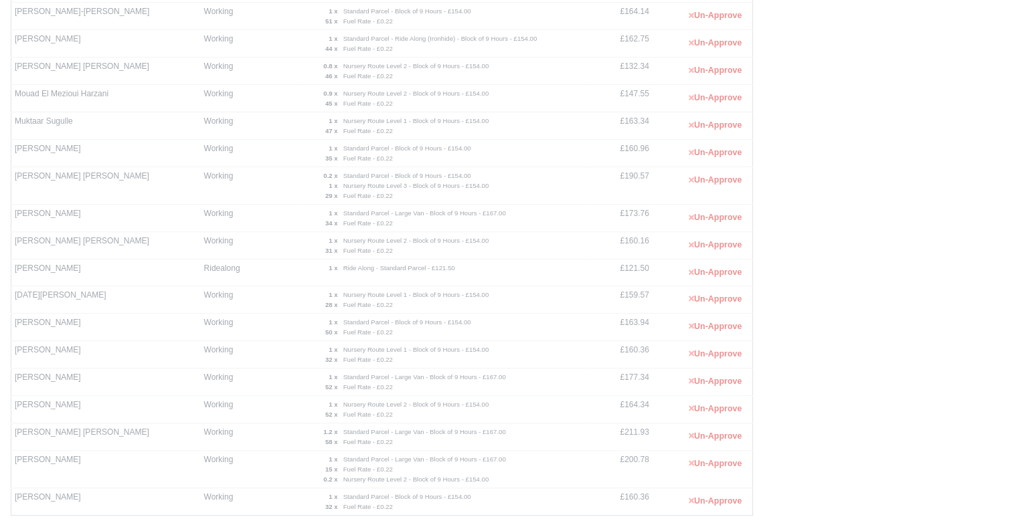
drag, startPoint x: 89, startPoint y: 264, endPoint x: 14, endPoint y: 266, distance: 75.0
click at [14, 266] on td "Rafael David Dexter" at bounding box center [105, 273] width 189 height 27
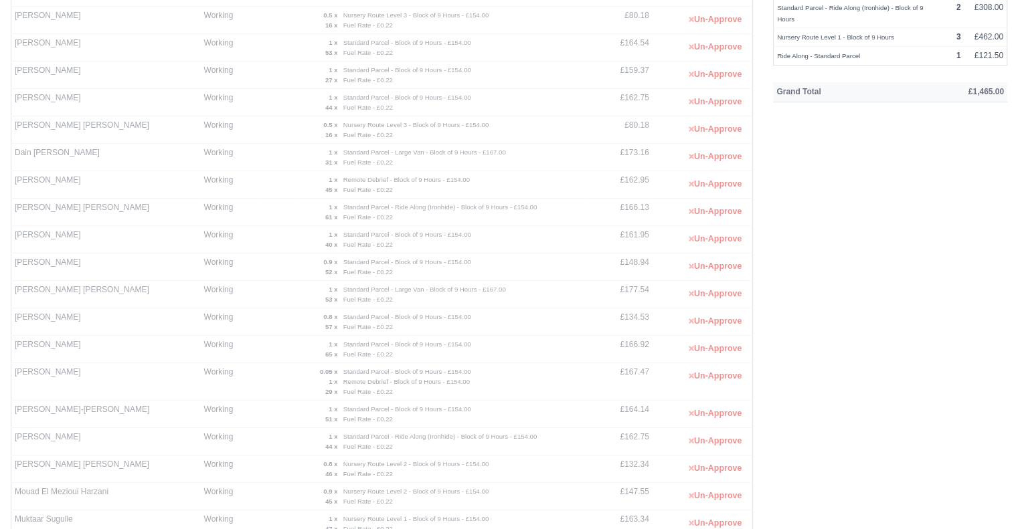
scroll to position [0, 0]
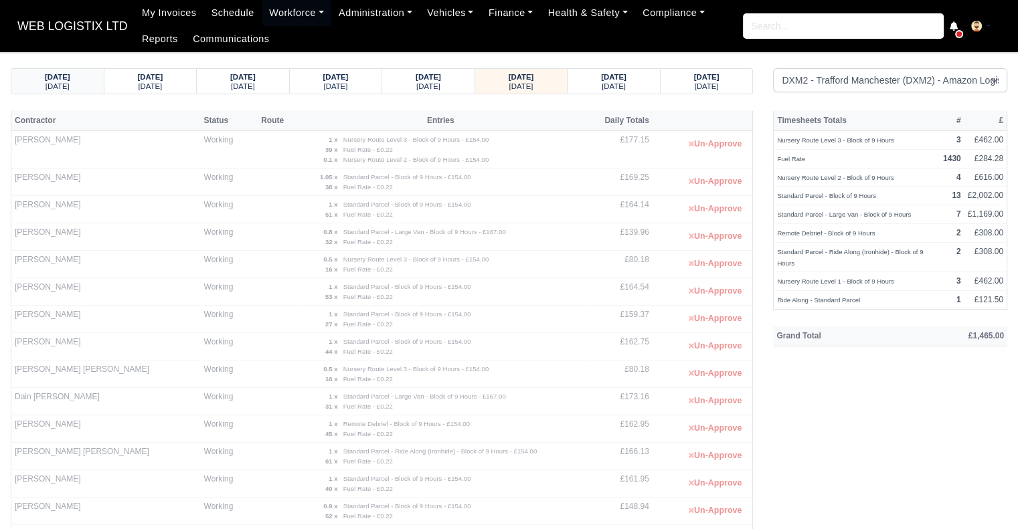
click at [37, 84] on div "Monday" at bounding box center [57, 85] width 67 height 9
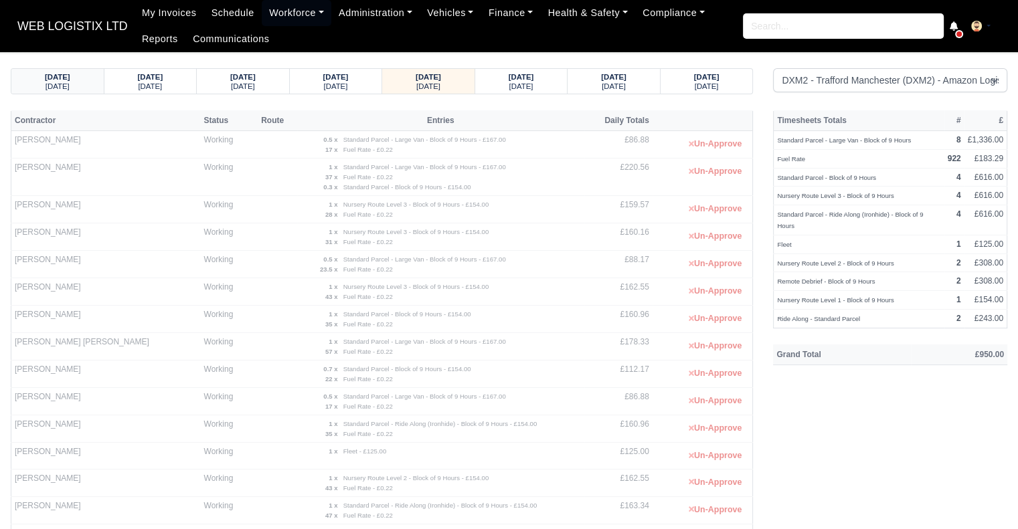
click at [37, 84] on div "Thursday" at bounding box center [57, 85] width 67 height 9
click at [37, 84] on div "Sunday" at bounding box center [57, 85] width 67 height 9
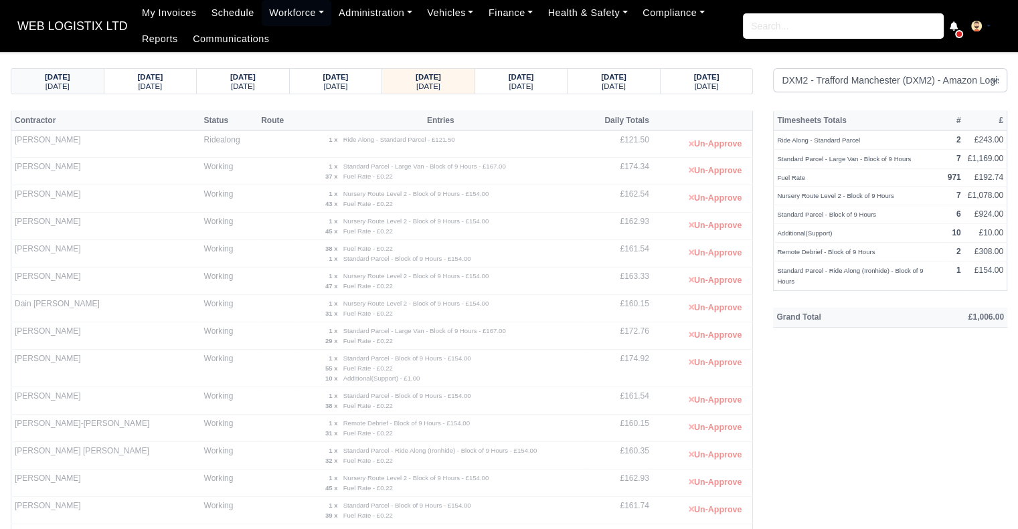
click at [46, 84] on small "Wednesday" at bounding box center [58, 86] width 24 height 8
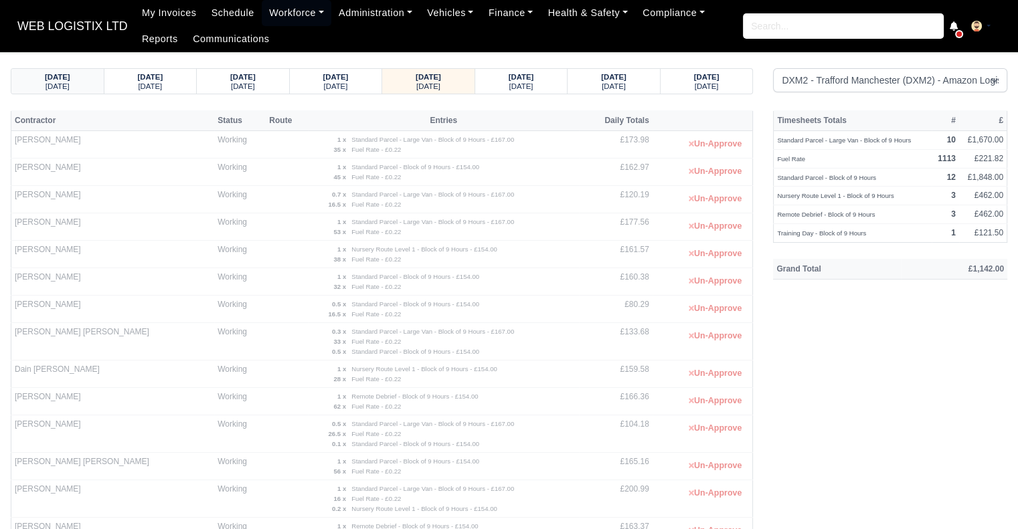
click at [37, 84] on div "Saturday" at bounding box center [57, 85] width 67 height 9
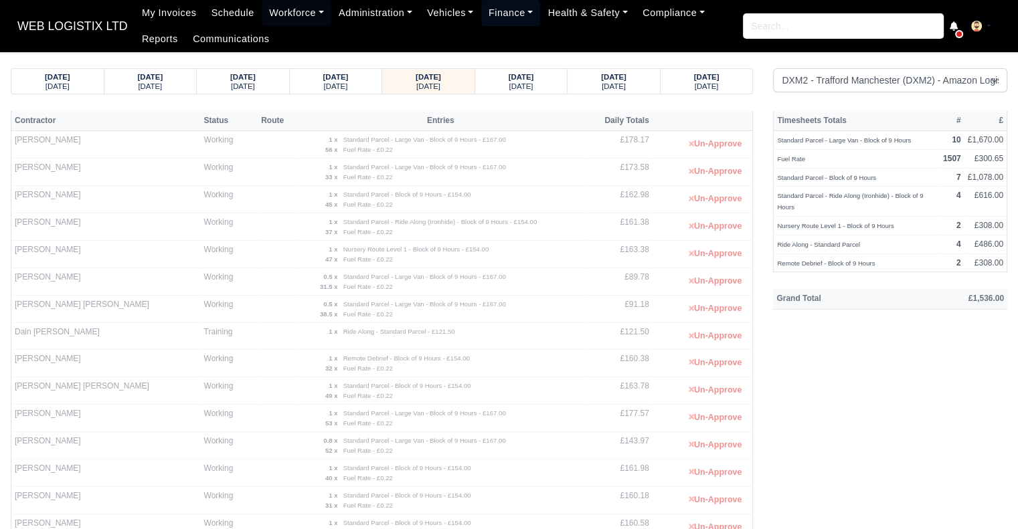
click at [499, 13] on link "Finance" at bounding box center [511, 13] width 60 height 26
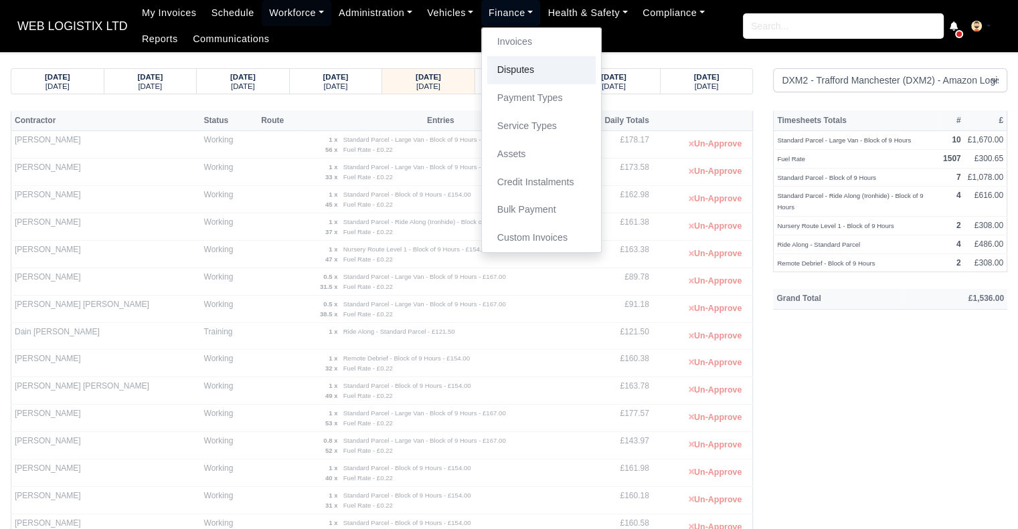
click at [512, 74] on link "Disputes" at bounding box center [541, 70] width 108 height 28
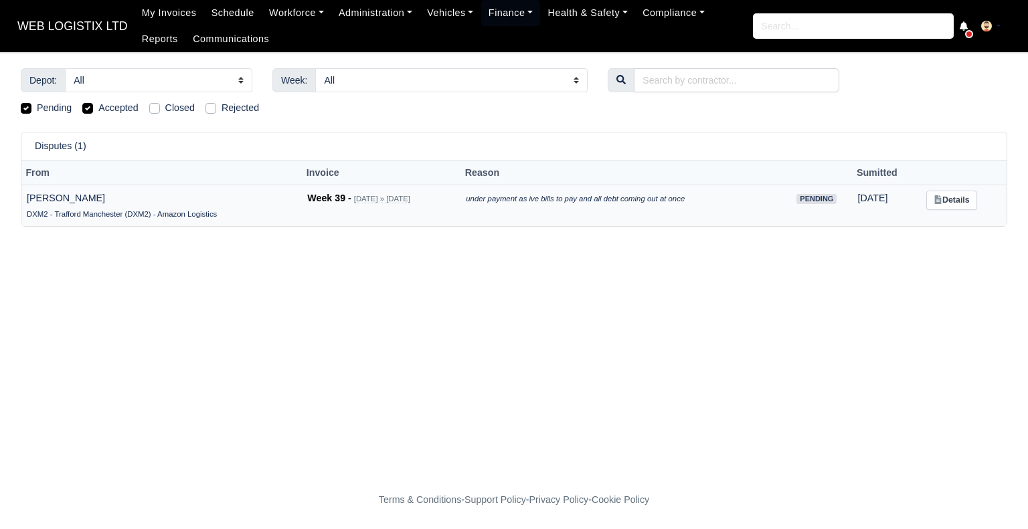
click at [76, 216] on small "DXM2 - Trafford Manchester (DXM2) - Amazon Logistics" at bounding box center [122, 214] width 190 height 8
click at [964, 203] on link "Details" at bounding box center [951, 200] width 50 height 19
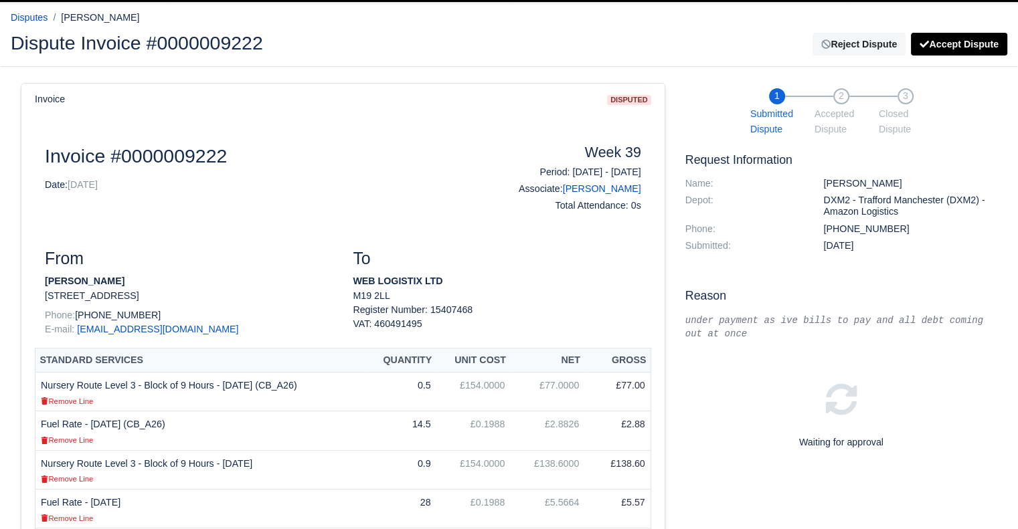
scroll to position [48, 0]
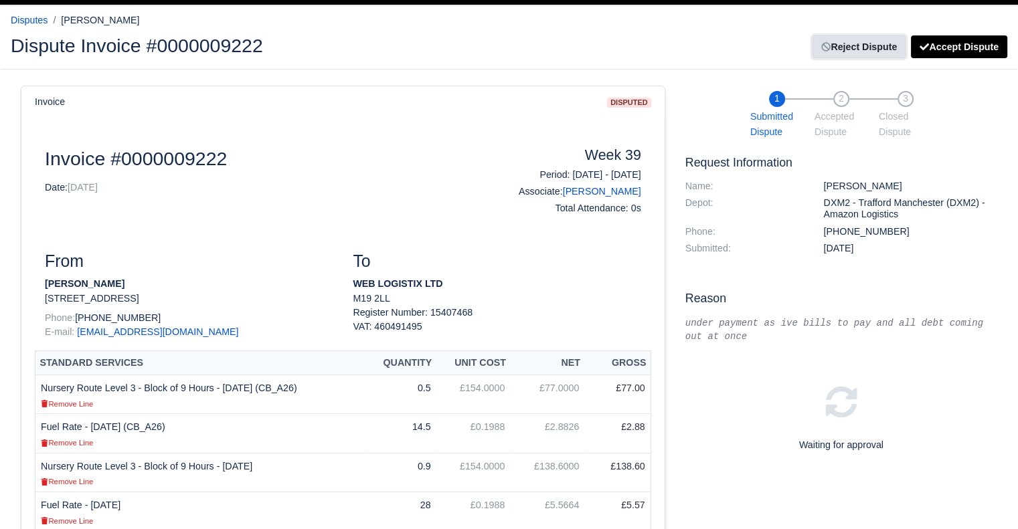
click at [880, 45] on link "Reject Dispute" at bounding box center [859, 46] width 93 height 23
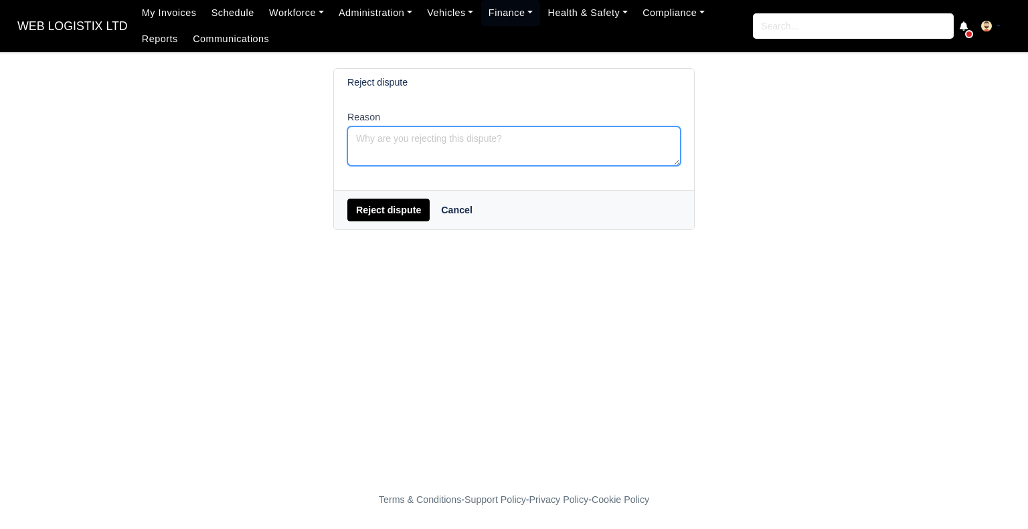
click at [442, 137] on textarea "Reason" at bounding box center [513, 146] width 333 height 39
type textarea "Hi Speak to OSM"
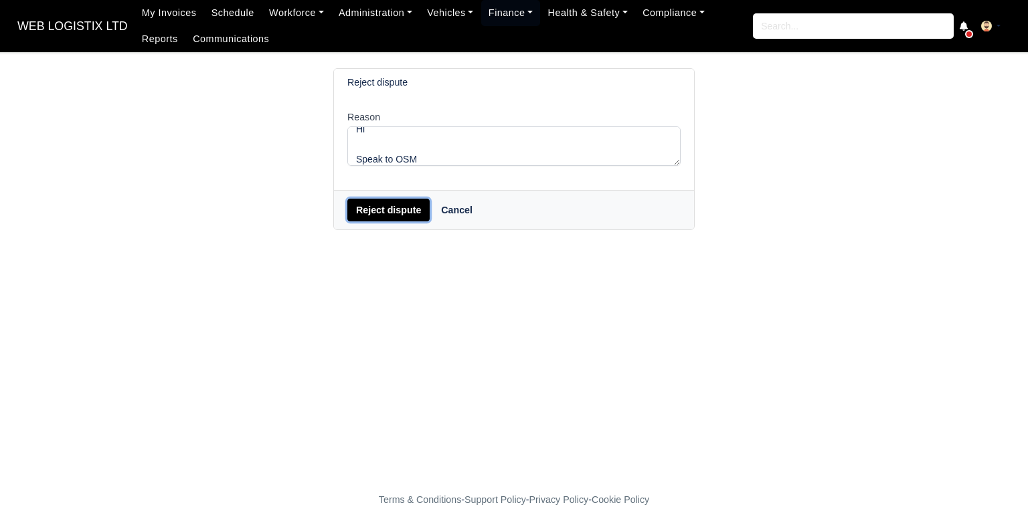
click at [389, 214] on button "Reject dispute" at bounding box center [388, 210] width 82 height 23
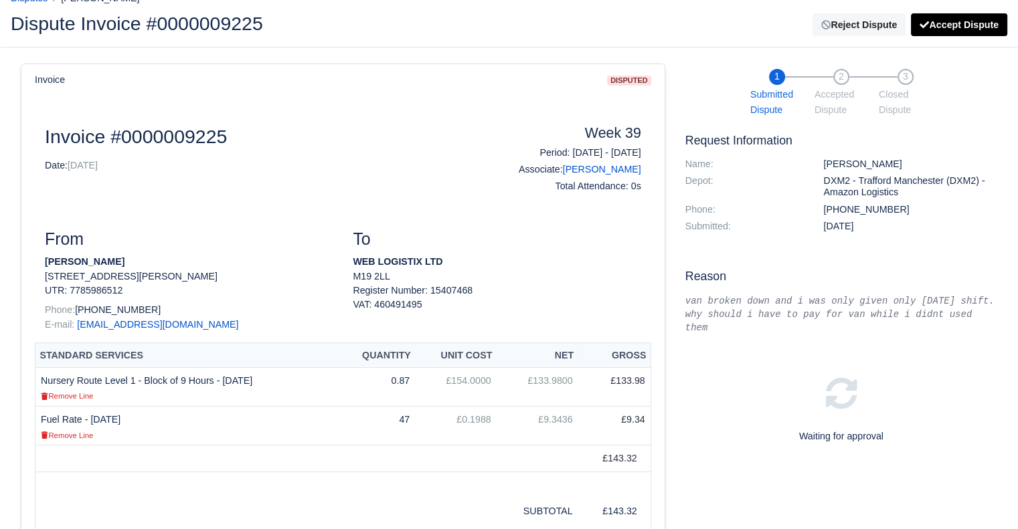
scroll to position [69, 0]
click at [1016, 137] on html "WEB LOGISTIX LTD My Invoices Schedule Workforce Manpower Expiring Documents Lea…" at bounding box center [509, 195] width 1018 height 529
